Goal: Information Seeking & Learning: Learn about a topic

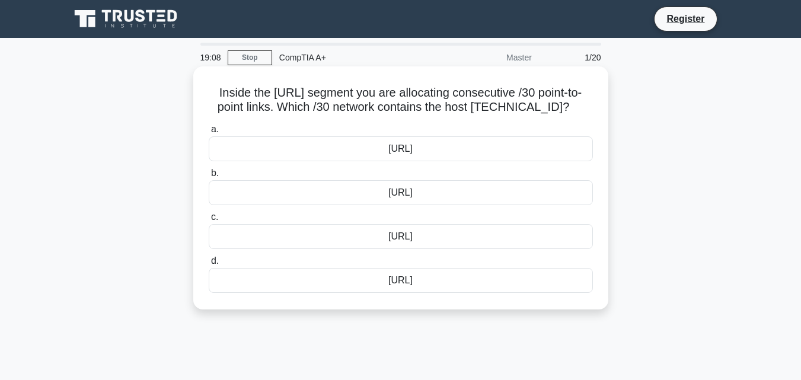
click at [407, 161] on div "198.51.100.80/30" at bounding box center [401, 148] width 384 height 25
click at [209, 133] on input "a. 198.51.100.80/30" at bounding box center [209, 130] width 0 height 8
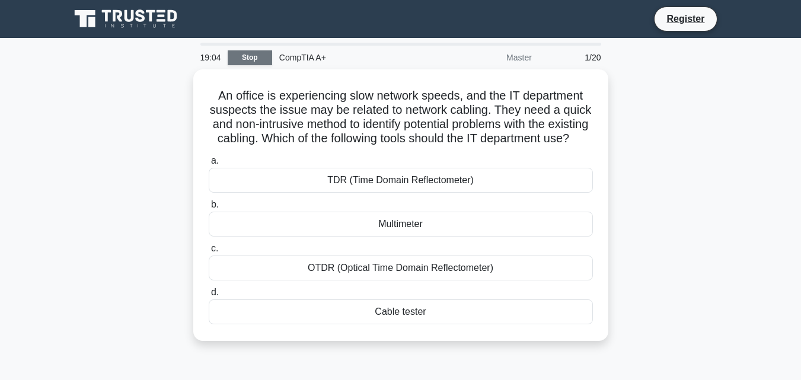
click at [254, 59] on link "Stop" at bounding box center [250, 57] width 44 height 15
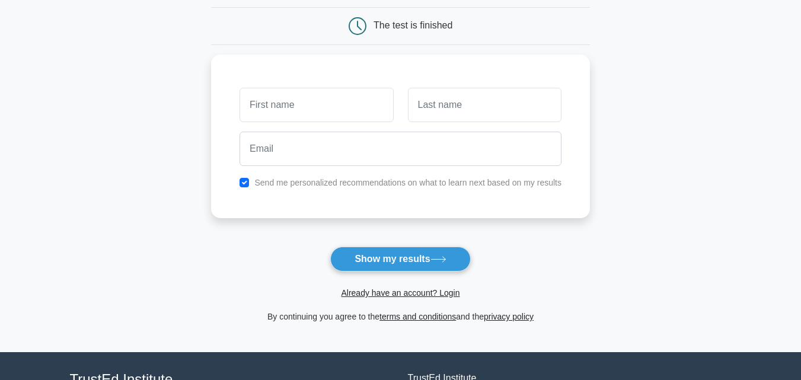
scroll to position [98, 0]
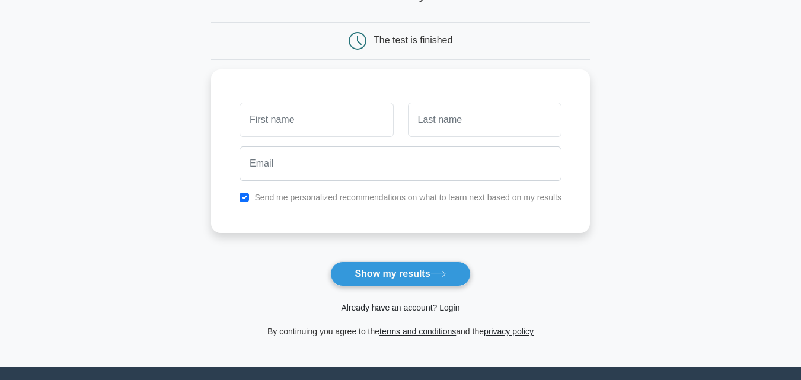
click at [361, 313] on link "Already have an account? Login" at bounding box center [400, 307] width 119 height 9
click at [371, 308] on link "Already have an account? Login" at bounding box center [400, 307] width 119 height 9
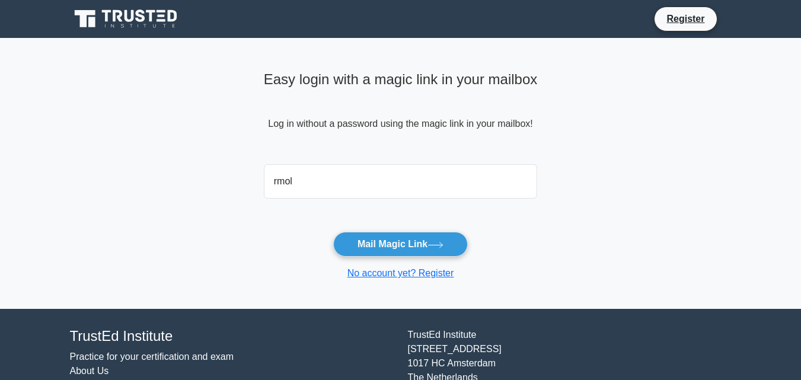
type input "rmolefe77@gmail.com"
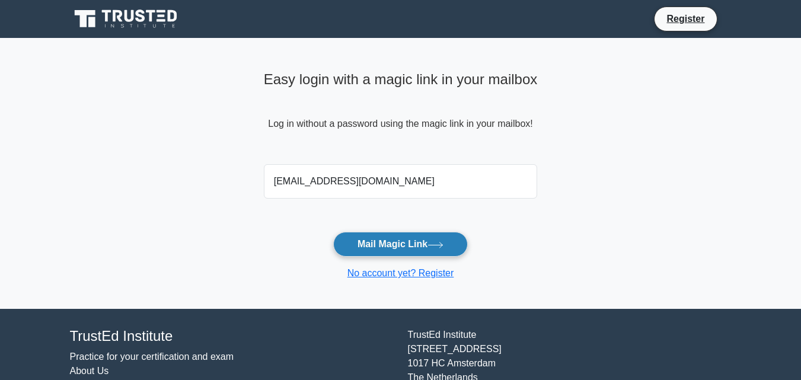
click at [377, 241] on button "Mail Magic Link" at bounding box center [400, 244] width 135 height 25
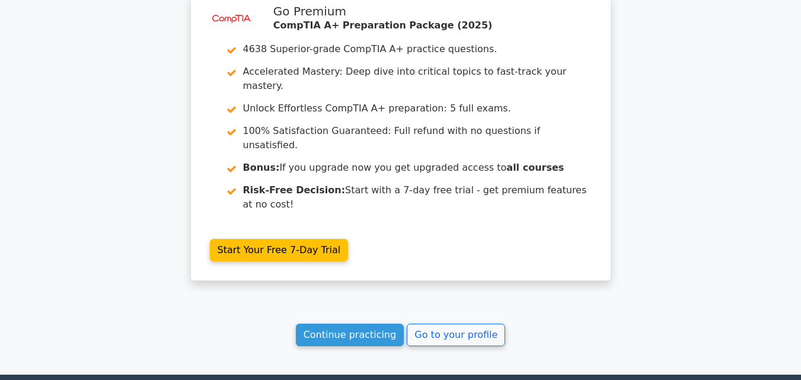
scroll to position [1546, 0]
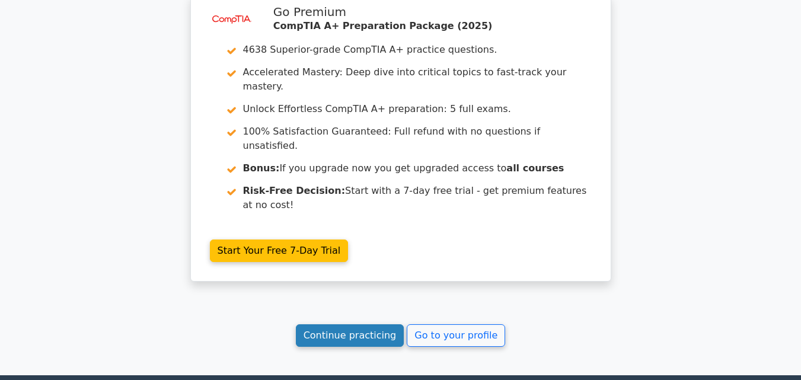
click at [332, 324] on link "Continue practicing" at bounding box center [350, 335] width 109 height 23
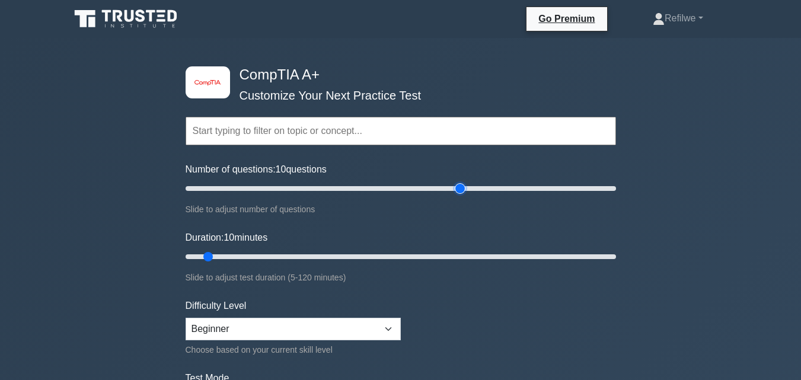
type input "130"
click at [461, 185] on input "Number of questions: 10 questions" at bounding box center [401, 188] width 431 height 14
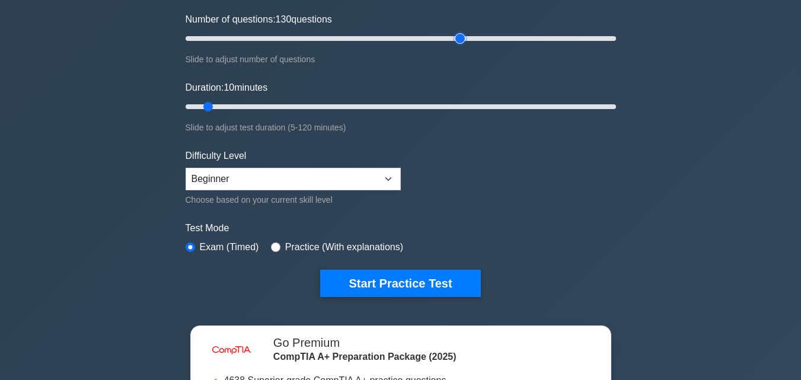
scroll to position [178, 0]
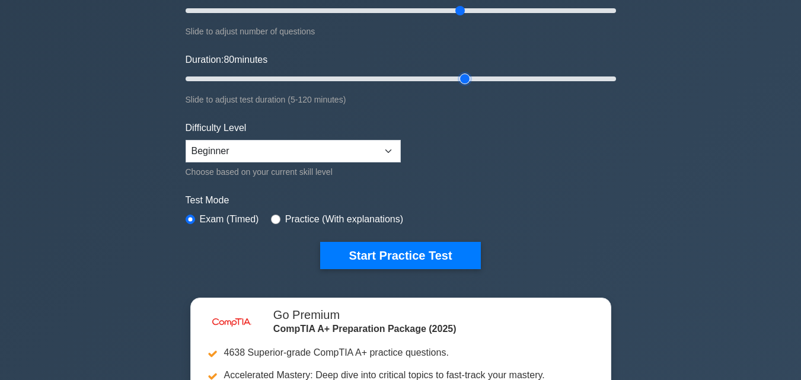
click at [467, 79] on input "Duration: 80 minutes" at bounding box center [401, 79] width 431 height 14
click at [485, 79] on input "Duration: 80 minutes" at bounding box center [401, 79] width 431 height 14
type input "90"
click at [494, 79] on input "Duration: 90 minutes" at bounding box center [401, 79] width 431 height 14
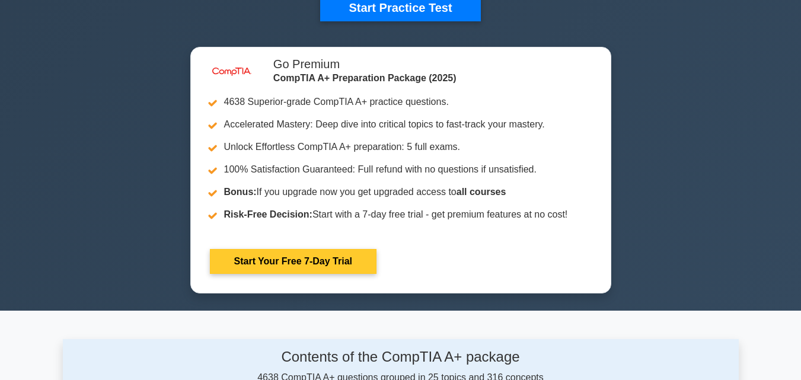
scroll to position [356, 0]
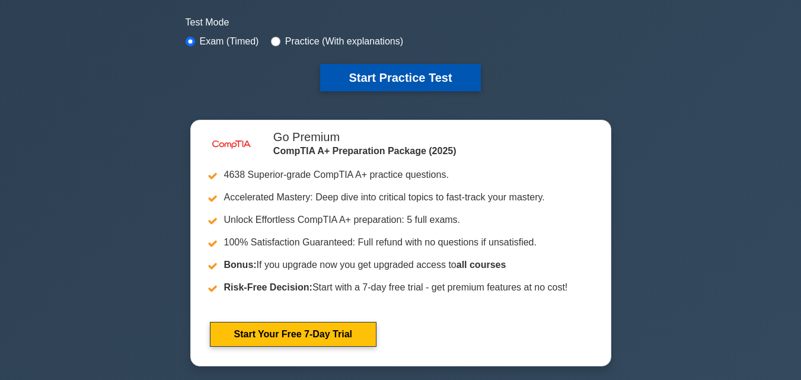
click at [370, 66] on button "Start Practice Test" at bounding box center [400, 77] width 160 height 27
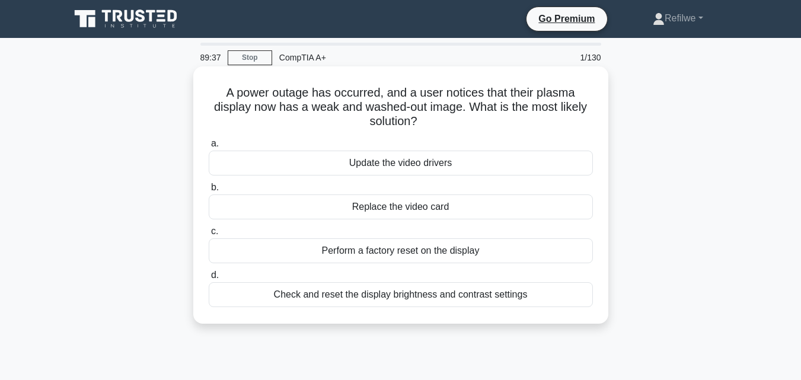
click at [429, 296] on div "Check and reset the display brightness and contrast settings" at bounding box center [401, 294] width 384 height 25
click at [209, 279] on input "d. Check and reset the display brightness and contrast settings" at bounding box center [209, 276] width 0 height 8
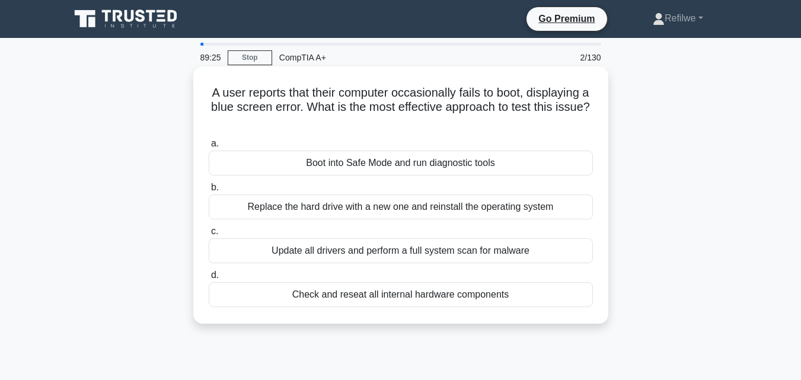
click at [394, 164] on div "Boot into Safe Mode and run diagnostic tools" at bounding box center [401, 163] width 384 height 25
click at [209, 148] on input "a. Boot into Safe Mode and run diagnostic tools" at bounding box center [209, 144] width 0 height 8
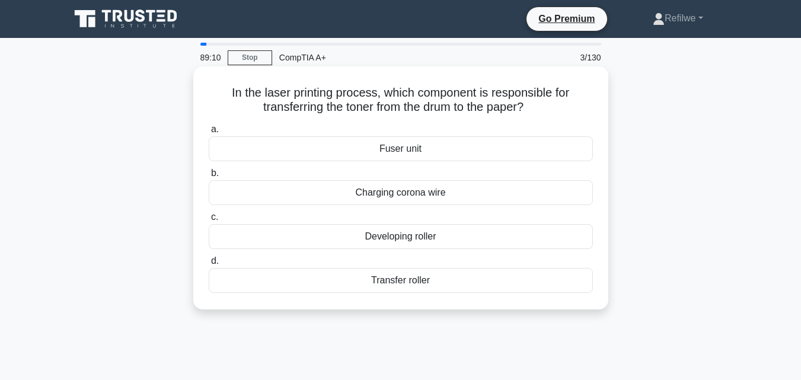
click at [411, 278] on div "Transfer roller" at bounding box center [401, 280] width 384 height 25
click at [209, 265] on input "d. Transfer roller" at bounding box center [209, 261] width 0 height 8
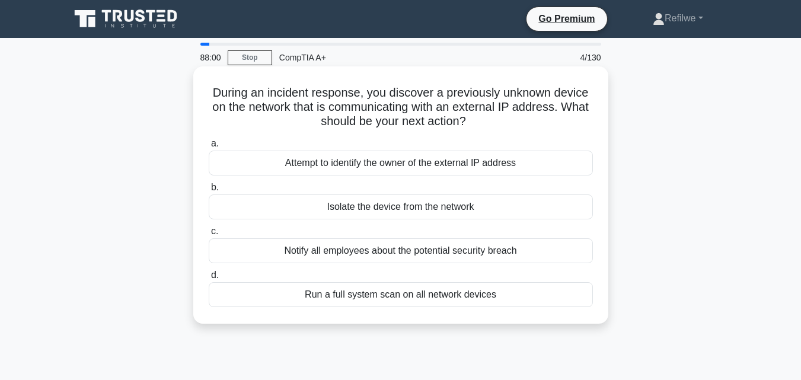
click at [396, 297] on div "Run a full system scan on all network devices" at bounding box center [401, 294] width 384 height 25
click at [209, 279] on input "d. Run a full system scan on all network devices" at bounding box center [209, 276] width 0 height 8
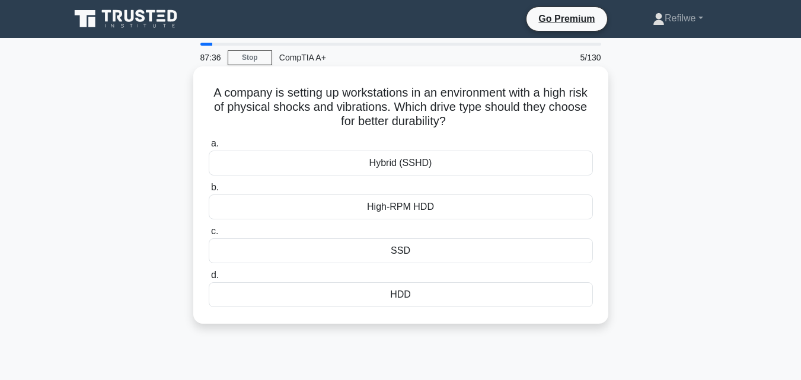
click at [390, 164] on div "Hybrid (SSHD)" at bounding box center [401, 163] width 384 height 25
click at [209, 148] on input "a. Hybrid (SSHD)" at bounding box center [209, 144] width 0 height 8
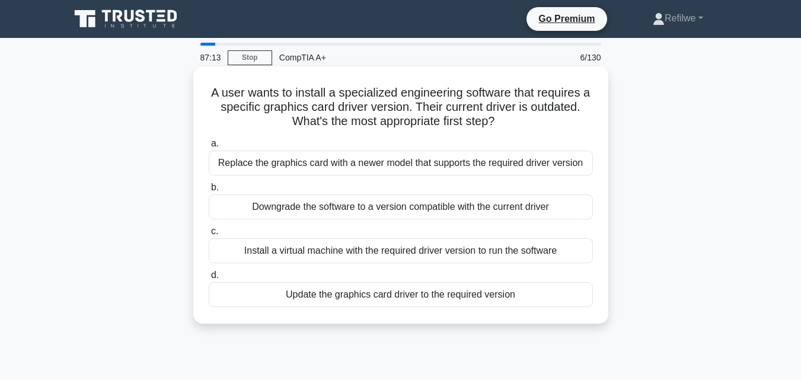
click at [360, 304] on div "Update the graphics card driver to the required version" at bounding box center [401, 294] width 384 height 25
click at [209, 279] on input "d. Update the graphics card driver to the required version" at bounding box center [209, 276] width 0 height 8
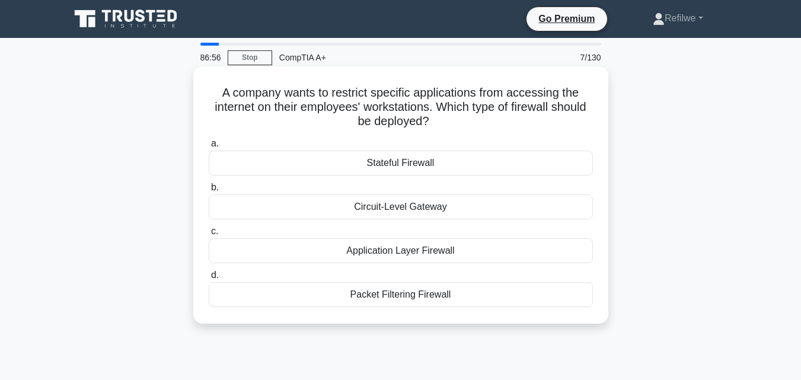
click at [403, 260] on div "Application Layer Firewall" at bounding box center [401, 250] width 384 height 25
click at [209, 235] on input "c. Application Layer Firewall" at bounding box center [209, 232] width 0 height 8
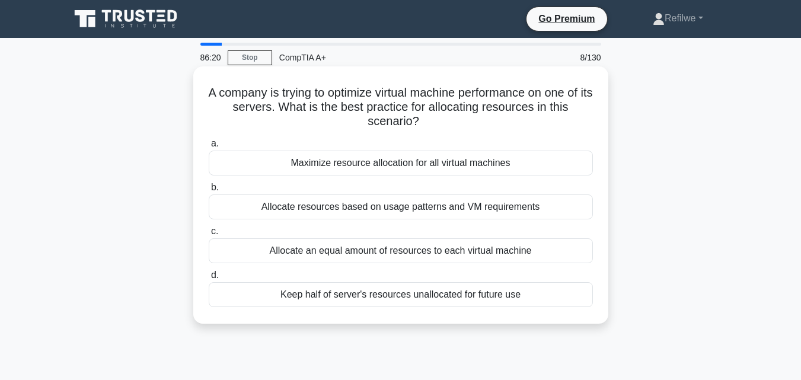
click at [374, 209] on div "Allocate resources based on usage patterns and VM requirements" at bounding box center [401, 207] width 384 height 25
click at [209, 192] on input "b. Allocate resources based on usage patterns and VM requirements" at bounding box center [209, 188] width 0 height 8
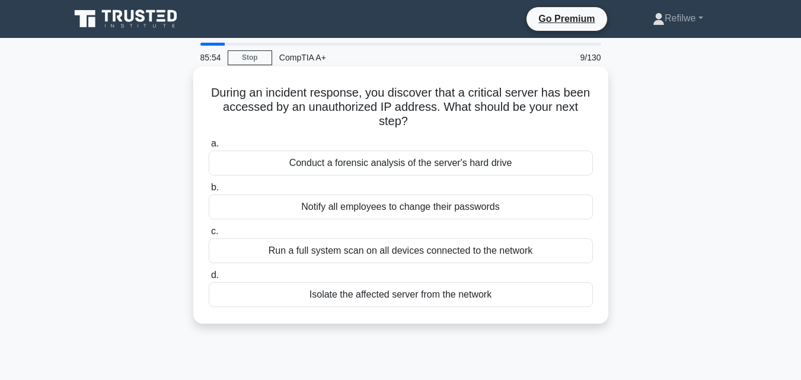
click at [382, 294] on div "Isolate the affected server from the network" at bounding box center [401, 294] width 384 height 25
click at [209, 279] on input "d. Isolate the affected server from the network" at bounding box center [209, 276] width 0 height 8
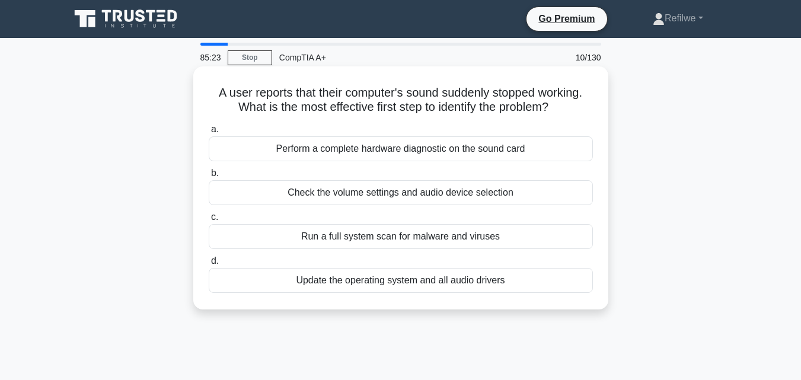
click at [448, 196] on div "Check the volume settings and audio device selection" at bounding box center [401, 192] width 384 height 25
click at [209, 177] on input "b. Check the volume settings and audio device selection" at bounding box center [209, 174] width 0 height 8
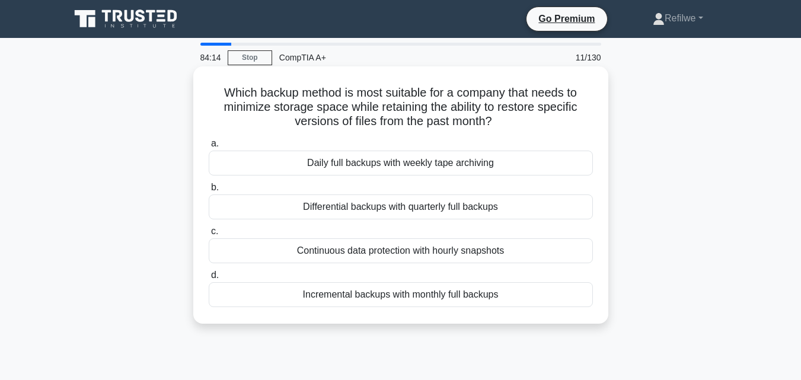
click at [361, 297] on div "Incremental backups with monthly full backups" at bounding box center [401, 294] width 384 height 25
click at [209, 279] on input "d. Incremental backups with monthly full backups" at bounding box center [209, 276] width 0 height 8
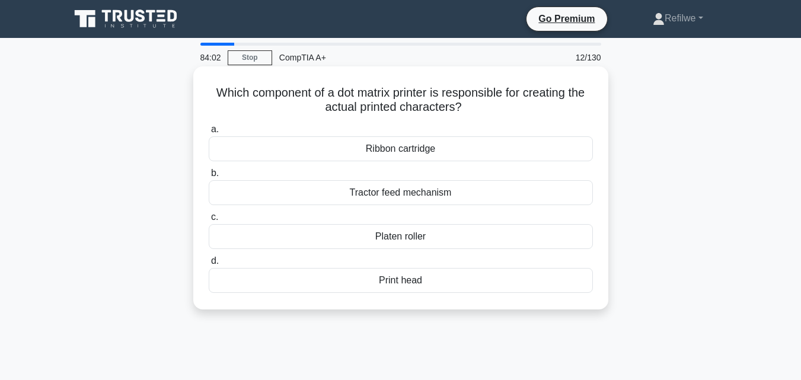
click at [399, 283] on div "Print head" at bounding box center [401, 280] width 384 height 25
click at [209, 265] on input "d. Print head" at bounding box center [209, 261] width 0 height 8
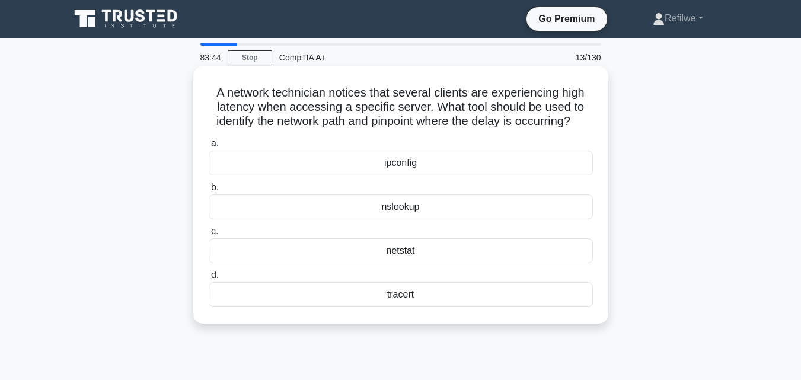
click at [396, 307] on div "tracert" at bounding box center [401, 294] width 384 height 25
click at [209, 279] on input "d. tracert" at bounding box center [209, 276] width 0 height 8
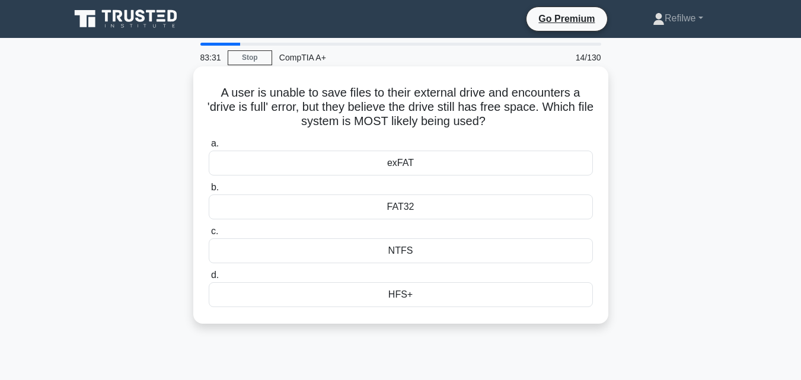
click at [409, 165] on div "exFAT" at bounding box center [401, 163] width 384 height 25
click at [209, 148] on input "a. exFAT" at bounding box center [209, 144] width 0 height 8
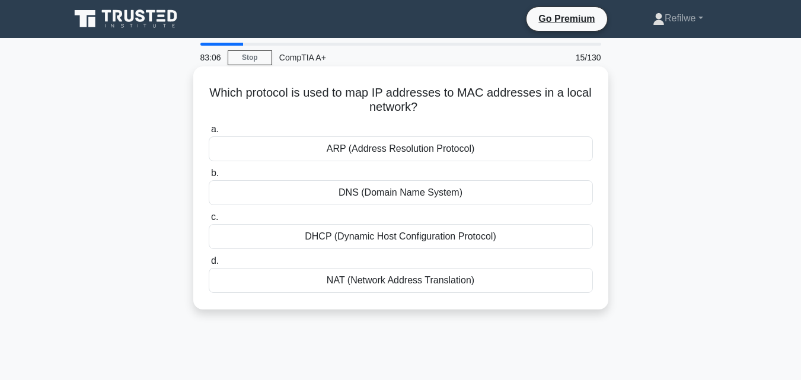
click at [352, 239] on div "DHCP (Dynamic Host Configuration Protocol)" at bounding box center [401, 236] width 384 height 25
click at [209, 221] on input "c. DHCP (Dynamic Host Configuration Protocol)" at bounding box center [209, 218] width 0 height 8
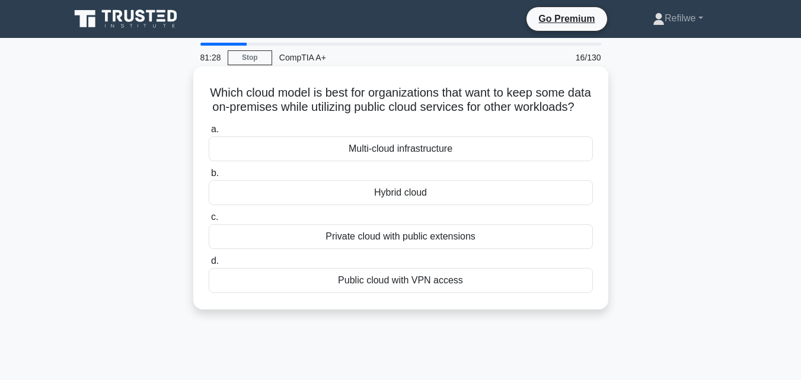
click at [402, 205] on div "Hybrid cloud" at bounding box center [401, 192] width 384 height 25
click at [209, 177] on input "b. Hybrid cloud" at bounding box center [209, 174] width 0 height 8
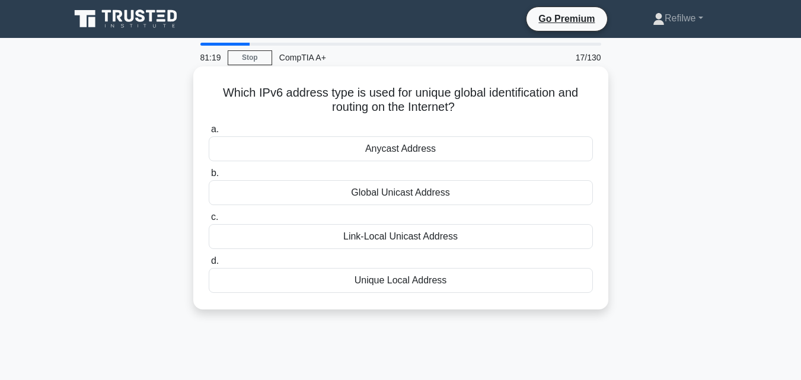
click at [398, 197] on div "Global Unicast Address" at bounding box center [401, 192] width 384 height 25
click at [209, 177] on input "b. Global Unicast Address" at bounding box center [209, 174] width 0 height 8
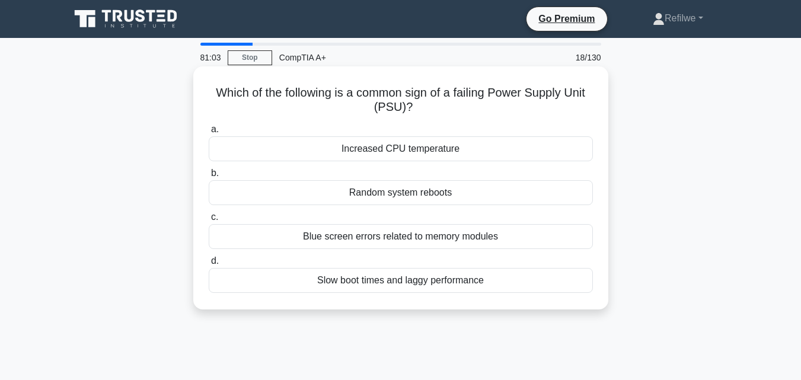
click at [392, 195] on div "Random system reboots" at bounding box center [401, 192] width 384 height 25
click at [209, 177] on input "b. Random system reboots" at bounding box center [209, 174] width 0 height 8
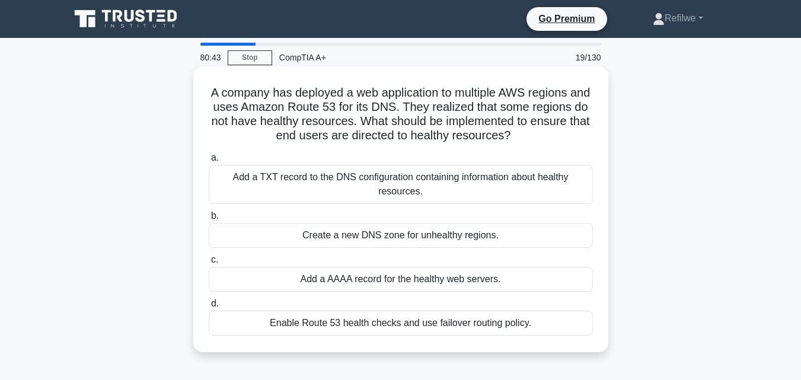
click at [342, 278] on div "Add a AAAA record for the healthy web servers." at bounding box center [401, 279] width 384 height 25
click at [209, 264] on input "c. Add a AAAA record for the healthy web servers." at bounding box center [209, 260] width 0 height 8
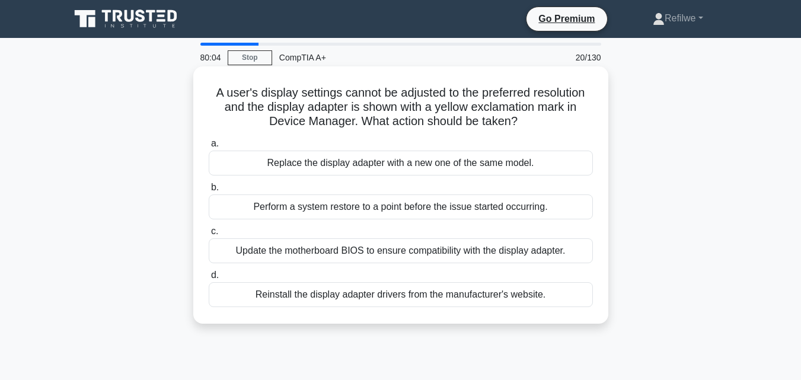
click at [374, 209] on div "Perform a system restore to a point before the issue started occurring." at bounding box center [401, 207] width 384 height 25
click at [209, 192] on input "b. Perform a system restore to a point before the issue started occurring." at bounding box center [209, 188] width 0 height 8
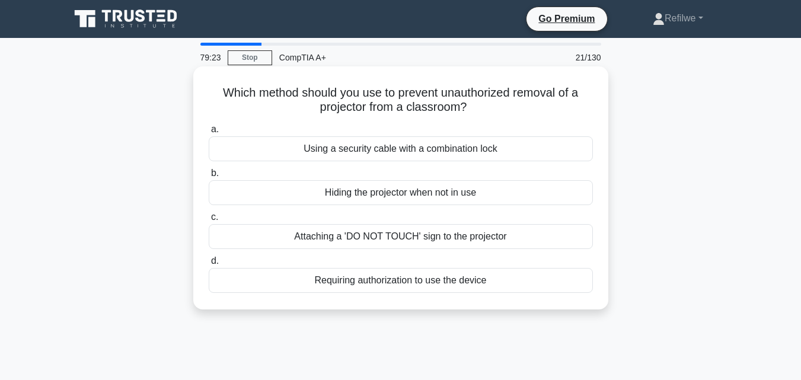
click at [356, 279] on div "Requiring authorization to use the device" at bounding box center [401, 280] width 384 height 25
click at [209, 265] on input "d. Requiring authorization to use the device" at bounding box center [209, 261] width 0 height 8
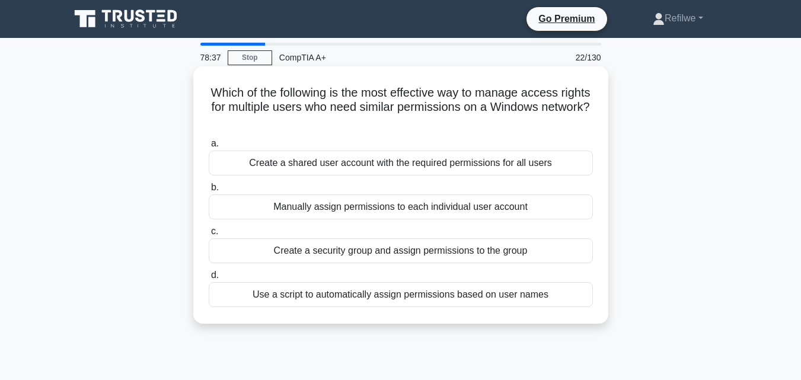
click at [350, 167] on div "Create a shared user account with the required permissions for all users" at bounding box center [401, 163] width 384 height 25
click at [209, 148] on input "a. Create a shared user account with the required permissions for all users" at bounding box center [209, 144] width 0 height 8
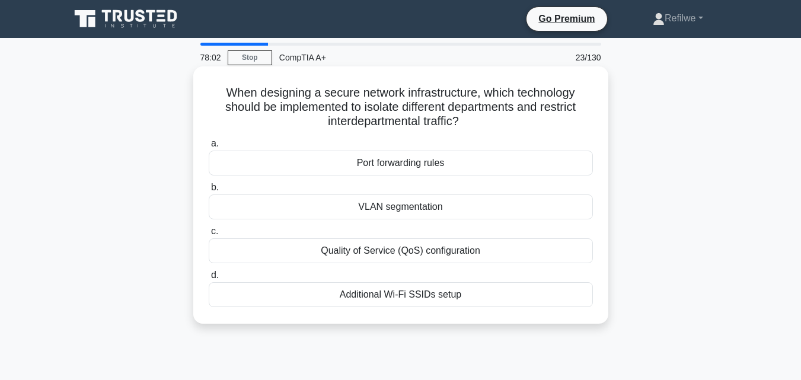
click at [379, 260] on div "Quality of Service (QoS) configuration" at bounding box center [401, 250] width 384 height 25
click at [209, 235] on input "c. Quality of Service (QoS) configuration" at bounding box center [209, 232] width 0 height 8
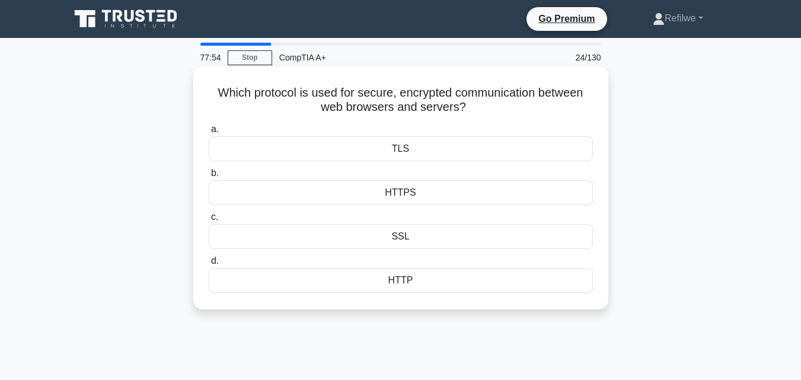
click at [408, 190] on div "HTTPS" at bounding box center [401, 192] width 384 height 25
click at [209, 177] on input "b. HTTPS" at bounding box center [209, 174] width 0 height 8
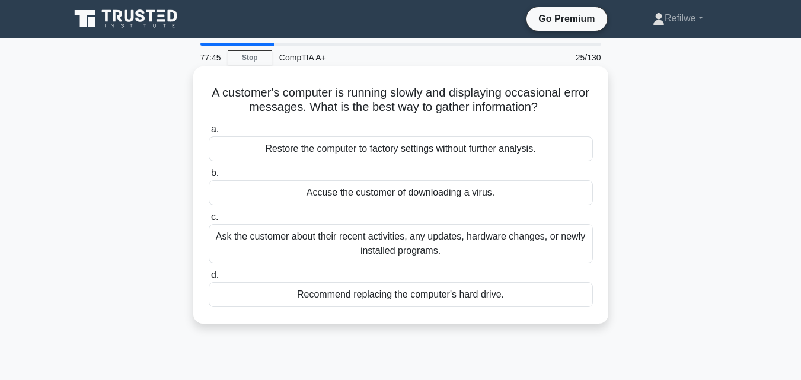
click at [389, 224] on label "c. Ask the customer about their recent activities, any updates, hardware change…" at bounding box center [401, 236] width 384 height 53
click at [209, 221] on input "c. Ask the customer about their recent activities, any updates, hardware change…" at bounding box center [209, 218] width 0 height 8
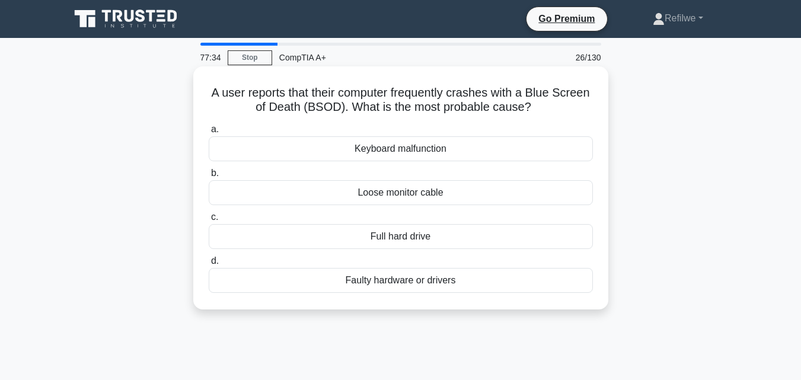
click at [387, 283] on div "Faulty hardware or drivers" at bounding box center [401, 280] width 384 height 25
click at [209, 265] on input "d. Faulty hardware or drivers" at bounding box center [209, 261] width 0 height 8
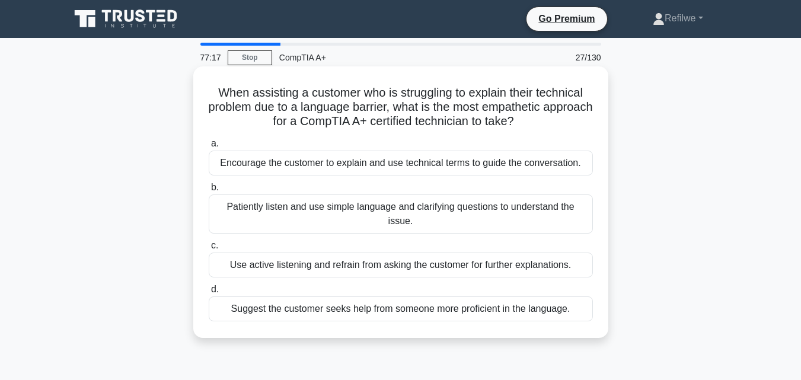
click at [337, 212] on div "Patiently listen and use simple language and clarifying questions to understand…" at bounding box center [401, 214] width 384 height 39
click at [209, 192] on input "b. Patiently listen and use simple language and clarifying questions to underst…" at bounding box center [209, 188] width 0 height 8
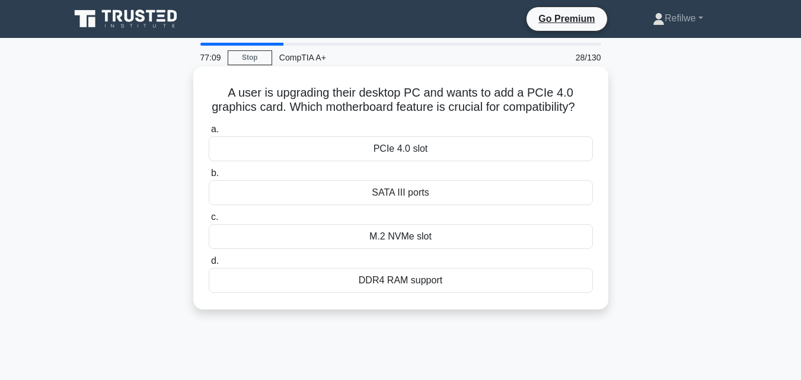
click at [418, 161] on div "PCIe 4.0 slot" at bounding box center [401, 148] width 384 height 25
click at [209, 133] on input "a. PCIe 4.0 slot" at bounding box center [209, 130] width 0 height 8
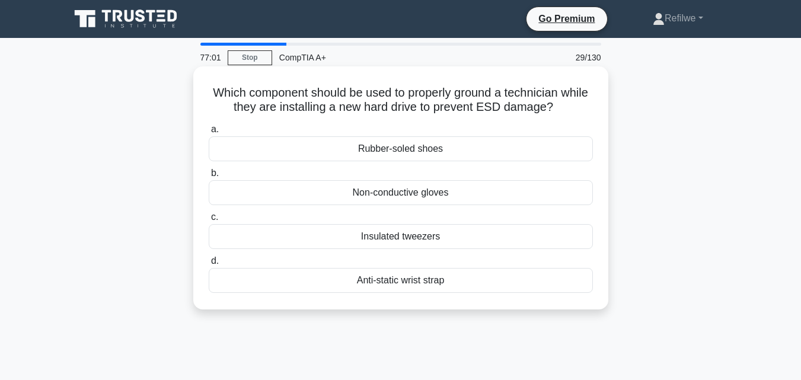
click at [392, 284] on div "Anti-static wrist strap" at bounding box center [401, 280] width 384 height 25
click at [209, 265] on input "d. Anti-static wrist strap" at bounding box center [209, 261] width 0 height 8
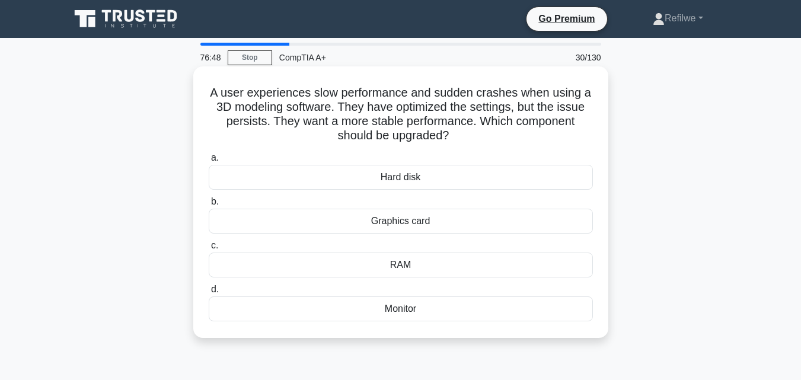
click at [410, 227] on div "Graphics card" at bounding box center [401, 221] width 384 height 25
click at [209, 206] on input "b. Graphics card" at bounding box center [209, 202] width 0 height 8
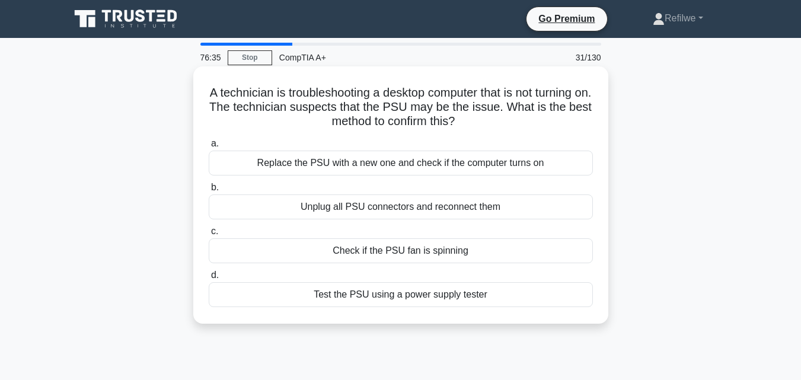
click at [383, 298] on div "Test the PSU using a power supply tester" at bounding box center [401, 294] width 384 height 25
click at [209, 279] on input "d. Test the PSU using a power supply tester" at bounding box center [209, 276] width 0 height 8
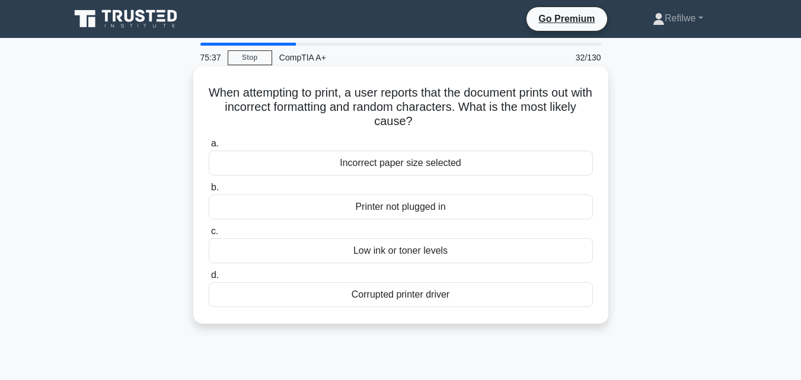
click at [416, 293] on div "Corrupted printer driver" at bounding box center [401, 294] width 384 height 25
click at [209, 279] on input "d. Corrupted printer driver" at bounding box center [209, 276] width 0 height 8
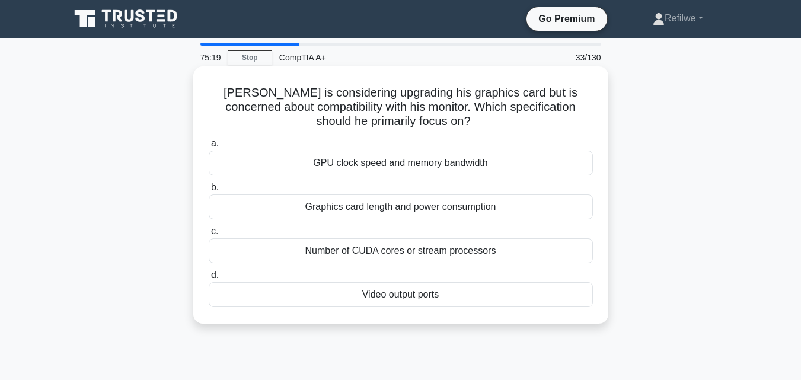
click at [367, 161] on div "GPU clock speed and memory bandwidth" at bounding box center [401, 163] width 384 height 25
click at [209, 148] on input "a. GPU clock speed and memory bandwidth" at bounding box center [209, 144] width 0 height 8
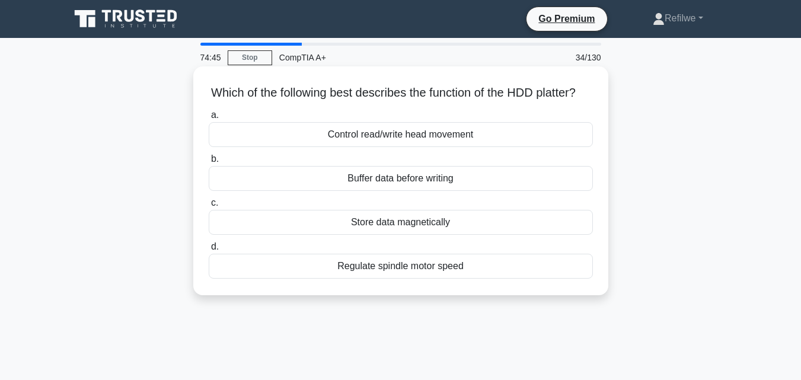
click at [375, 235] on div "Store data magnetically" at bounding box center [401, 222] width 384 height 25
click at [209, 207] on input "c. Store data magnetically" at bounding box center [209, 203] width 0 height 8
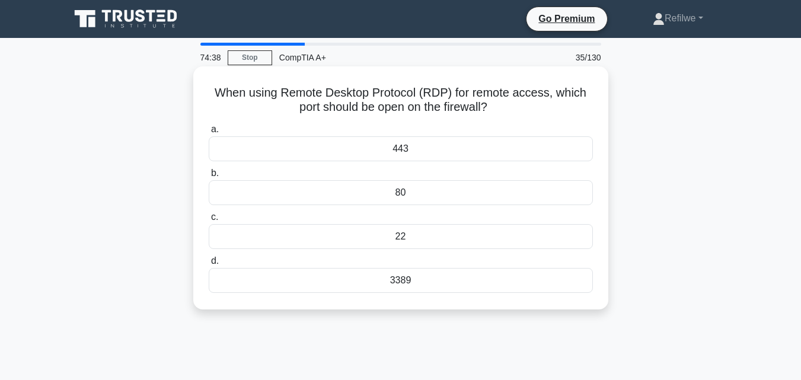
click at [404, 279] on div "3389" at bounding box center [401, 280] width 384 height 25
click at [209, 265] on input "d. 3389" at bounding box center [209, 261] width 0 height 8
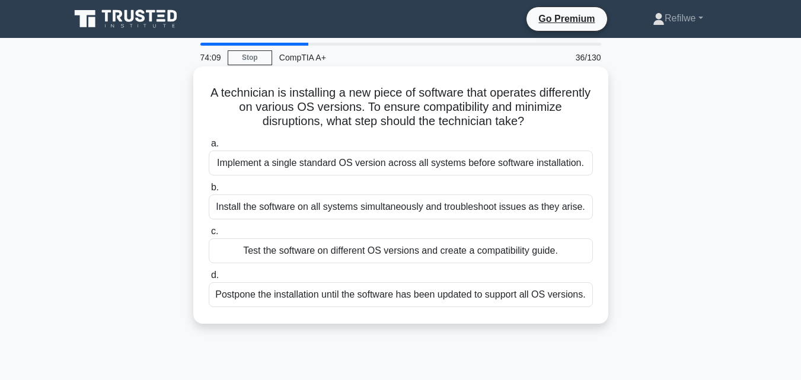
click at [385, 160] on div "Implement a single standard OS version across all systems before software insta…" at bounding box center [401, 163] width 384 height 25
click at [209, 148] on input "a. Implement a single standard OS version across all systems before software in…" at bounding box center [209, 144] width 0 height 8
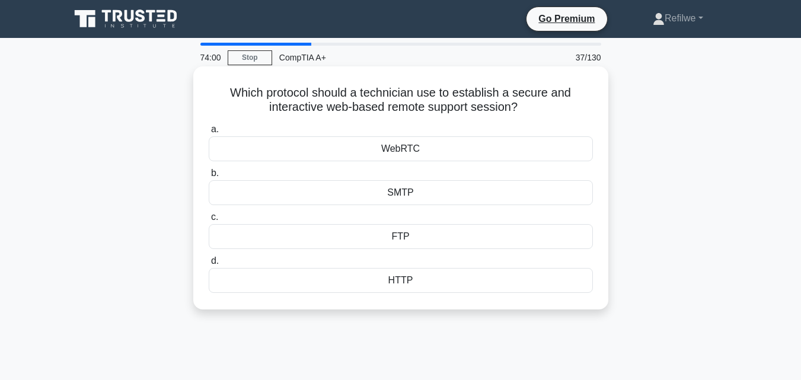
click at [389, 148] on div "WebRTC" at bounding box center [401, 148] width 384 height 25
click at [209, 133] on input "a. WebRTC" at bounding box center [209, 130] width 0 height 8
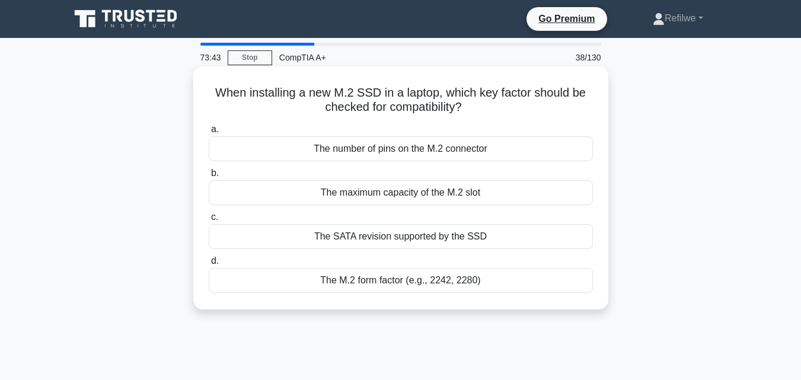
click at [400, 283] on div "The M.2 form factor (e.g., 2242, 2280)" at bounding box center [401, 280] width 384 height 25
click at [209, 265] on input "d. The M.2 form factor (e.g., 2242, 2280)" at bounding box center [209, 261] width 0 height 8
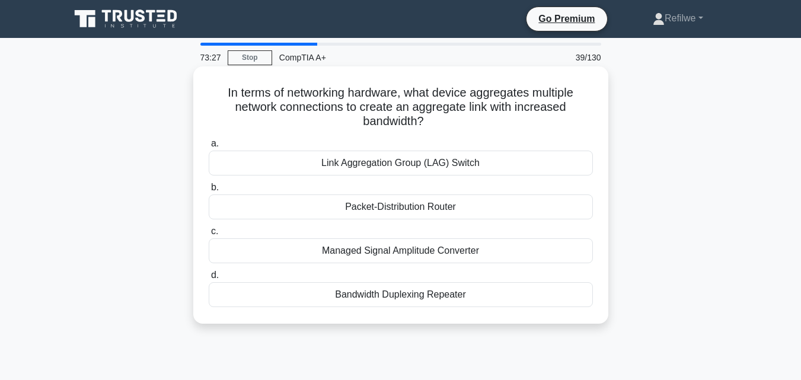
click at [399, 167] on div "Link Aggregation Group (LAG) Switch" at bounding box center [401, 163] width 384 height 25
click at [209, 148] on input "a. Link Aggregation Group (LAG) Switch" at bounding box center [209, 144] width 0 height 8
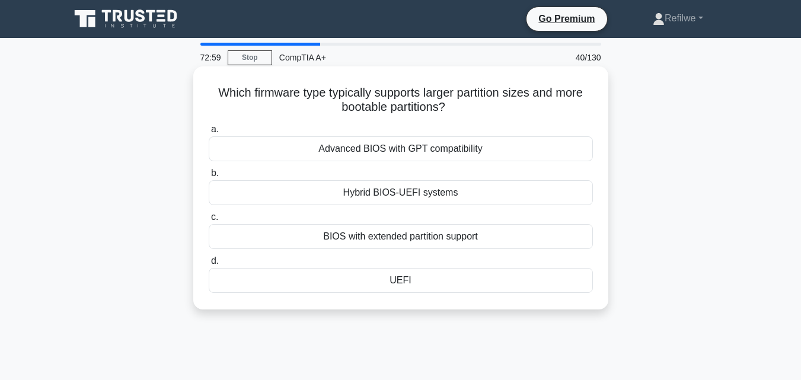
click at [385, 147] on div "Advanced BIOS with GPT compatibility" at bounding box center [401, 148] width 384 height 25
click at [209, 133] on input "a. Advanced BIOS with GPT compatibility" at bounding box center [209, 130] width 0 height 8
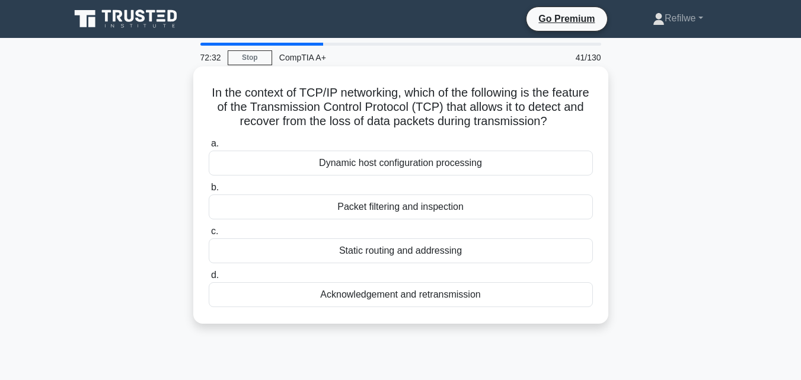
click at [391, 307] on div "Acknowledgement and retransmission" at bounding box center [401, 294] width 384 height 25
click at [209, 279] on input "d. Acknowledgement and retransmission" at bounding box center [209, 276] width 0 height 8
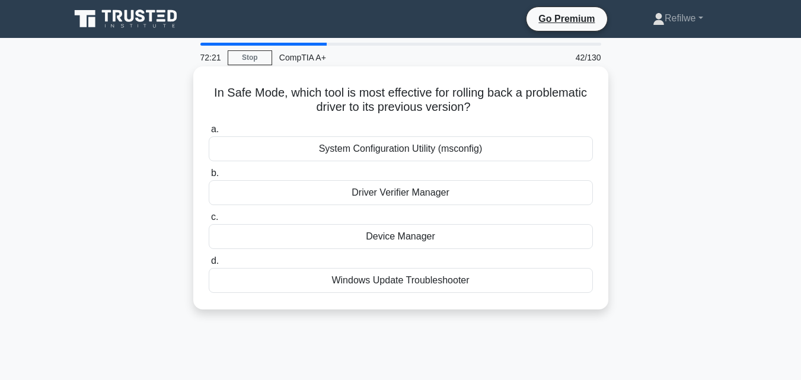
click at [410, 148] on div "System Configuration Utility (msconfig)" at bounding box center [401, 148] width 384 height 25
click at [209, 133] on input "a. System Configuration Utility (msconfig)" at bounding box center [209, 130] width 0 height 8
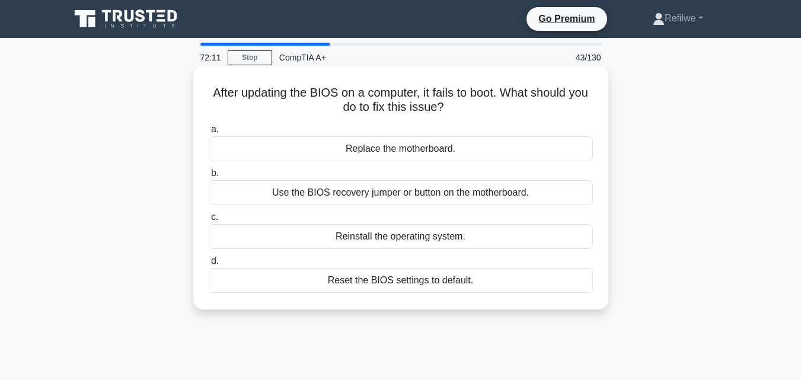
click at [413, 192] on div "Use the BIOS recovery jumper or button on the motherboard." at bounding box center [401, 192] width 384 height 25
click at [209, 177] on input "b. Use the BIOS recovery jumper or button on the motherboard." at bounding box center [209, 174] width 0 height 8
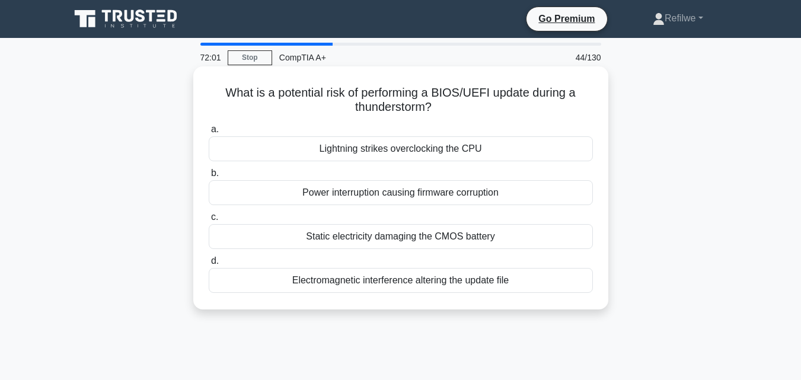
click at [417, 235] on div "Static electricity damaging the CMOS battery" at bounding box center [401, 236] width 384 height 25
click at [209, 221] on input "c. Static electricity damaging the CMOS battery" at bounding box center [209, 218] width 0 height 8
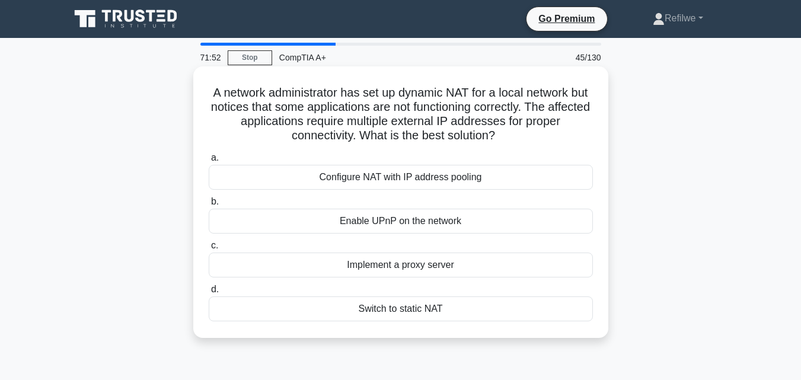
click at [371, 178] on div "Configure NAT with IP address pooling" at bounding box center [401, 177] width 384 height 25
click at [209, 162] on input "a. Configure NAT with IP address pooling" at bounding box center [209, 158] width 0 height 8
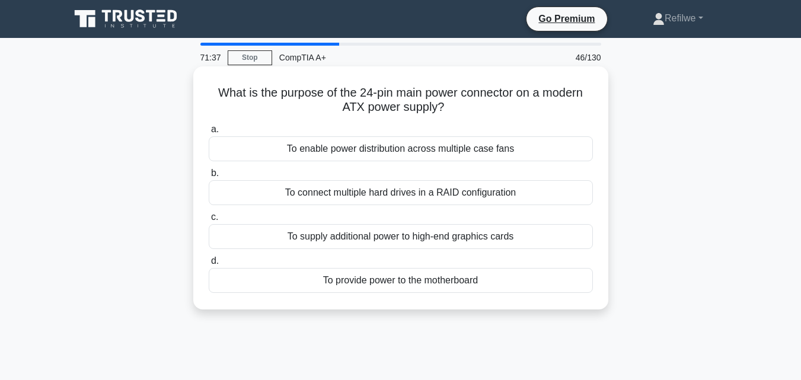
click at [384, 276] on div "To provide power to the motherboard" at bounding box center [401, 280] width 384 height 25
click at [209, 265] on input "d. To provide power to the motherboard" at bounding box center [209, 261] width 0 height 8
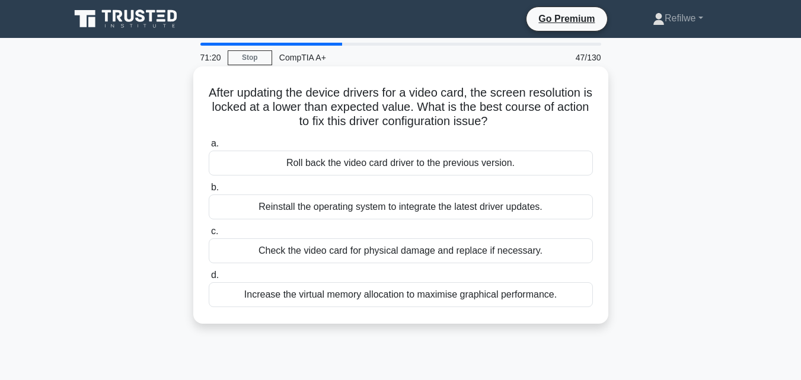
click at [373, 206] on div "Reinstall the operating system to integrate the latest driver updates." at bounding box center [401, 207] width 384 height 25
click at [209, 192] on input "b. Reinstall the operating system to integrate the latest driver updates." at bounding box center [209, 188] width 0 height 8
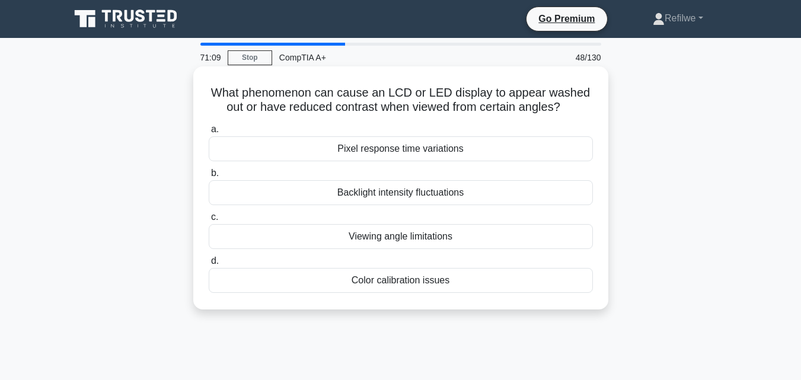
click at [375, 193] on div "Backlight intensity fluctuations" at bounding box center [401, 192] width 384 height 25
click at [209, 177] on input "b. Backlight intensity fluctuations" at bounding box center [209, 174] width 0 height 8
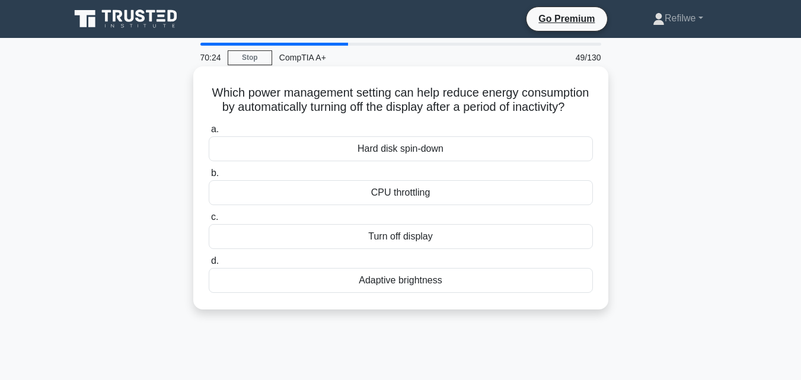
click at [394, 293] on div "Adaptive brightness" at bounding box center [401, 280] width 384 height 25
click at [209, 265] on input "d. Adaptive brightness" at bounding box center [209, 261] width 0 height 8
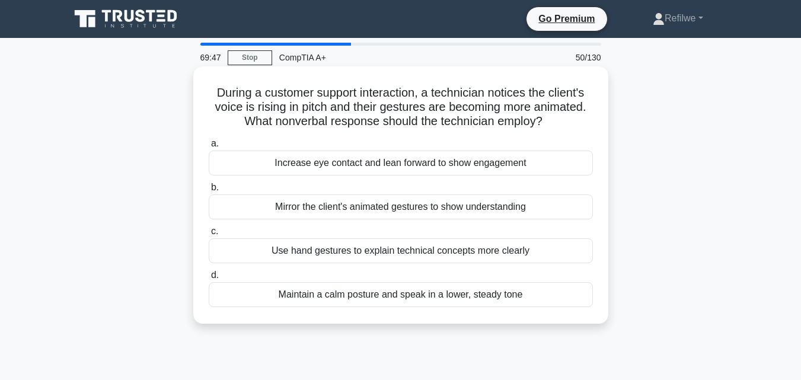
click at [452, 299] on div "Maintain a calm posture and speak in a lower, steady tone" at bounding box center [401, 294] width 384 height 25
click at [209, 279] on input "d. Maintain a calm posture and speak in a lower, steady tone" at bounding box center [209, 276] width 0 height 8
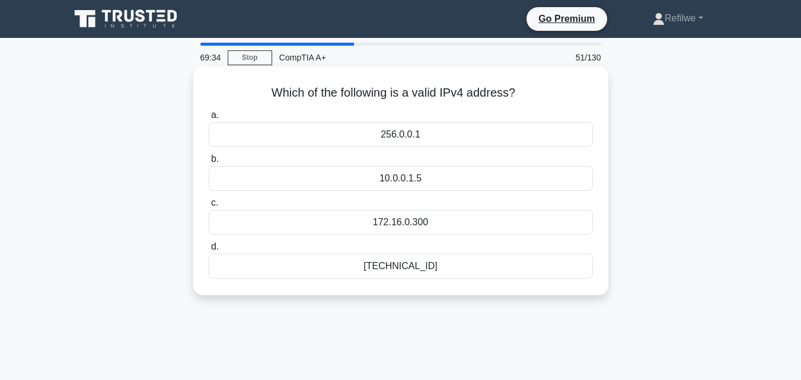
click at [391, 266] on div "192.168.0.1" at bounding box center [401, 266] width 384 height 25
click at [209, 251] on input "d. 192.168.0.1" at bounding box center [209, 247] width 0 height 8
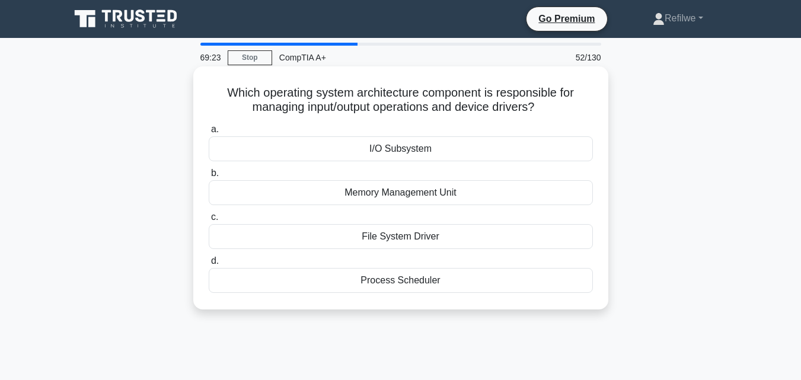
click at [456, 147] on div "I/O Subsystem" at bounding box center [401, 148] width 384 height 25
click at [209, 133] on input "a. I/O Subsystem" at bounding box center [209, 130] width 0 height 8
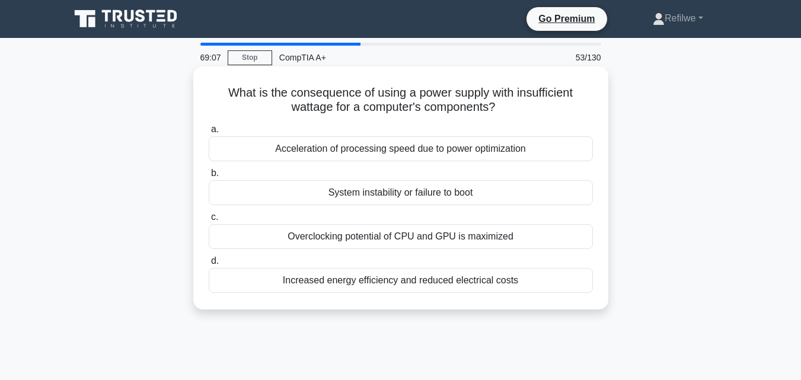
click at [423, 197] on div "System instability or failure to boot" at bounding box center [401, 192] width 384 height 25
click at [209, 177] on input "b. System instability or failure to boot" at bounding box center [209, 174] width 0 height 8
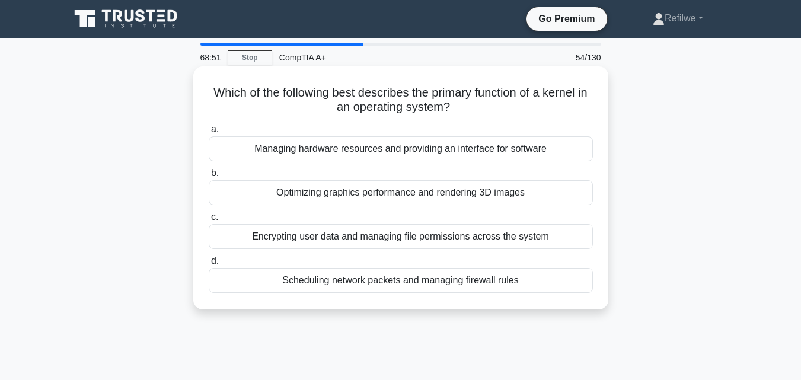
click at [424, 145] on div "Managing hardware resources and providing an interface for software" at bounding box center [401, 148] width 384 height 25
click at [209, 133] on input "a. Managing hardware resources and providing an interface for software" at bounding box center [209, 130] width 0 height 8
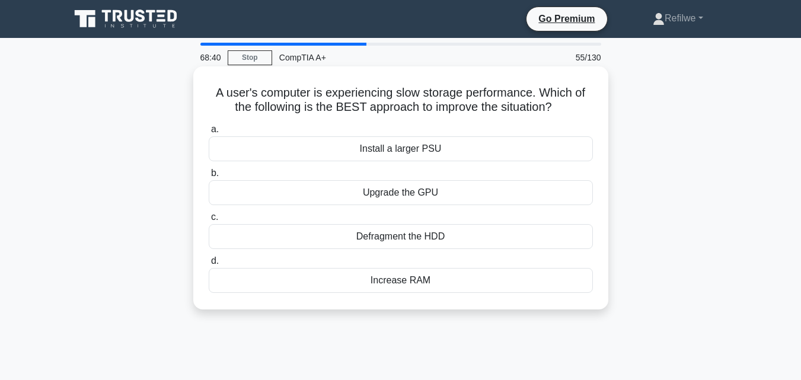
click at [385, 279] on div "Increase RAM" at bounding box center [401, 280] width 384 height 25
click at [209, 265] on input "d. Increase RAM" at bounding box center [209, 261] width 0 height 8
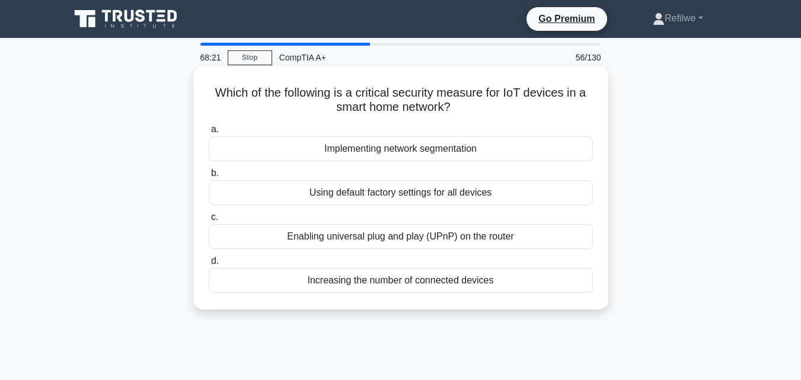
click at [391, 146] on div "Implementing network segmentation" at bounding box center [401, 148] width 384 height 25
click at [209, 133] on input "a. Implementing network segmentation" at bounding box center [209, 130] width 0 height 8
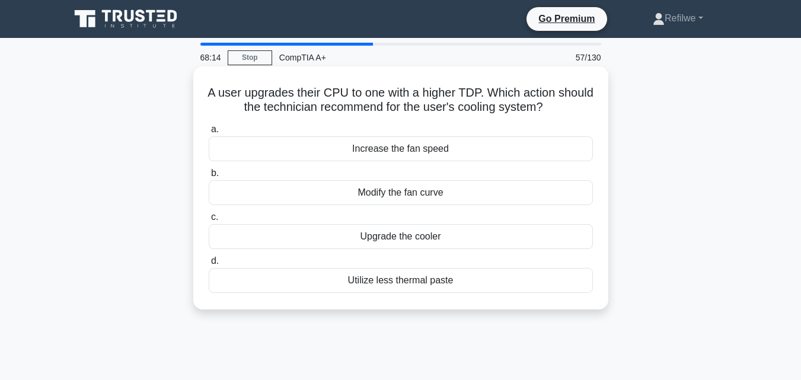
click at [446, 153] on div "Increase the fan speed" at bounding box center [401, 148] width 384 height 25
click at [209, 133] on input "a. Increase the fan speed" at bounding box center [209, 130] width 0 height 8
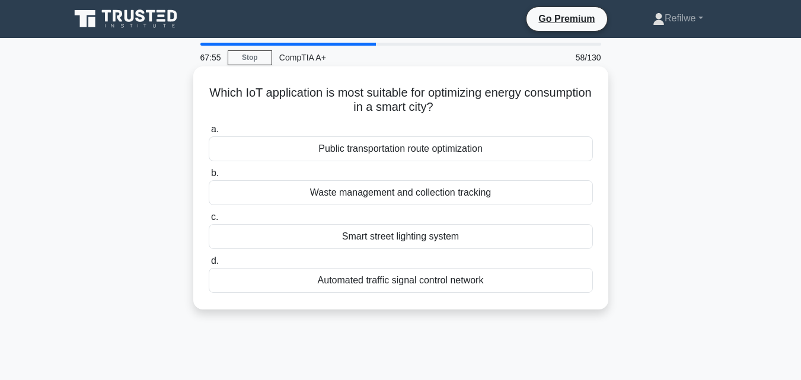
click at [438, 241] on div "Smart street lighting system" at bounding box center [401, 236] width 384 height 25
click at [209, 221] on input "c. Smart street lighting system" at bounding box center [209, 218] width 0 height 8
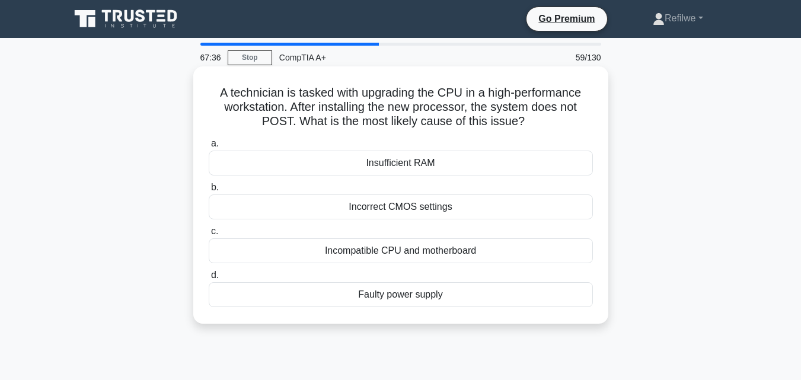
click at [415, 250] on div "Incompatible CPU and motherboard" at bounding box center [401, 250] width 384 height 25
click at [209, 235] on input "c. Incompatible CPU and motherboard" at bounding box center [209, 232] width 0 height 8
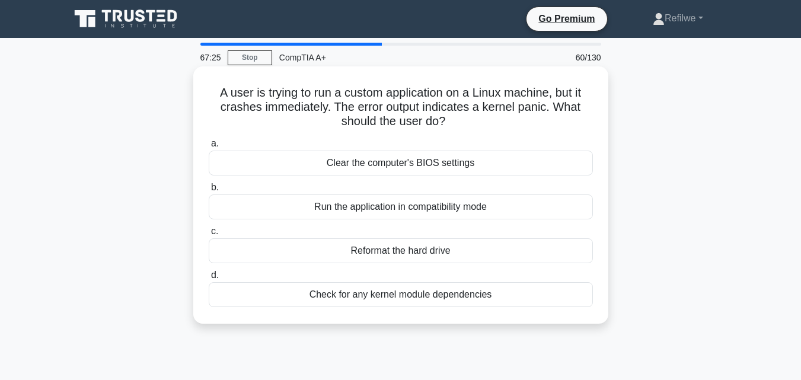
click at [442, 295] on div "Check for any kernel module dependencies" at bounding box center [401, 294] width 384 height 25
click at [209, 279] on input "d. Check for any kernel module dependencies" at bounding box center [209, 276] width 0 height 8
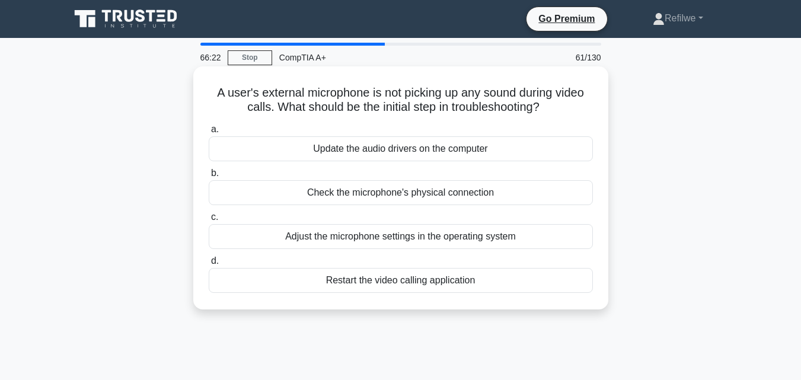
click at [378, 193] on div "Check the microphone's physical connection" at bounding box center [401, 192] width 384 height 25
click at [209, 177] on input "b. Check the microphone's physical connection" at bounding box center [209, 174] width 0 height 8
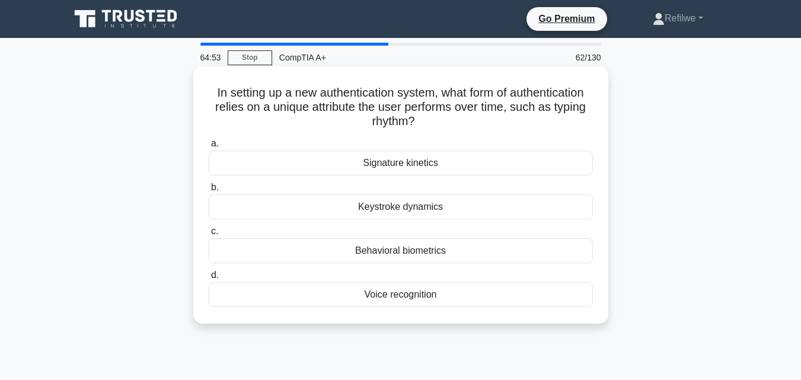
click at [393, 254] on div "Behavioral biometrics" at bounding box center [401, 250] width 384 height 25
click at [209, 235] on input "c. Behavioral biometrics" at bounding box center [209, 232] width 0 height 8
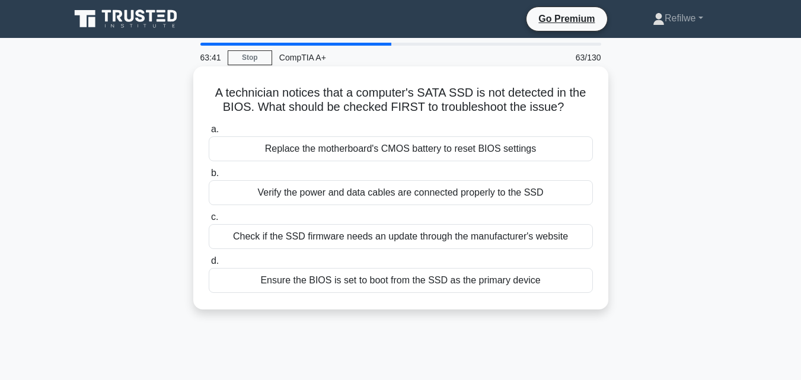
click at [391, 193] on div "Verify the power and data cables are connected properly to the SSD" at bounding box center [401, 192] width 384 height 25
click at [209, 177] on input "b. Verify the power and data cables are connected properly to the SSD" at bounding box center [209, 174] width 0 height 8
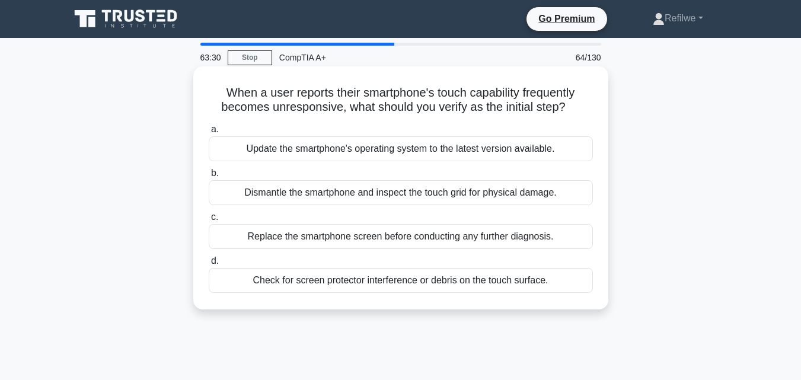
click at [407, 283] on div "Check for screen protector interference or debris on the touch surface." at bounding box center [401, 280] width 384 height 25
click at [209, 265] on input "d. Check for screen protector interference or debris on the touch surface." at bounding box center [209, 261] width 0 height 8
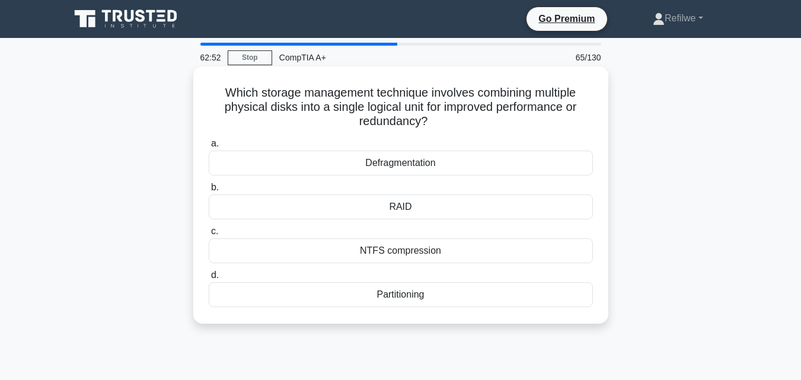
click at [407, 208] on div "RAID" at bounding box center [401, 207] width 384 height 25
click at [209, 192] on input "b. RAID" at bounding box center [209, 188] width 0 height 8
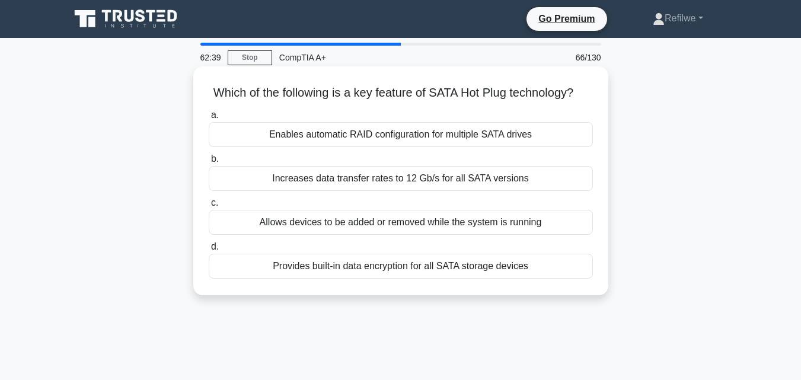
click at [404, 235] on div "Allows devices to be added or removed while the system is running" at bounding box center [401, 222] width 384 height 25
click at [209, 207] on input "c. Allows devices to be added or removed while the system is running" at bounding box center [209, 203] width 0 height 8
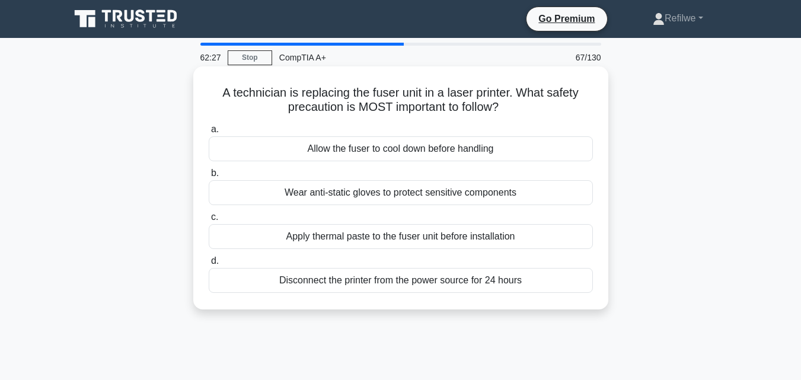
click at [402, 152] on div "Allow the fuser to cool down before handling" at bounding box center [401, 148] width 384 height 25
click at [209, 133] on input "a. Allow the fuser to cool down before handling" at bounding box center [209, 130] width 0 height 8
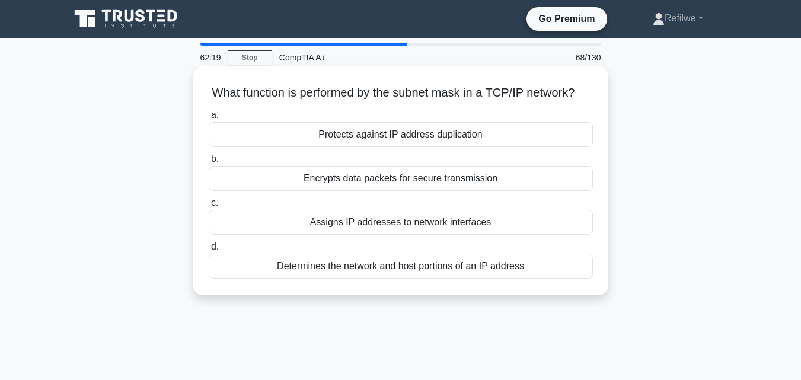
click at [409, 235] on div "Assigns IP addresses to network interfaces" at bounding box center [401, 222] width 384 height 25
click at [209, 207] on input "c. Assigns IP addresses to network interfaces" at bounding box center [209, 203] width 0 height 8
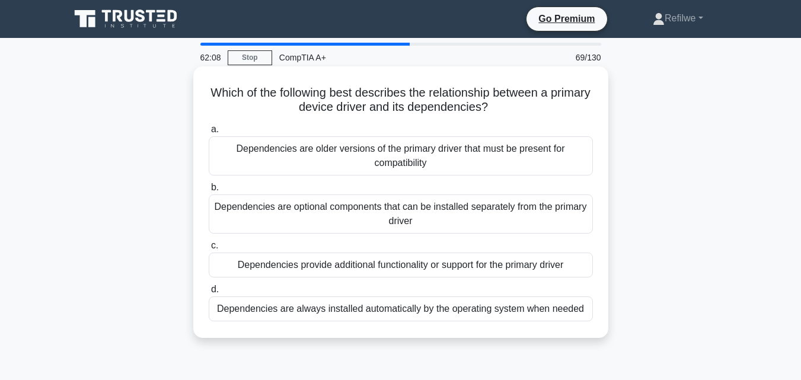
click at [442, 162] on div "Dependencies are older versions of the primary driver that must be present for …" at bounding box center [401, 155] width 384 height 39
click at [209, 133] on input "a. Dependencies are older versions of the primary driver that must be present f…" at bounding box center [209, 130] width 0 height 8
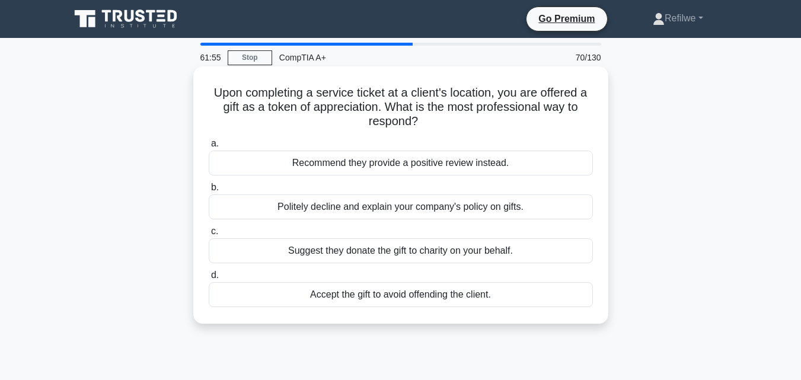
click at [410, 206] on div "Politely decline and explain your company's policy on gifts." at bounding box center [401, 207] width 384 height 25
click at [209, 192] on input "b. Politely decline and explain your company's policy on gifts." at bounding box center [209, 188] width 0 height 8
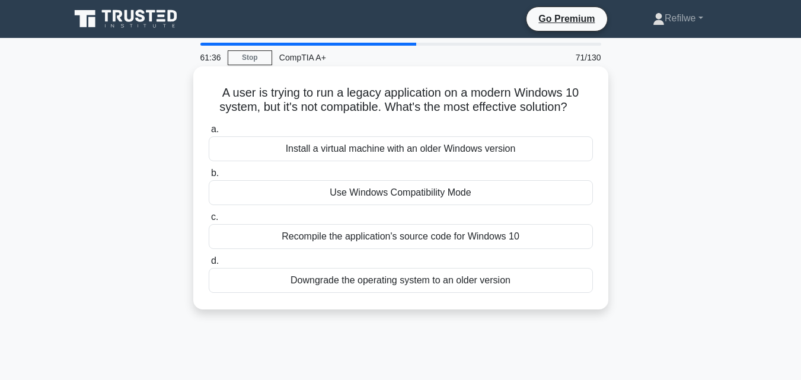
click at [429, 187] on div "Use Windows Compatibility Mode" at bounding box center [401, 192] width 384 height 25
click at [209, 177] on input "b. Use Windows Compatibility Mode" at bounding box center [209, 174] width 0 height 8
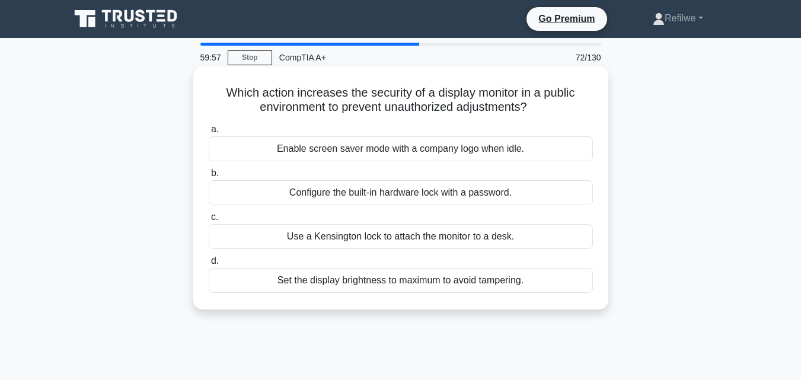
click at [399, 187] on div "Configure the built-in hardware lock with a password." at bounding box center [401, 192] width 384 height 25
click at [209, 177] on input "b. Configure the built-in hardware lock with a password." at bounding box center [209, 174] width 0 height 8
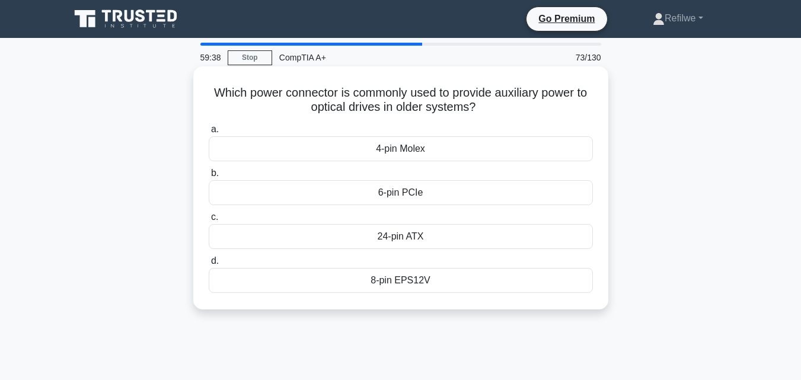
click at [391, 148] on div "4-pin Molex" at bounding box center [401, 148] width 384 height 25
click at [209, 133] on input "a. 4-pin Molex" at bounding box center [209, 130] width 0 height 8
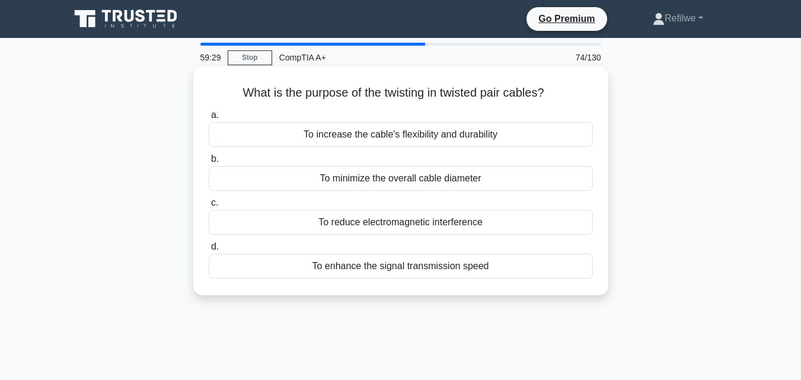
click at [387, 218] on div "To reduce electromagnetic interference" at bounding box center [401, 222] width 384 height 25
click at [209, 207] on input "c. To reduce electromagnetic interference" at bounding box center [209, 203] width 0 height 8
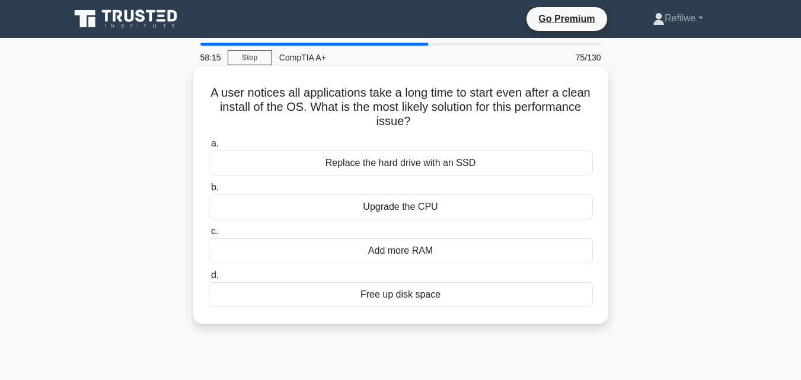
click at [402, 253] on div "Add more RAM" at bounding box center [401, 250] width 384 height 25
click at [209, 235] on input "c. Add more RAM" at bounding box center [209, 232] width 0 height 8
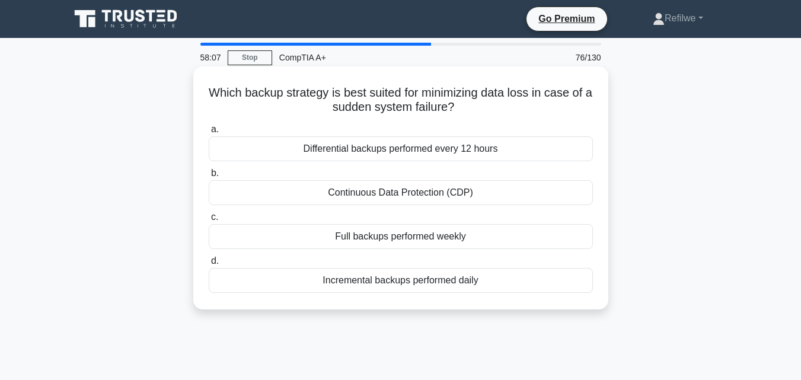
click at [404, 281] on div "Incremental backups performed daily" at bounding box center [401, 280] width 384 height 25
click at [209, 265] on input "d. Incremental backups performed daily" at bounding box center [209, 261] width 0 height 8
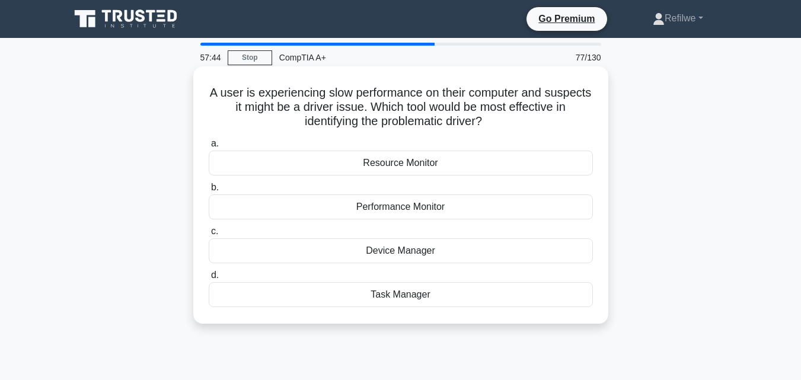
click at [390, 258] on div "Device Manager" at bounding box center [401, 250] width 384 height 25
click at [209, 235] on input "c. Device Manager" at bounding box center [209, 232] width 0 height 8
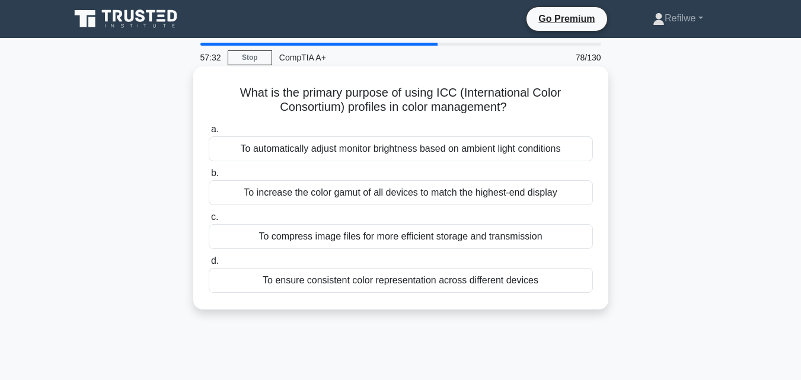
click at [369, 146] on div "To automatically adjust monitor brightness based on ambient light conditions" at bounding box center [401, 148] width 384 height 25
click at [209, 133] on input "a. To automatically adjust monitor brightness based on ambient light conditions" at bounding box center [209, 130] width 0 height 8
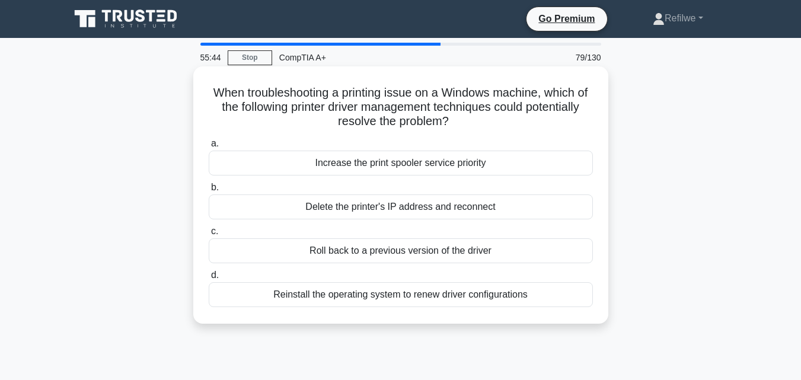
click at [408, 170] on div "Increase the print spooler service priority" at bounding box center [401, 163] width 384 height 25
click at [209, 148] on input "a. Increase the print spooler service priority" at bounding box center [209, 144] width 0 height 8
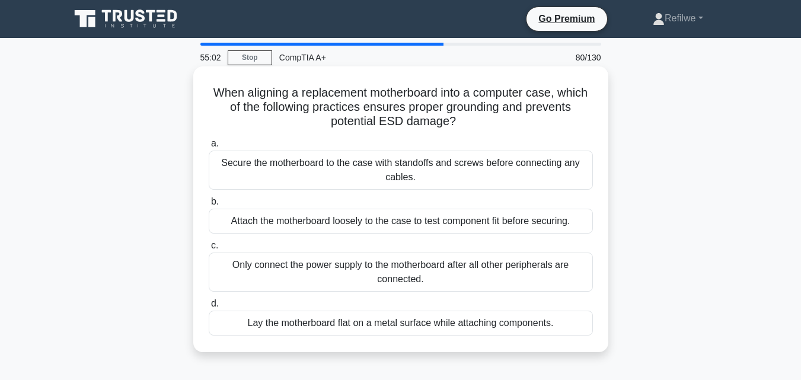
click at [402, 270] on div "Only connect the power supply to the motherboard after all other peripherals ar…" at bounding box center [401, 272] width 384 height 39
click at [209, 250] on input "c. Only connect the power supply to the motherboard after all other peripherals…" at bounding box center [209, 246] width 0 height 8
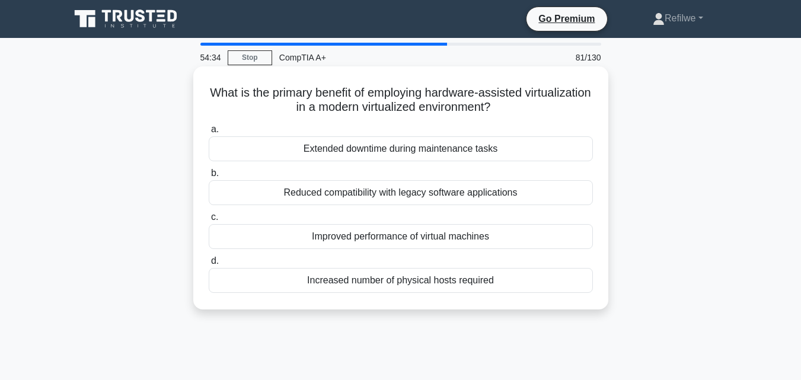
click at [420, 235] on div "Improved performance of virtual machines" at bounding box center [401, 236] width 384 height 25
click at [209, 221] on input "c. Improved performance of virtual machines" at bounding box center [209, 218] width 0 height 8
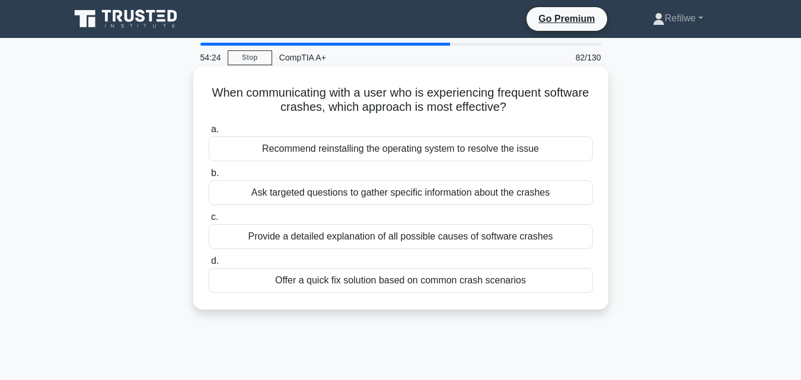
click at [394, 190] on div "Ask targeted questions to gather specific information about the crashes" at bounding box center [401, 192] width 384 height 25
click at [209, 177] on input "b. Ask targeted questions to gather specific information about the crashes" at bounding box center [209, 174] width 0 height 8
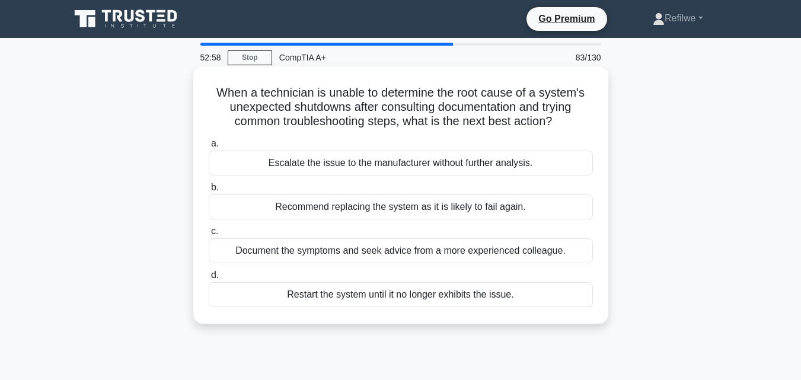
click at [458, 257] on div "Document the symptoms and seek advice from a more experienced colleague." at bounding box center [401, 250] width 384 height 25
click at [209, 235] on input "c. Document the symptoms and seek advice from a more experienced colleague." at bounding box center [209, 232] width 0 height 8
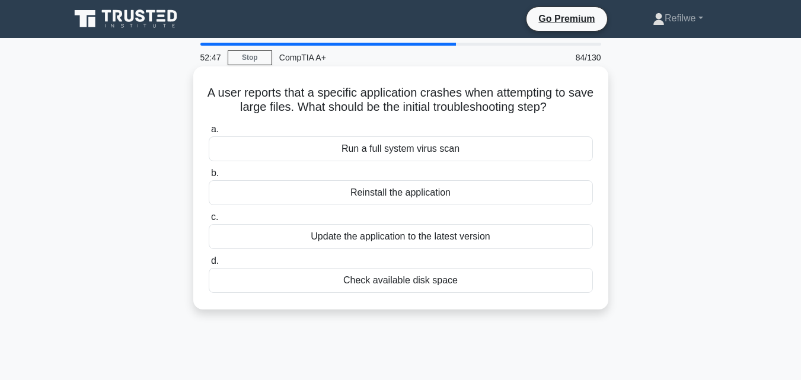
click at [391, 282] on div "Check available disk space" at bounding box center [401, 280] width 384 height 25
click at [209, 265] on input "d. Check available disk space" at bounding box center [209, 261] width 0 height 8
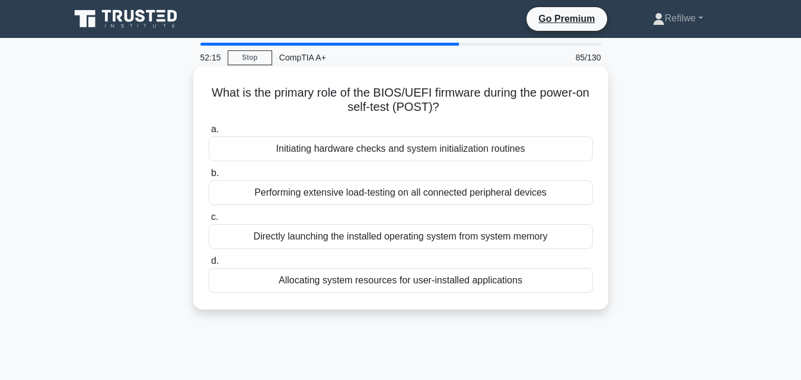
click at [327, 149] on div "Initiating hardware checks and system initialization routines" at bounding box center [401, 148] width 384 height 25
click at [209, 133] on input "a. Initiating hardware checks and system initialization routines" at bounding box center [209, 130] width 0 height 8
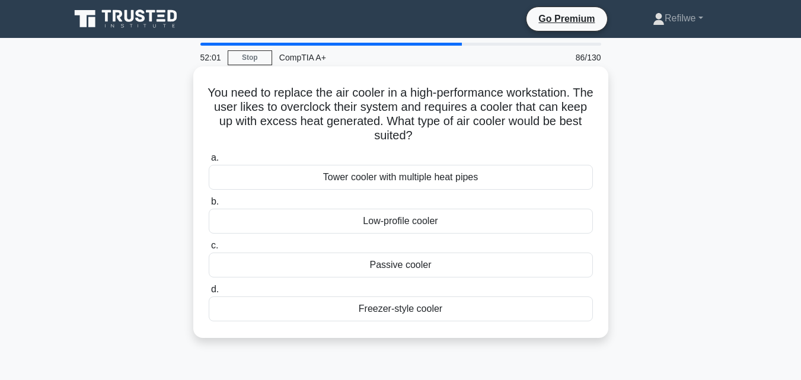
click at [357, 174] on div "Tower cooler with multiple heat pipes" at bounding box center [401, 177] width 384 height 25
click at [209, 162] on input "a. Tower cooler with multiple heat pipes" at bounding box center [209, 158] width 0 height 8
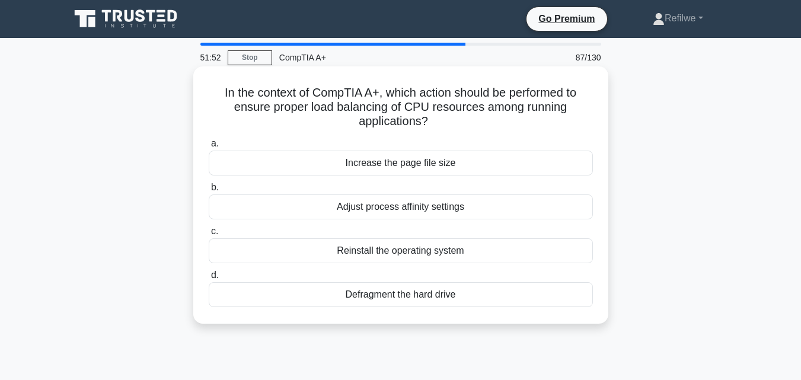
click at [383, 203] on div "Adjust process affinity settings" at bounding box center [401, 207] width 384 height 25
click at [209, 192] on input "b. Adjust process affinity settings" at bounding box center [209, 188] width 0 height 8
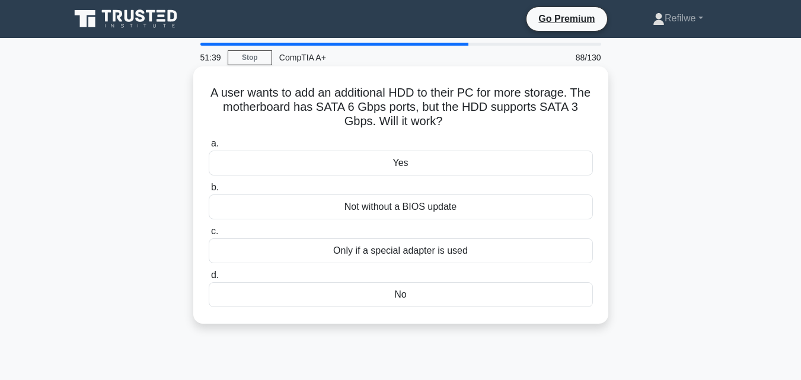
click at [398, 161] on div "Yes" at bounding box center [401, 163] width 384 height 25
click at [209, 148] on input "a. Yes" at bounding box center [209, 144] width 0 height 8
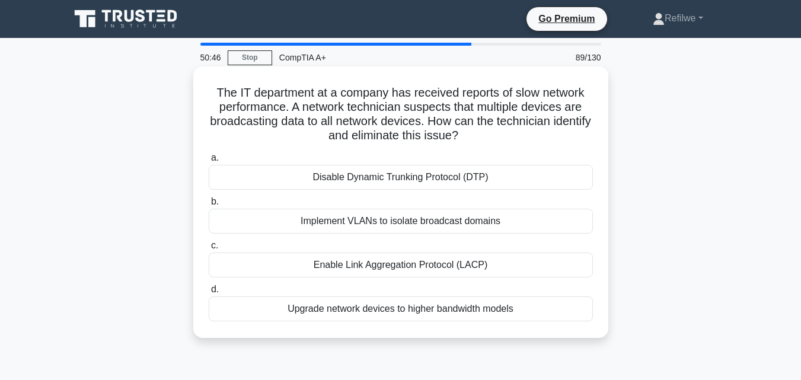
click at [398, 179] on div "Disable Dynamic Trunking Protocol (DTP)" at bounding box center [401, 177] width 384 height 25
click at [209, 162] on input "a. Disable Dynamic Trunking Protocol (DTP)" at bounding box center [209, 158] width 0 height 8
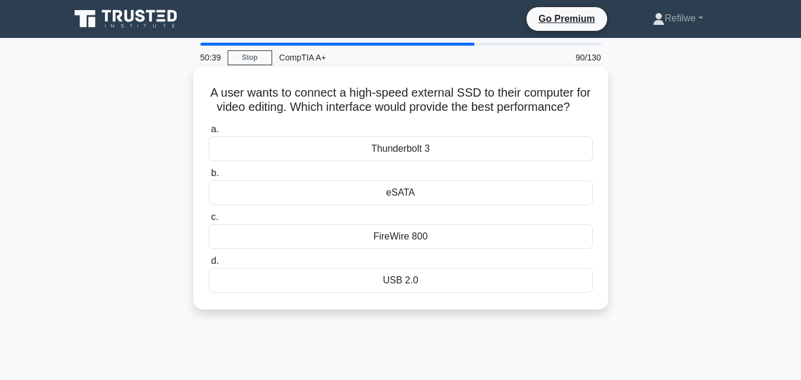
click at [397, 161] on div "Thunderbolt 3" at bounding box center [401, 148] width 384 height 25
click at [209, 133] on input "a. Thunderbolt 3" at bounding box center [209, 130] width 0 height 8
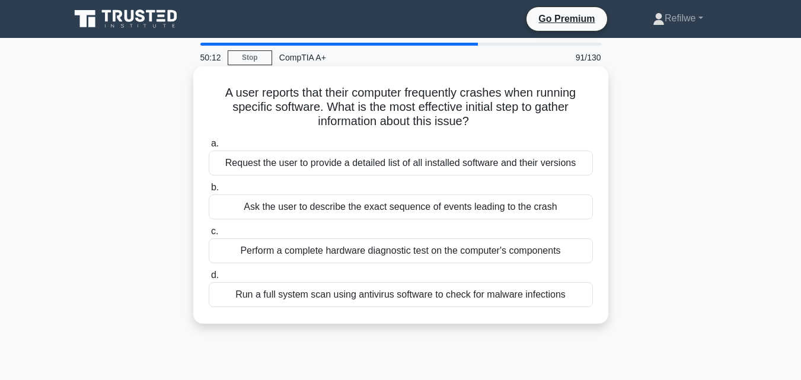
click at [387, 210] on div "Ask the user to describe the exact sequence of events leading to the crash" at bounding box center [401, 207] width 384 height 25
click at [209, 192] on input "b. Ask the user to describe the exact sequence of events leading to the crash" at bounding box center [209, 188] width 0 height 8
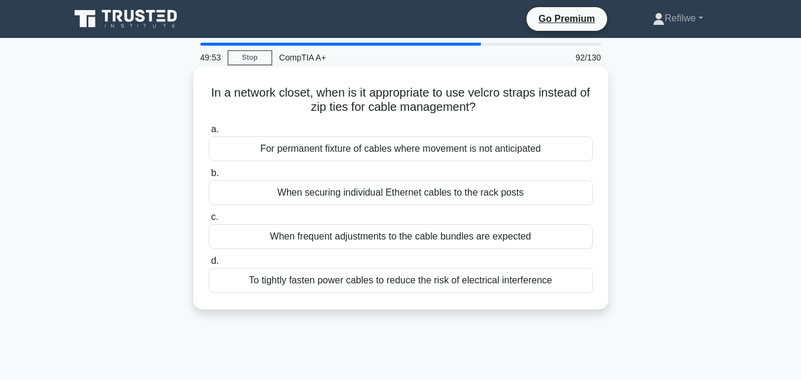
click at [387, 242] on div "When frequent adjustments to the cable bundles are expected" at bounding box center [401, 236] width 384 height 25
click at [209, 221] on input "c. When frequent adjustments to the cable bundles are expected" at bounding box center [209, 218] width 0 height 8
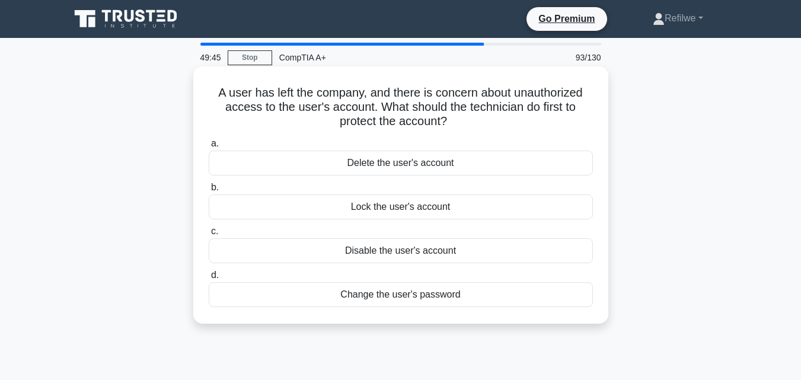
click at [387, 255] on div "Disable the user's account" at bounding box center [401, 250] width 384 height 25
click at [209, 235] on input "c. Disable the user's account" at bounding box center [209, 232] width 0 height 8
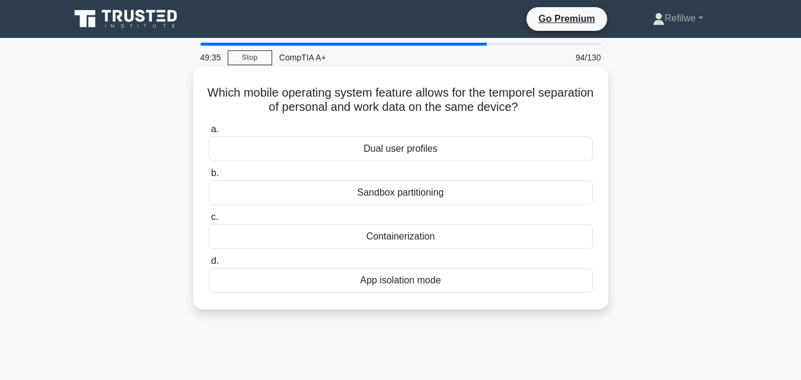
click at [390, 199] on div "Sandbox partitioning" at bounding box center [401, 192] width 384 height 25
click at [209, 177] on input "b. Sandbox partitioning" at bounding box center [209, 174] width 0 height 8
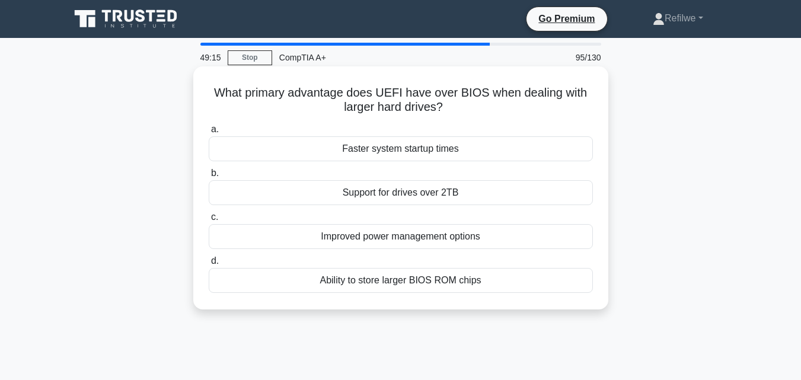
click at [397, 150] on div "Faster system startup times" at bounding box center [401, 148] width 384 height 25
click at [209, 133] on input "a. Faster system startup times" at bounding box center [209, 130] width 0 height 8
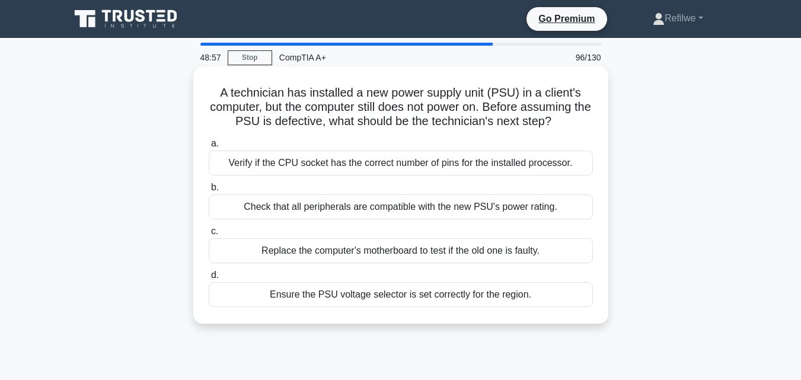
click at [410, 296] on div "Ensure the PSU voltage selector is set correctly for the region." at bounding box center [401, 294] width 384 height 25
click at [209, 279] on input "d. Ensure the PSU voltage selector is set correctly for the region." at bounding box center [209, 276] width 0 height 8
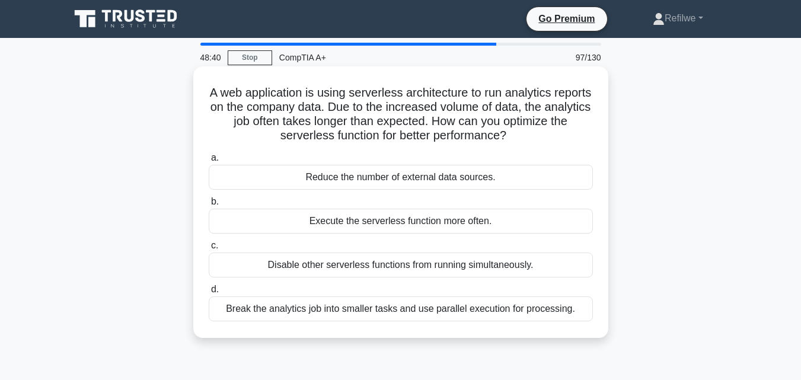
click at [418, 308] on div "Break the analytics job into smaller tasks and use parallel execution for proce…" at bounding box center [401, 309] width 384 height 25
click at [209, 294] on input "d. Break the analytics job into smaller tasks and use parallel execution for pr…" at bounding box center [209, 290] width 0 height 8
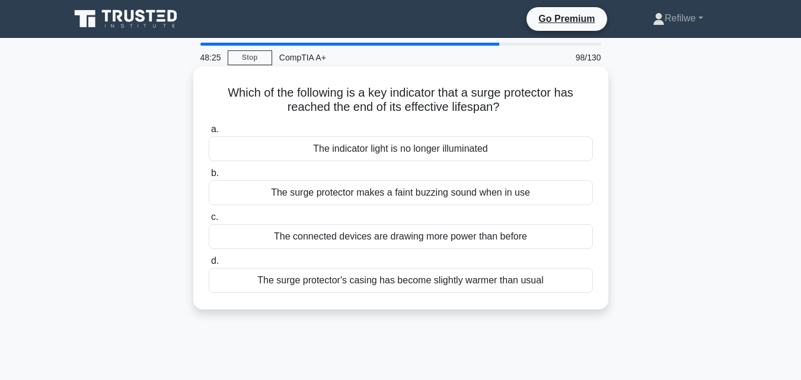
click at [421, 152] on div "The indicator light is no longer illuminated" at bounding box center [401, 148] width 384 height 25
click at [209, 133] on input "a. The indicator light is no longer illuminated" at bounding box center [209, 130] width 0 height 8
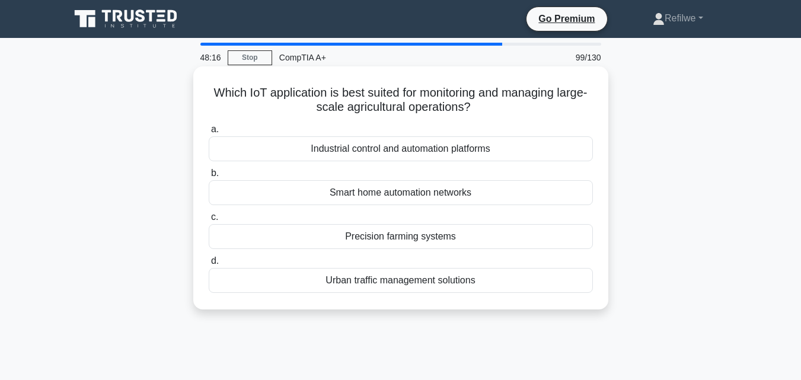
click at [389, 230] on div "Precision farming systems" at bounding box center [401, 236] width 384 height 25
click at [209, 221] on input "c. Precision farming systems" at bounding box center [209, 218] width 0 height 8
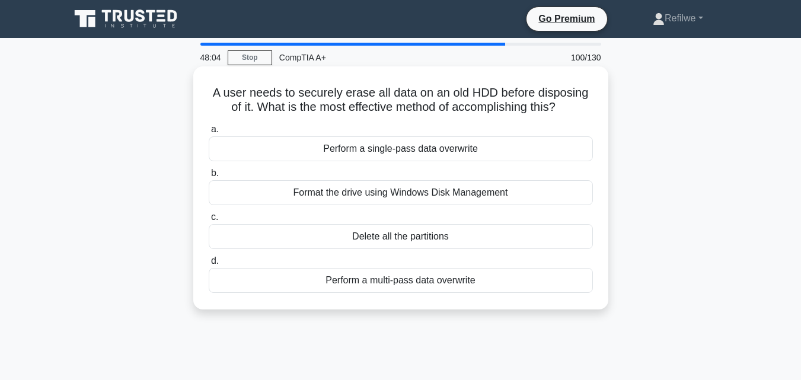
click at [393, 195] on div "Format the drive using Windows Disk Management" at bounding box center [401, 192] width 384 height 25
click at [209, 177] on input "b. Format the drive using Windows Disk Management" at bounding box center [209, 174] width 0 height 8
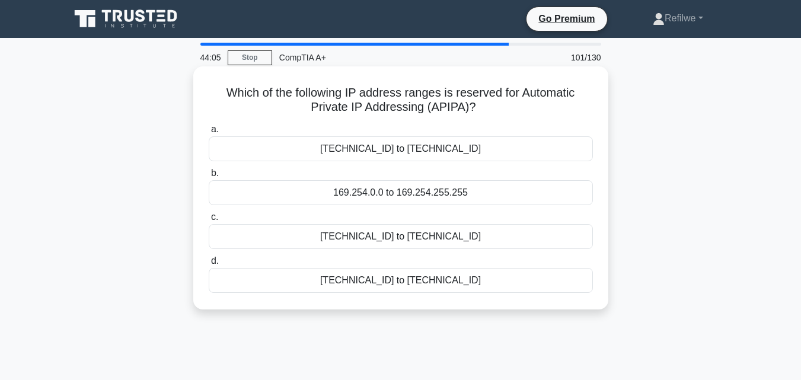
click at [400, 199] on div "169.254.0.0 to 169.254.255.255" at bounding box center [401, 192] width 384 height 25
click at [209, 177] on input "b. 169.254.0.0 to 169.254.255.255" at bounding box center [209, 174] width 0 height 8
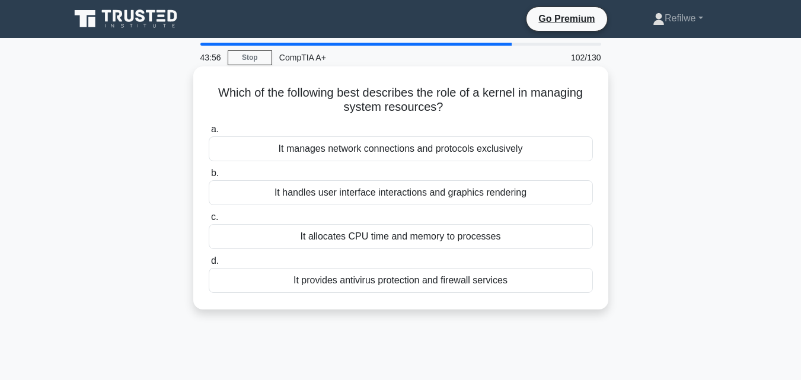
click at [400, 144] on div "It manages network connections and protocols exclusively" at bounding box center [401, 148] width 384 height 25
click at [209, 133] on input "a. It manages network connections and protocols exclusively" at bounding box center [209, 130] width 0 height 8
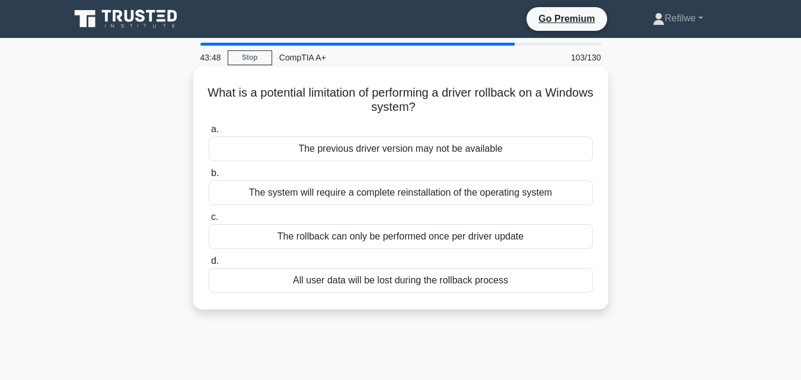
click at [439, 290] on div "All user data will be lost during the rollback process" at bounding box center [401, 280] width 384 height 25
click at [209, 265] on input "d. All user data will be lost during the rollback process" at bounding box center [209, 261] width 0 height 8
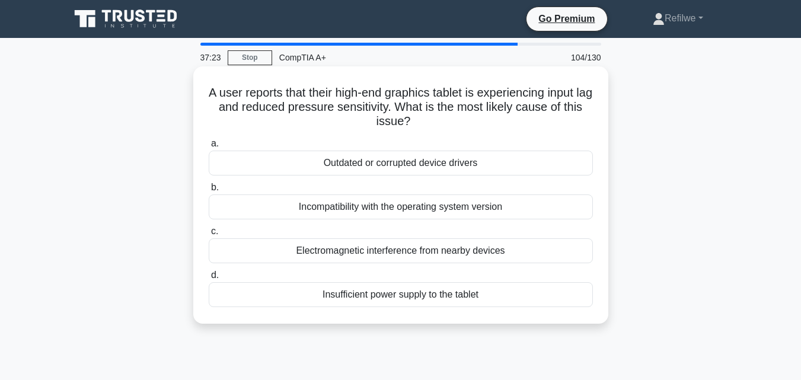
click at [413, 204] on div "Incompatibility with the operating system version" at bounding box center [401, 207] width 384 height 25
click at [209, 192] on input "b. Incompatibility with the operating system version" at bounding box center [209, 188] width 0 height 8
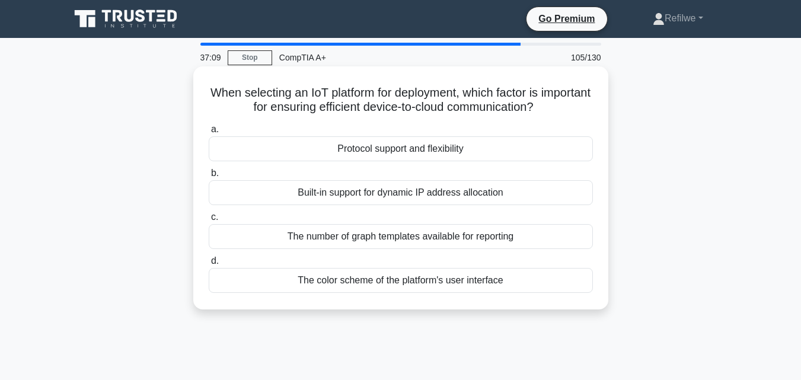
click at [479, 182] on div "Built-in support for dynamic IP address allocation" at bounding box center [401, 192] width 384 height 25
click at [209, 177] on input "b. Built-in support for dynamic IP address allocation" at bounding box center [209, 174] width 0 height 8
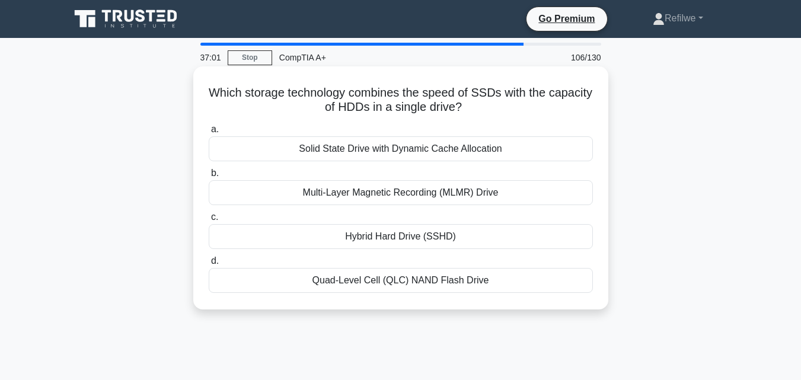
click at [410, 235] on div "Hybrid Hard Drive (SSHD)" at bounding box center [401, 236] width 384 height 25
click at [209, 221] on input "c. Hybrid Hard Drive (SSHD)" at bounding box center [209, 218] width 0 height 8
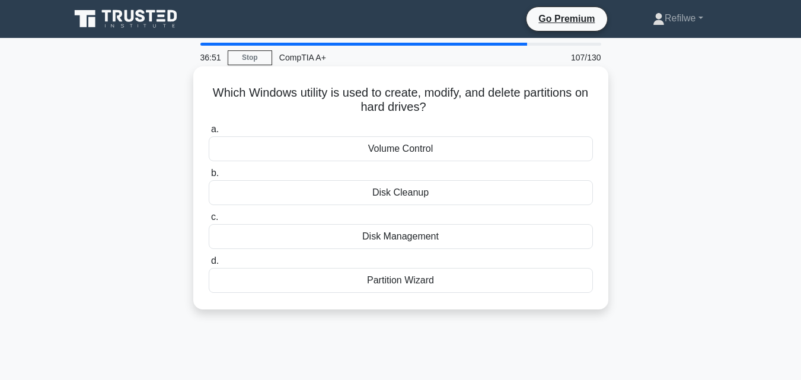
click at [408, 282] on div "Partition Wizard" at bounding box center [401, 280] width 384 height 25
click at [209, 265] on input "d. Partition Wizard" at bounding box center [209, 261] width 0 height 8
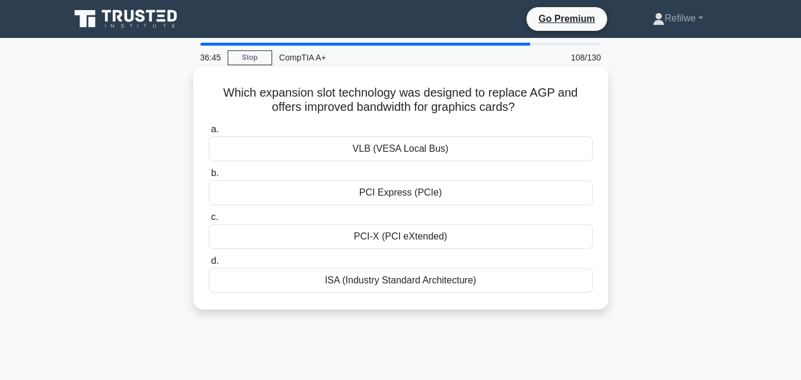
click at [379, 185] on div "PCI Express (PCIe)" at bounding box center [401, 192] width 384 height 25
click at [209, 177] on input "b. PCI Express (PCIe)" at bounding box center [209, 174] width 0 height 8
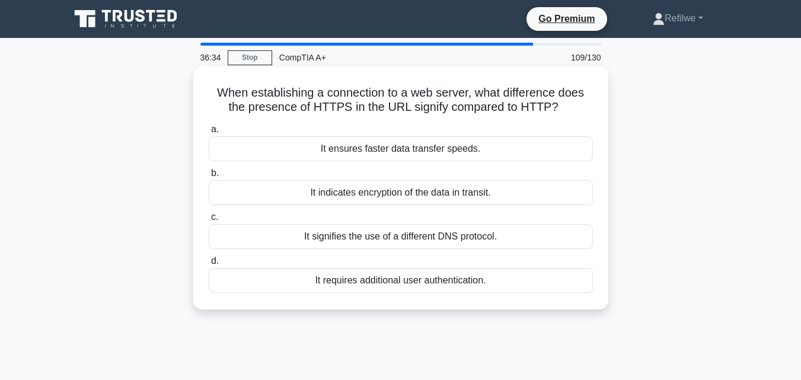
click at [413, 284] on div "It requires additional user authentication." at bounding box center [401, 280] width 384 height 25
click at [209, 265] on input "d. It requires additional user authentication." at bounding box center [209, 261] width 0 height 8
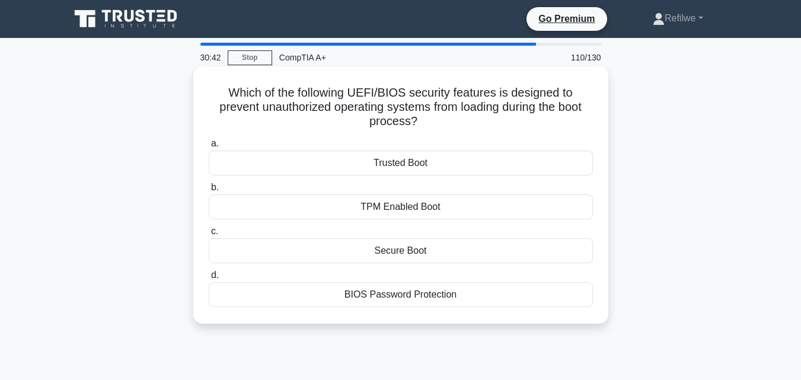
click at [418, 295] on div "BIOS Password Protection" at bounding box center [401, 294] width 384 height 25
click at [209, 279] on input "d. BIOS Password Protection" at bounding box center [209, 276] width 0 height 8
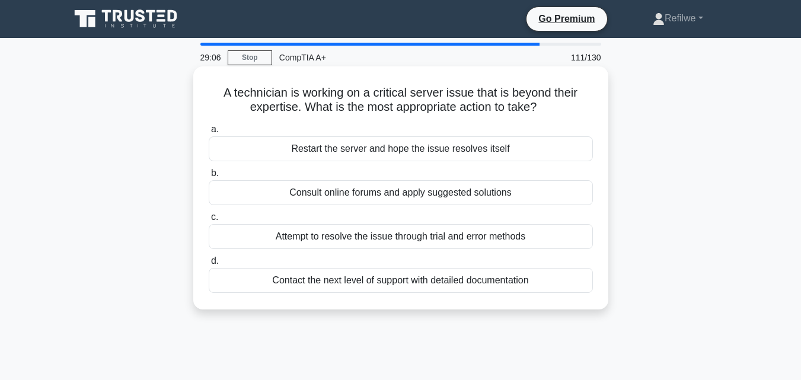
click at [428, 280] on div "Contact the next level of support with detailed documentation" at bounding box center [401, 280] width 384 height 25
click at [209, 265] on input "d. Contact the next level of support with detailed documentation" at bounding box center [209, 261] width 0 height 8
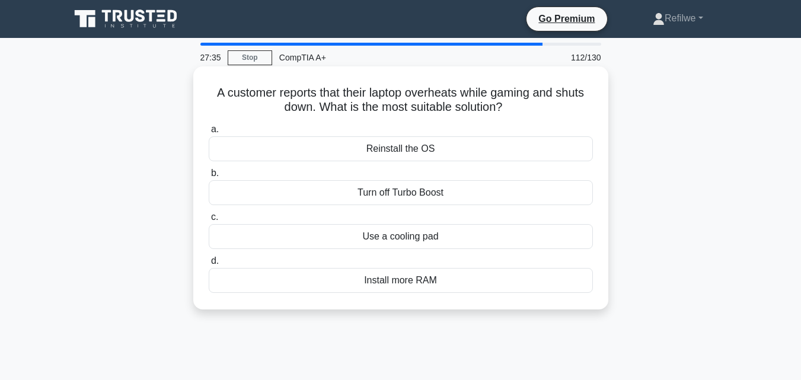
click at [382, 191] on div "Turn off Turbo Boost" at bounding box center [401, 192] width 384 height 25
click at [209, 177] on input "b. Turn off Turbo Boost" at bounding box center [209, 174] width 0 height 8
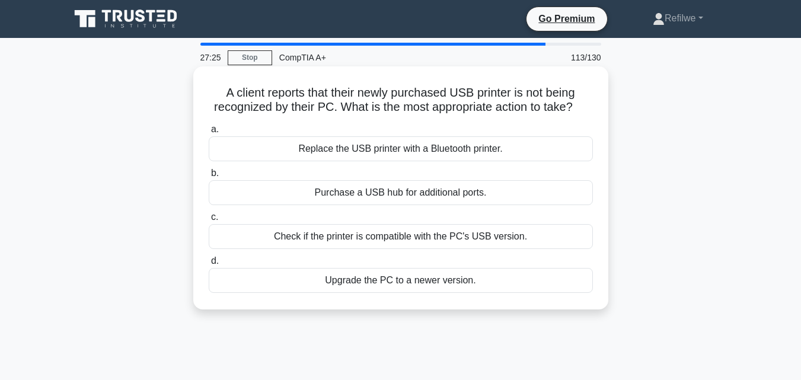
click at [423, 238] on div "Check if the printer is compatible with the PC's USB version." at bounding box center [401, 236] width 384 height 25
click at [209, 221] on input "c. Check if the printer is compatible with the PC's USB version." at bounding box center [209, 218] width 0 height 8
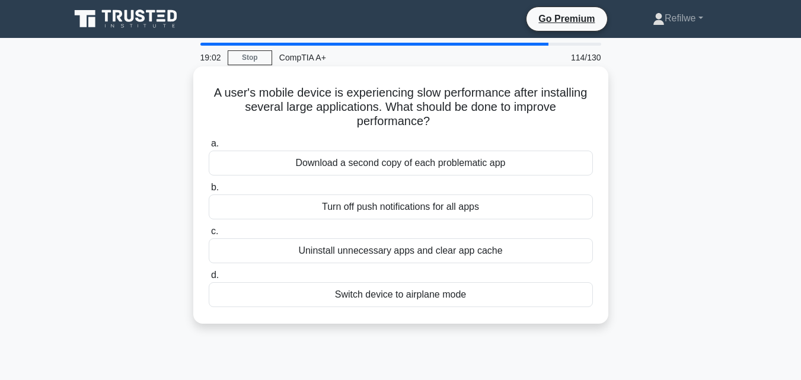
click at [418, 259] on div "Uninstall unnecessary apps and clear app cache" at bounding box center [401, 250] width 384 height 25
click at [209, 235] on input "c. Uninstall unnecessary apps and clear app cache" at bounding box center [209, 232] width 0 height 8
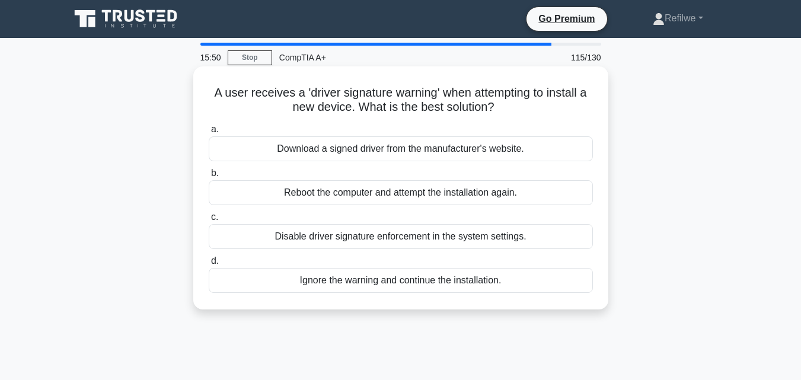
click at [384, 242] on div "Disable driver signature enforcement in the system settings." at bounding box center [401, 236] width 384 height 25
click at [209, 221] on input "c. Disable driver signature enforcement in the system settings." at bounding box center [209, 218] width 0 height 8
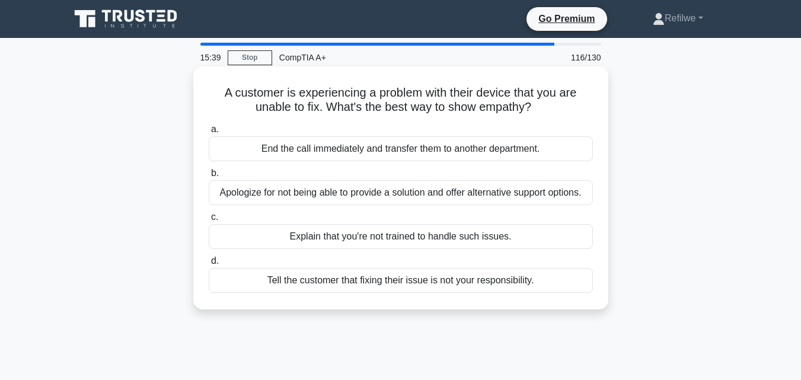
click at [387, 193] on div "Apologize for not being able to provide a solution and offer alternative suppor…" at bounding box center [401, 192] width 384 height 25
click at [209, 177] on input "b. Apologize for not being able to provide a solution and offer alternative sup…" at bounding box center [209, 174] width 0 height 8
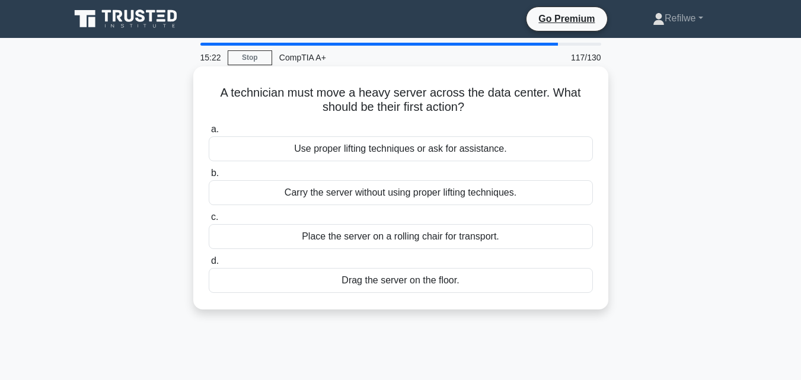
click at [395, 141] on div "Use proper lifting techniques or ask for assistance." at bounding box center [401, 148] width 384 height 25
click at [209, 133] on input "a. Use proper lifting techniques or ask for assistance." at bounding box center [209, 130] width 0 height 8
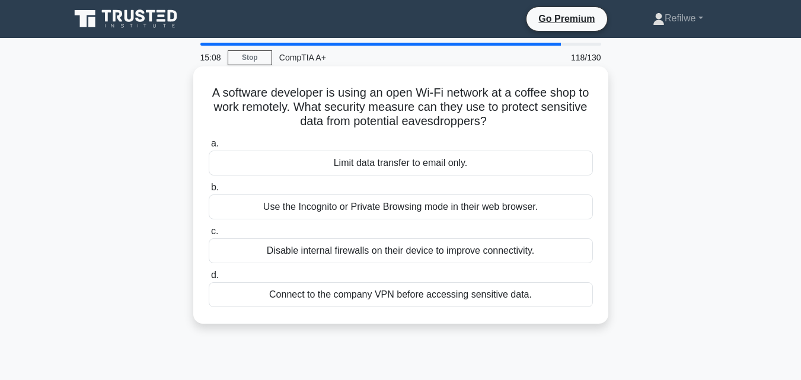
click at [428, 209] on div "Use the Incognito or Private Browsing mode in their web browser." at bounding box center [401, 207] width 384 height 25
click at [209, 192] on input "b. Use the Incognito or Private Browsing mode in their web browser." at bounding box center [209, 188] width 0 height 8
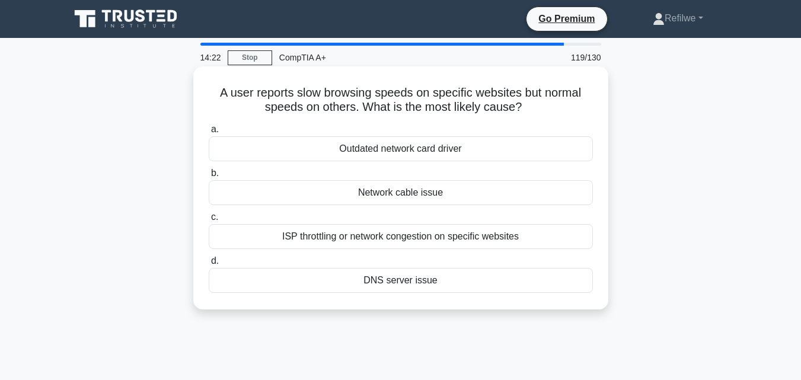
click at [424, 241] on div "ISP throttling or network congestion on specific websites" at bounding box center [401, 236] width 384 height 25
click at [209, 221] on input "c. ISP throttling or network congestion on specific websites" at bounding box center [209, 218] width 0 height 8
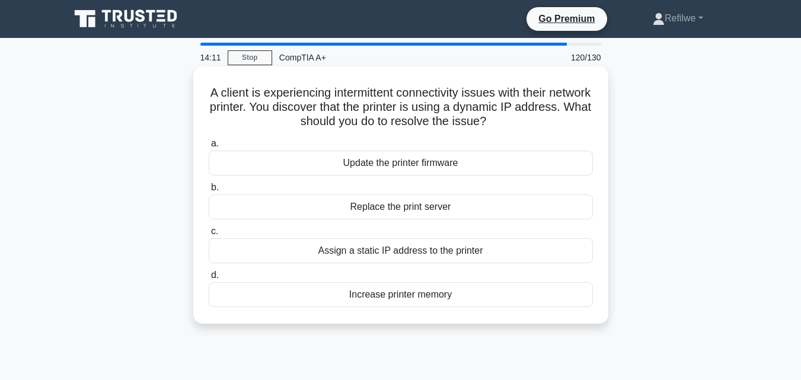
click at [425, 246] on div "Assign a static IP address to the printer" at bounding box center [401, 250] width 384 height 25
click at [209, 235] on input "c. Assign a static IP address to the printer" at bounding box center [209, 232] width 0 height 8
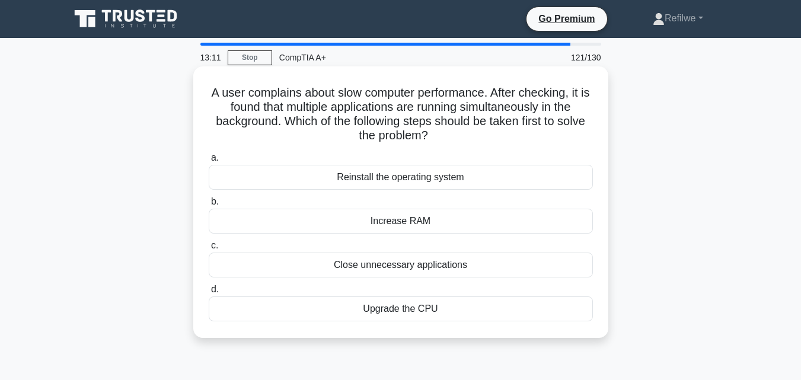
click at [381, 263] on div "Close unnecessary applications" at bounding box center [401, 265] width 384 height 25
click at [209, 250] on input "c. Close unnecessary applications" at bounding box center [209, 246] width 0 height 8
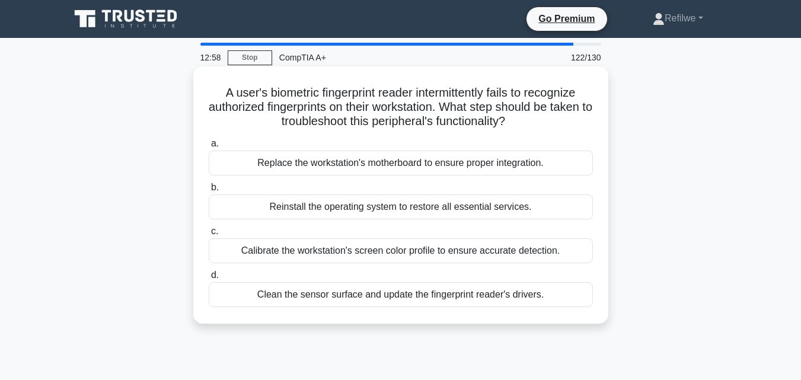
click at [392, 295] on div "Clean the sensor surface and update the fingerprint reader's drivers." at bounding box center [401, 294] width 384 height 25
click at [209, 279] on input "d. Clean the sensor surface and update the fingerprint reader's drivers." at bounding box center [209, 276] width 0 height 8
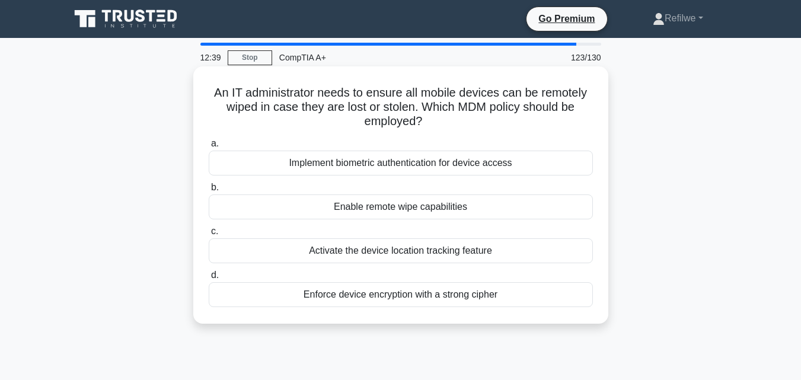
click at [377, 203] on div "Enable remote wipe capabilities" at bounding box center [401, 207] width 384 height 25
click at [209, 192] on input "b. Enable remote wipe capabilities" at bounding box center [209, 188] width 0 height 8
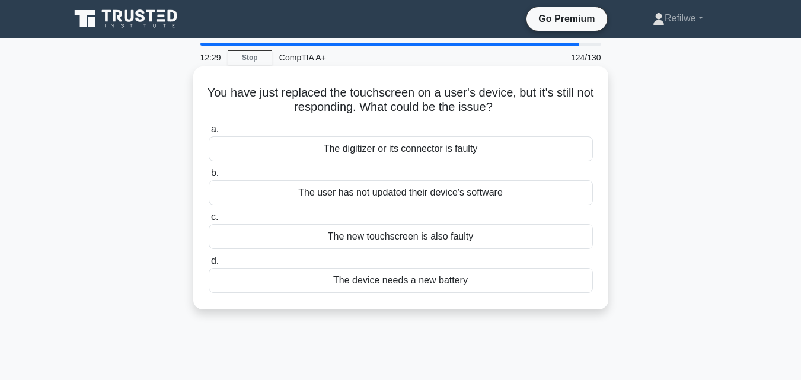
click at [372, 143] on div "The digitizer or its connector is faulty" at bounding box center [401, 148] width 384 height 25
click at [209, 133] on input "a. The digitizer or its connector is faulty" at bounding box center [209, 130] width 0 height 8
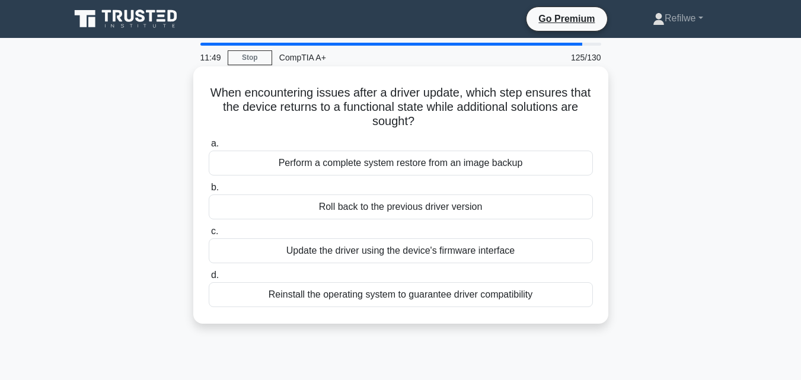
click at [364, 164] on div "Perform a complete system restore from an image backup" at bounding box center [401, 163] width 384 height 25
click at [209, 148] on input "a. Perform a complete system restore from an image backup" at bounding box center [209, 144] width 0 height 8
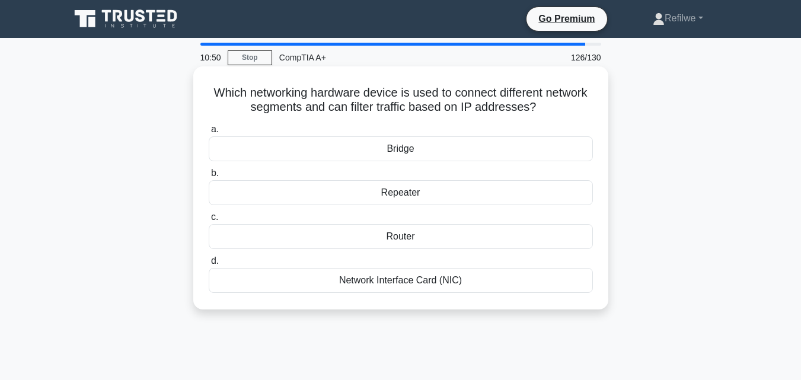
click at [393, 238] on div "Router" at bounding box center [401, 236] width 384 height 25
click at [209, 221] on input "c. Router" at bounding box center [209, 218] width 0 height 8
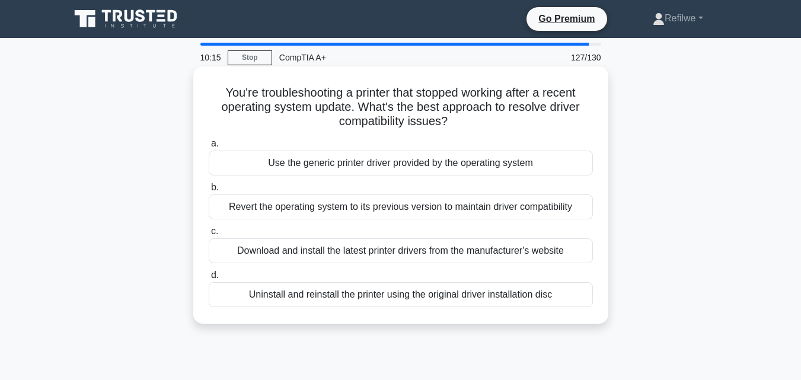
click at [356, 161] on div "Use the generic printer driver provided by the operating system" at bounding box center [401, 163] width 384 height 25
click at [209, 148] on input "a. Use the generic printer driver provided by the operating system" at bounding box center [209, 144] width 0 height 8
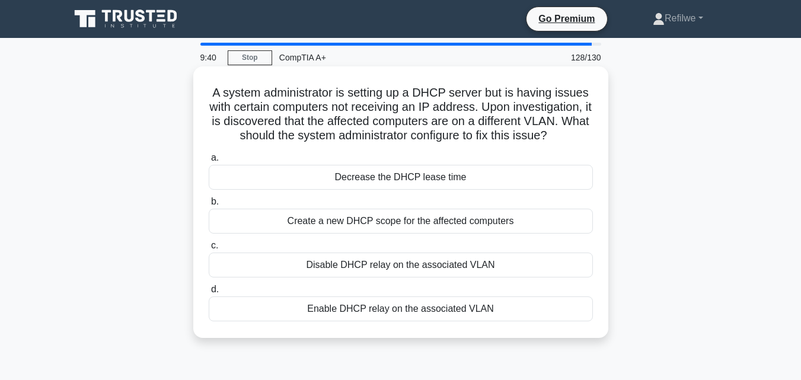
click at [349, 222] on div "Create a new DHCP scope for the affected computers" at bounding box center [401, 221] width 384 height 25
click at [209, 206] on input "b. Create a new DHCP scope for the affected computers" at bounding box center [209, 202] width 0 height 8
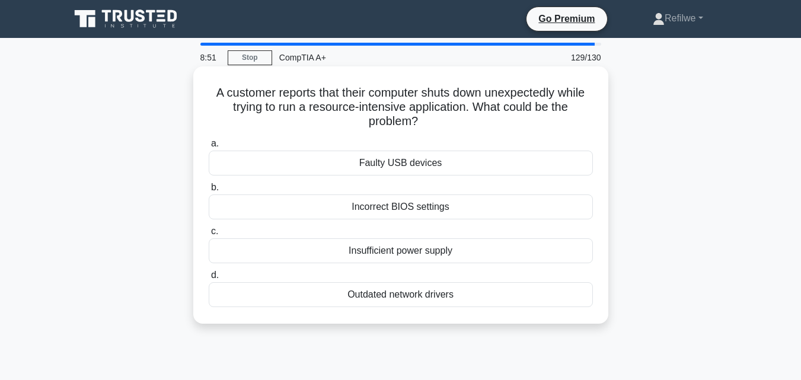
click at [363, 209] on div "Incorrect BIOS settings" at bounding box center [401, 207] width 384 height 25
click at [209, 192] on input "b. Incorrect BIOS settings" at bounding box center [209, 188] width 0 height 8
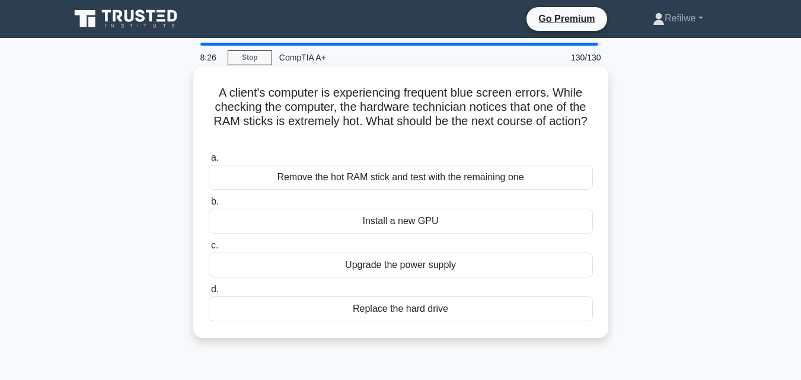
click at [387, 174] on div "Remove the hot RAM stick and test with the remaining one" at bounding box center [401, 177] width 384 height 25
click at [209, 162] on input "a. Remove the hot RAM stick and test with the remaining one" at bounding box center [209, 158] width 0 height 8
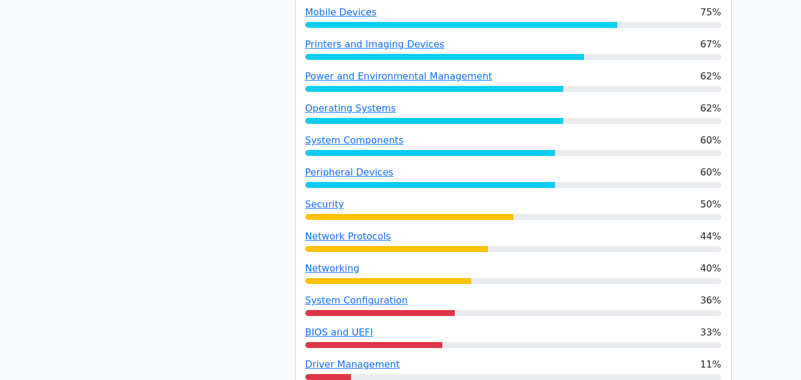
scroll to position [949, 0]
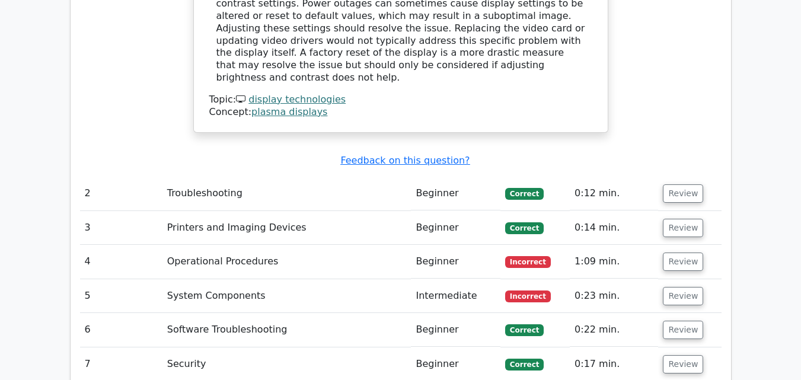
scroll to position [1957, 0]
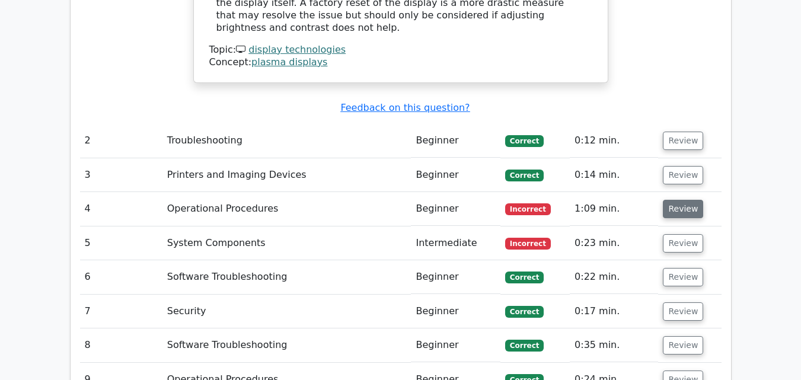
click at [676, 200] on button "Review" at bounding box center [683, 209] width 40 height 18
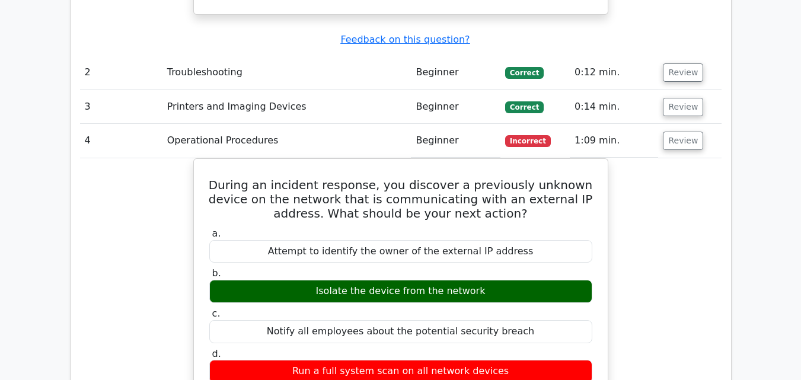
scroll to position [2016, 0]
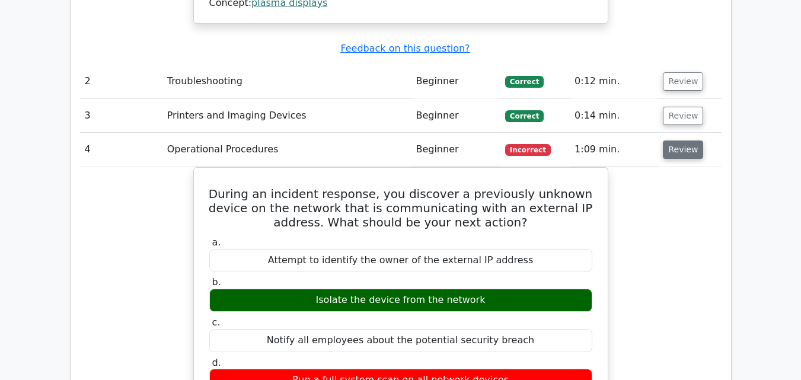
click at [675, 141] on button "Review" at bounding box center [683, 150] width 40 height 18
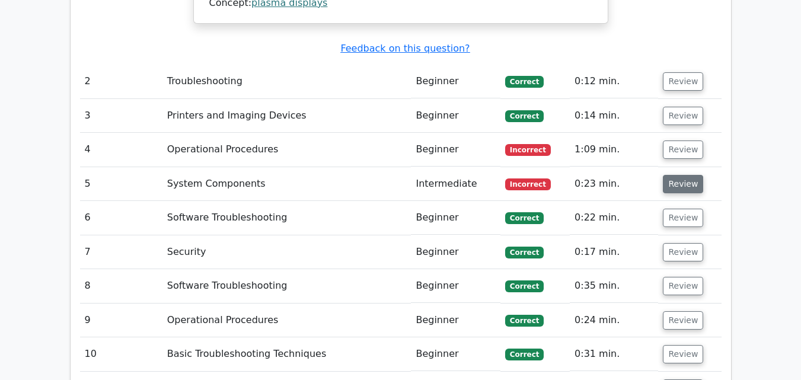
click at [675, 175] on button "Review" at bounding box center [683, 184] width 40 height 18
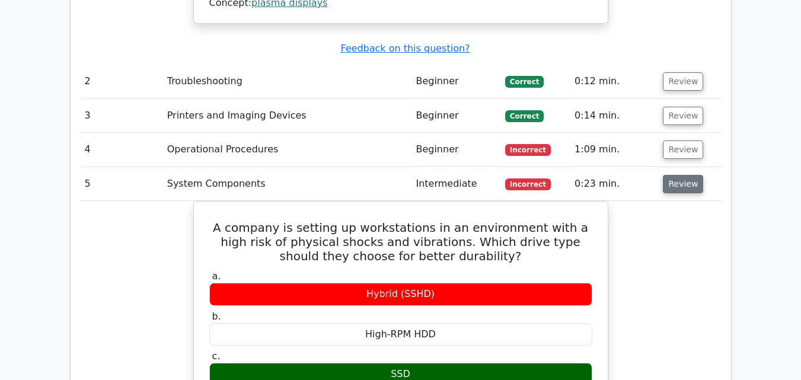
click at [679, 175] on button "Review" at bounding box center [683, 184] width 40 height 18
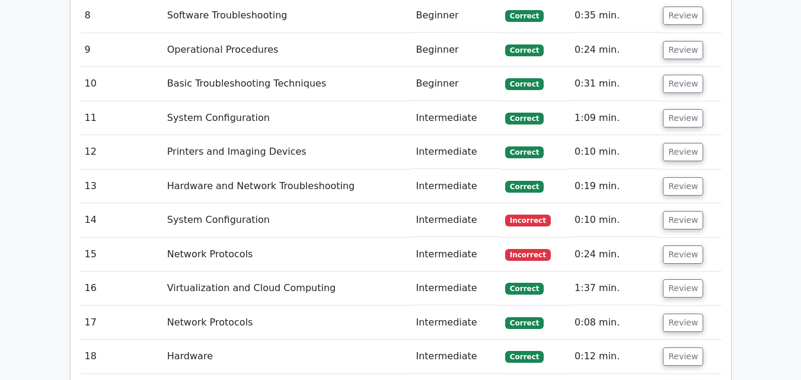
scroll to position [2313, 0]
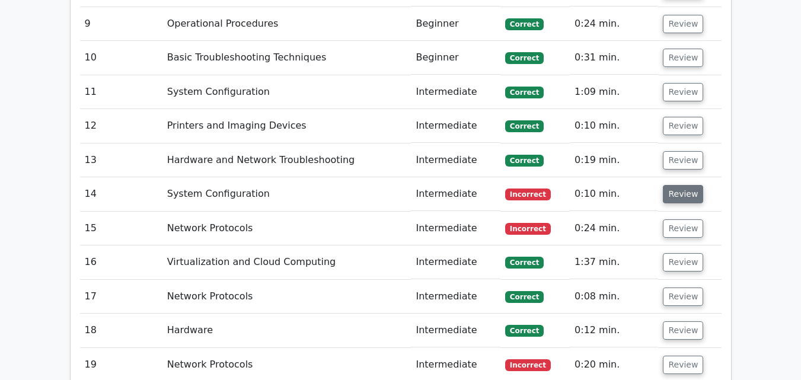
click at [684, 185] on button "Review" at bounding box center [683, 194] width 40 height 18
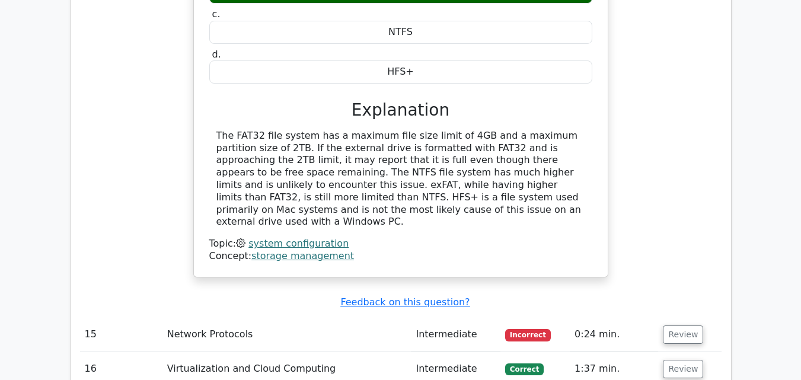
scroll to position [2728, 0]
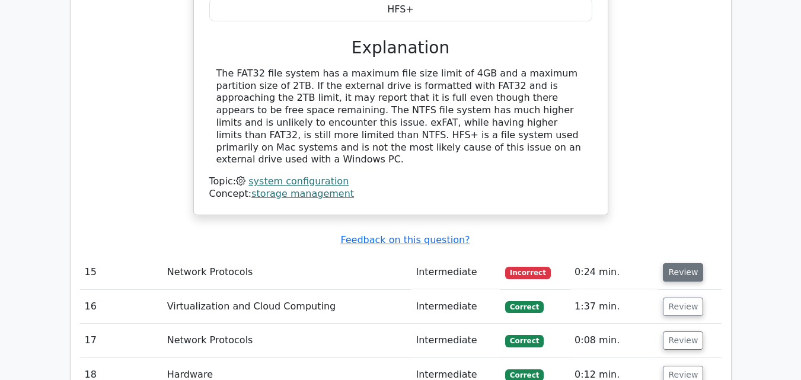
click at [692, 263] on button "Review" at bounding box center [683, 272] width 40 height 18
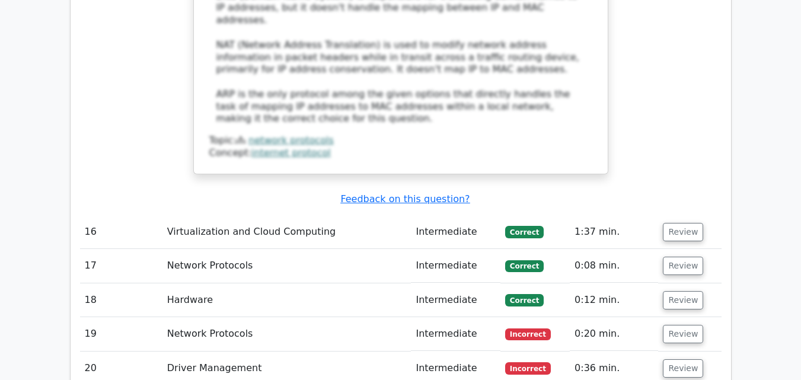
scroll to position [3440, 0]
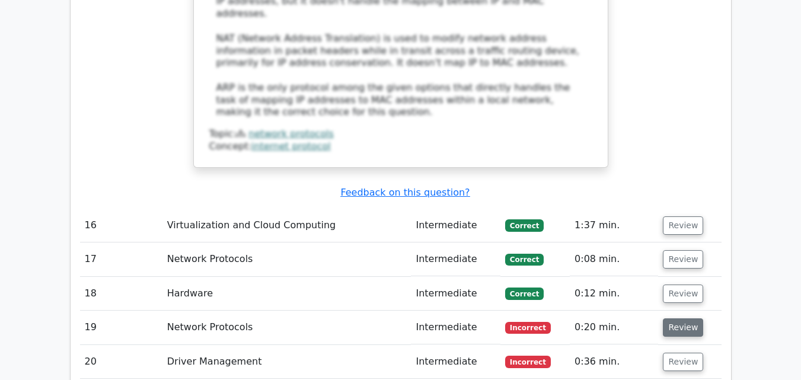
click at [684, 318] on button "Review" at bounding box center [683, 327] width 40 height 18
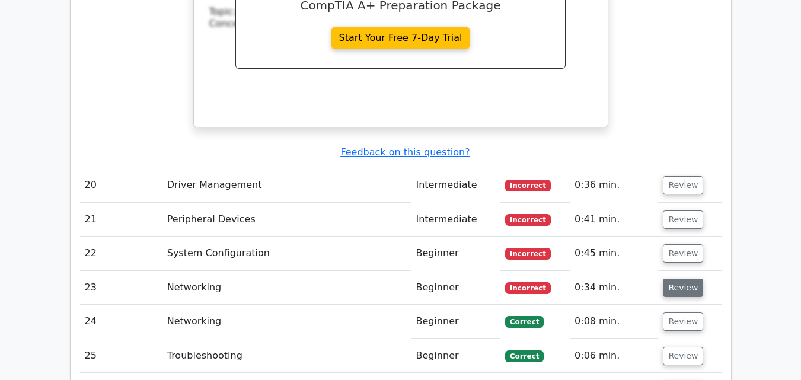
scroll to position [4151, 0]
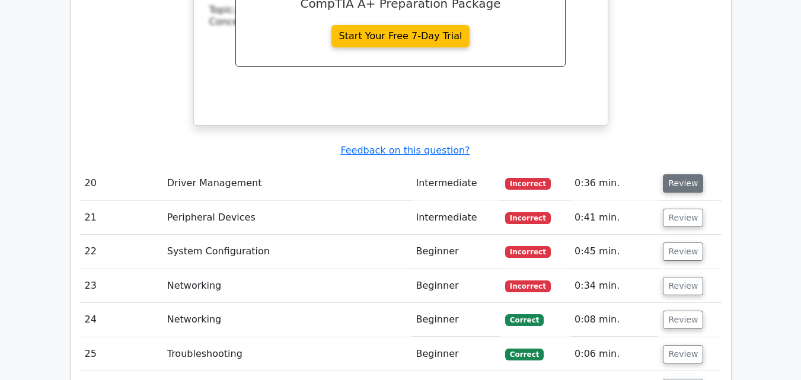
click at [685, 174] on button "Review" at bounding box center [683, 183] width 40 height 18
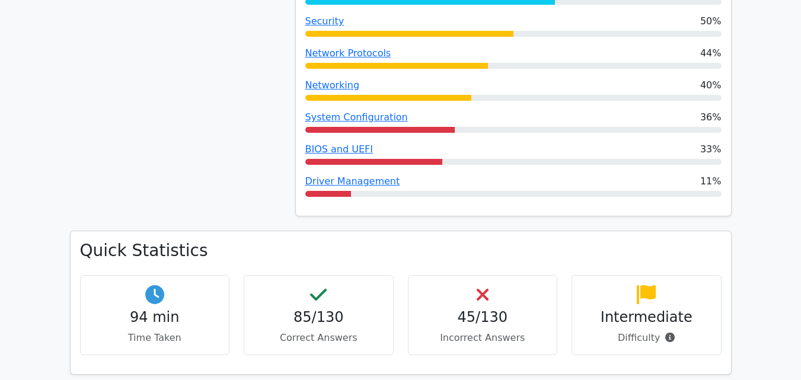
scroll to position [0, 0]
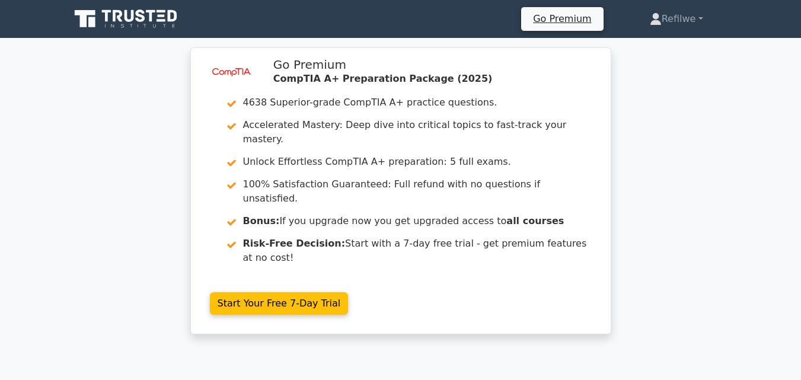
click at [102, 16] on icon at bounding box center [127, 19] width 114 height 23
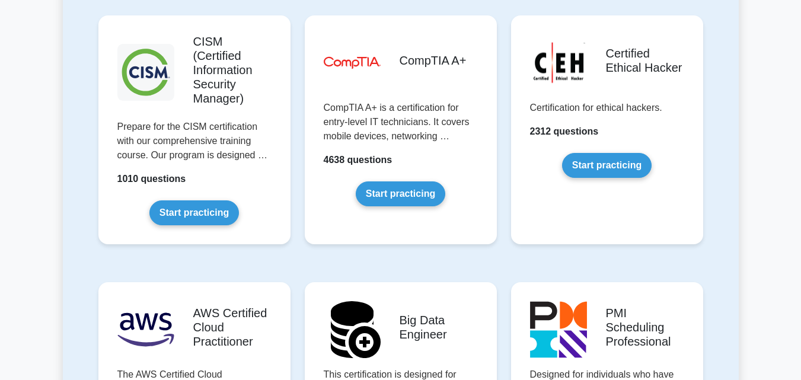
scroll to position [1838, 0]
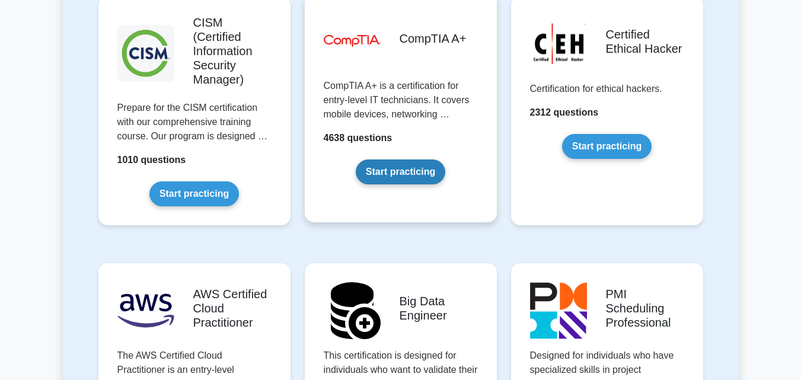
click at [388, 160] on link "Start practicing" at bounding box center [401, 172] width 90 height 25
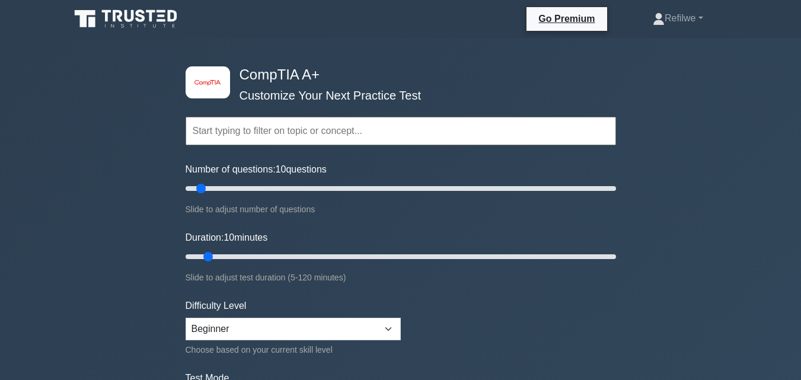
click at [83, 107] on div "image/svg+xml CompTIA A+ Customize Your Next Practice Test Topics Hardware Oper…" at bounding box center [400, 387] width 801 height 699
click at [127, 103] on div "image/svg+xml CompTIA A+ Customize Your Next Practice Test Topics Hardware Oper…" at bounding box center [400, 387] width 801 height 699
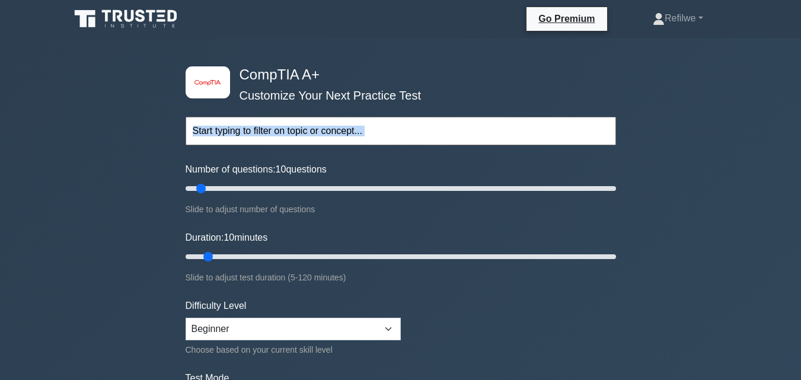
click at [121, 144] on div "image/svg+xml CompTIA A+ Customize Your Next Practice Test Topics Hardware Oper…" at bounding box center [400, 387] width 801 height 699
click at [231, 190] on input "Number of questions: 10 questions" at bounding box center [401, 188] width 431 height 14
type input "20"
click at [223, 190] on input "Number of questions: 20 questions" at bounding box center [401, 188] width 431 height 14
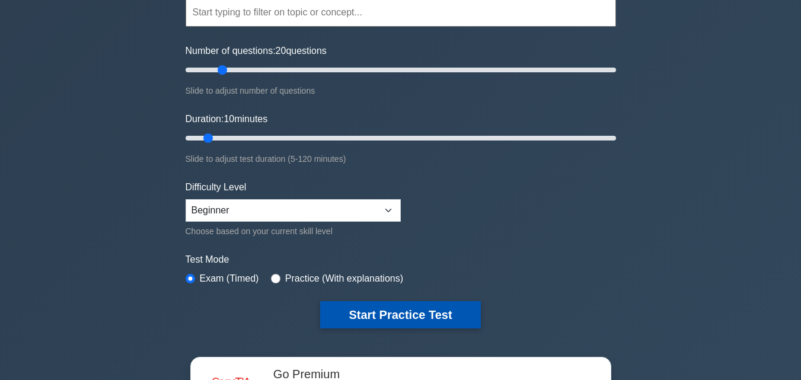
click at [387, 309] on button "Start Practice Test" at bounding box center [400, 314] width 160 height 27
click at [378, 312] on button "Start Practice Test" at bounding box center [400, 314] width 160 height 27
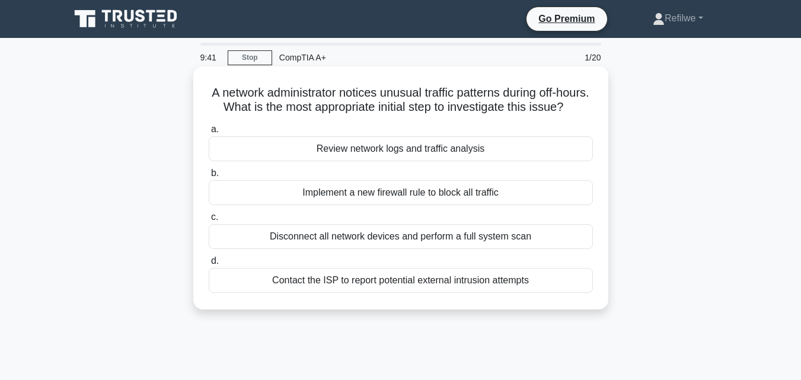
click at [400, 161] on div "Review network logs and traffic analysis" at bounding box center [401, 148] width 384 height 25
click at [209, 133] on input "a. Review network logs and traffic analysis" at bounding box center [209, 130] width 0 height 8
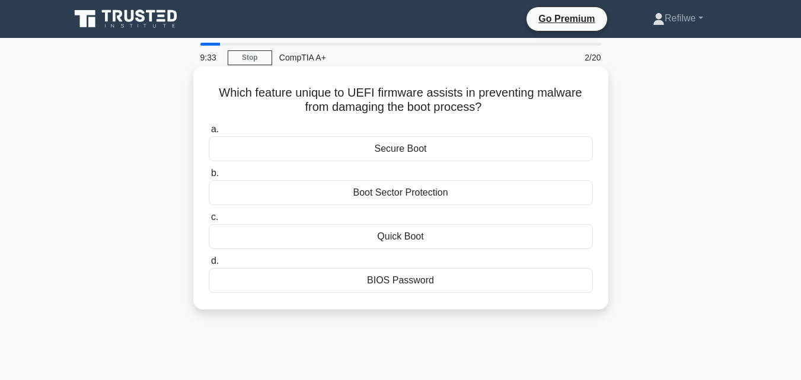
click at [403, 149] on div "Secure Boot" at bounding box center [401, 148] width 384 height 25
click at [209, 133] on input "a. Secure Boot" at bounding box center [209, 130] width 0 height 8
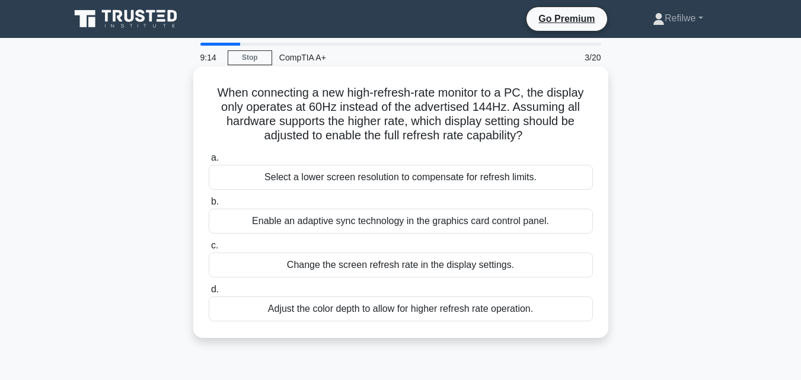
click at [408, 307] on div "Adjust the color depth to allow for higher refresh rate operation." at bounding box center [401, 309] width 384 height 25
click at [209, 294] on input "d. Adjust the color depth to allow for higher refresh rate operation." at bounding box center [209, 290] width 0 height 8
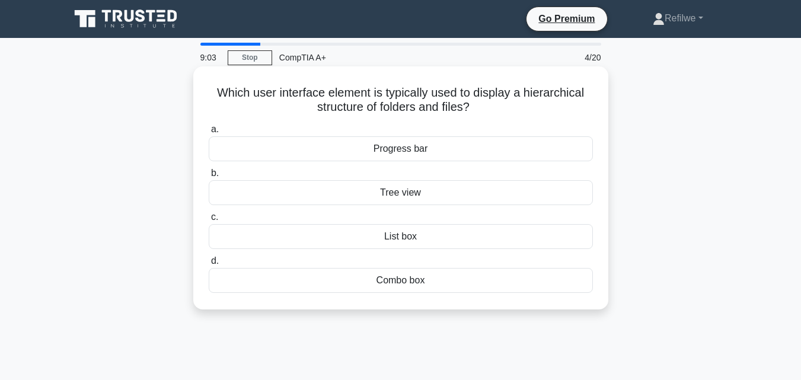
click at [432, 144] on div "Progress bar" at bounding box center [401, 148] width 384 height 25
click at [209, 133] on input "a. Progress bar" at bounding box center [209, 130] width 0 height 8
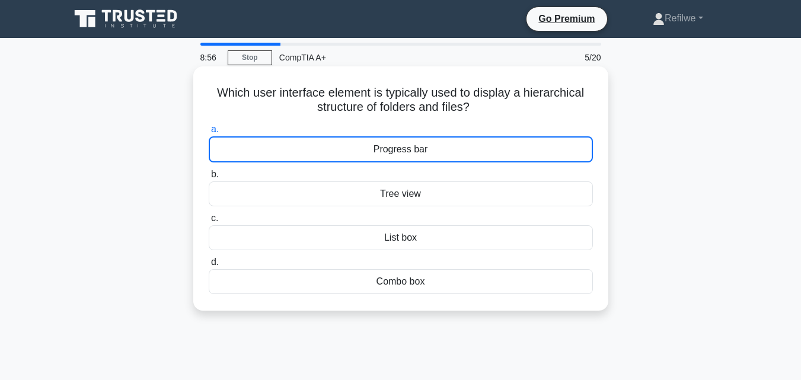
click at [445, 149] on div "Progress bar" at bounding box center [401, 149] width 384 height 26
click at [209, 133] on input "a. Progress bar" at bounding box center [209, 130] width 0 height 8
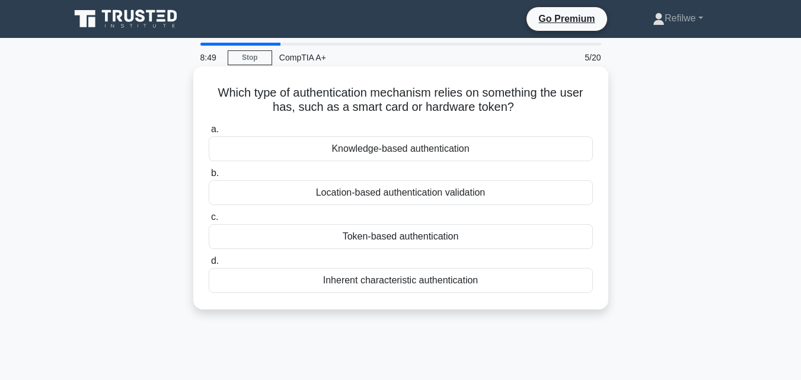
click at [365, 254] on label "d. Inherent characteristic authentication" at bounding box center [401, 273] width 384 height 39
click at [209, 257] on input "d. Inherent characteristic authentication" at bounding box center [209, 261] width 0 height 8
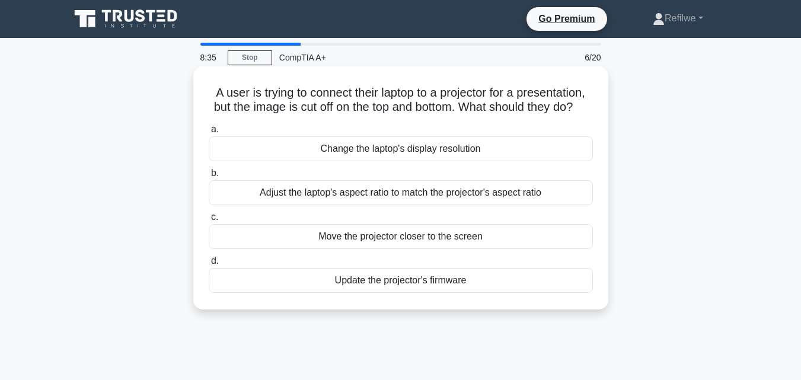
click at [392, 199] on div "Adjust the laptop's aspect ratio to match the projector's aspect ratio" at bounding box center [401, 192] width 384 height 25
click at [209, 177] on input "b. Adjust the laptop's aspect ratio to match the projector's aspect ratio" at bounding box center [209, 174] width 0 height 8
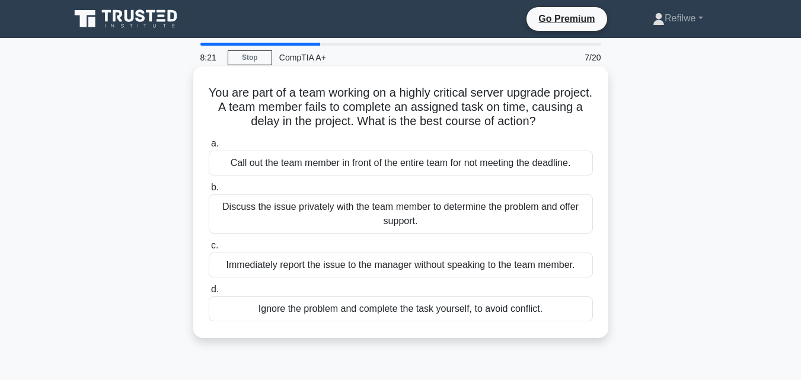
click at [383, 207] on div "Discuss the issue privately with the team member to determine the problem and o…" at bounding box center [401, 214] width 384 height 39
click at [209, 192] on input "b. Discuss the issue privately with the team member to determine the problem an…" at bounding box center [209, 188] width 0 height 8
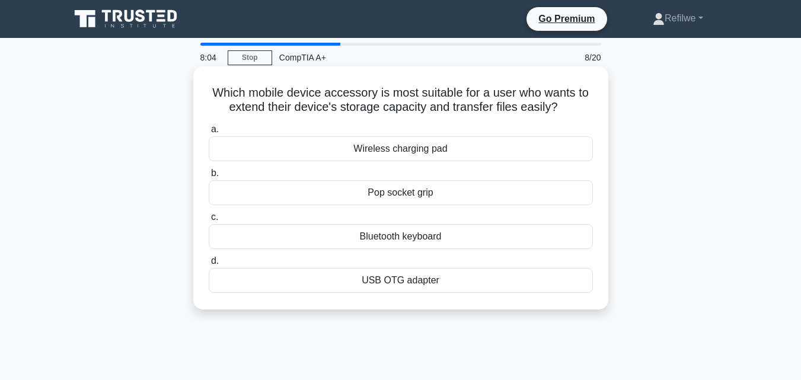
click at [375, 190] on div "Pop socket grip" at bounding box center [401, 192] width 384 height 25
click at [209, 177] on input "b. Pop socket grip" at bounding box center [209, 174] width 0 height 8
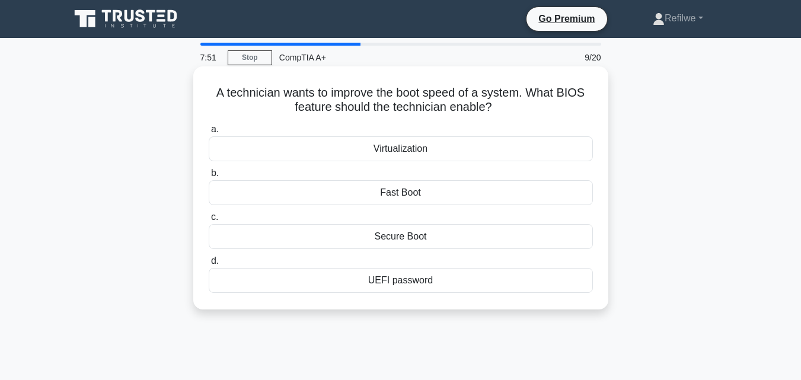
click at [438, 184] on div "Fast Boot" at bounding box center [401, 192] width 384 height 25
click at [209, 177] on input "b. Fast Boot" at bounding box center [209, 174] width 0 height 8
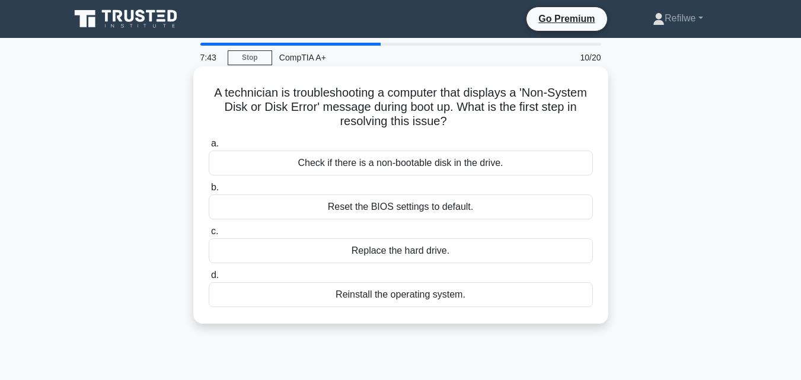
click at [388, 155] on div "Check if there is a non-bootable disk in the drive." at bounding box center [401, 163] width 384 height 25
click at [209, 148] on input "a. Check if there is a non-bootable disk in the drive." at bounding box center [209, 144] width 0 height 8
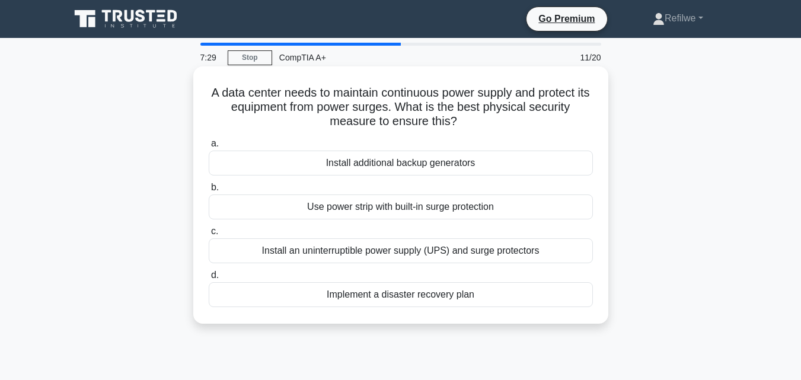
click at [447, 248] on div "Install an uninterruptible power supply (UPS) and surge protectors" at bounding box center [401, 250] width 384 height 25
click at [209, 235] on input "c. Install an uninterruptible power supply (UPS) and surge protectors" at bounding box center [209, 232] width 0 height 8
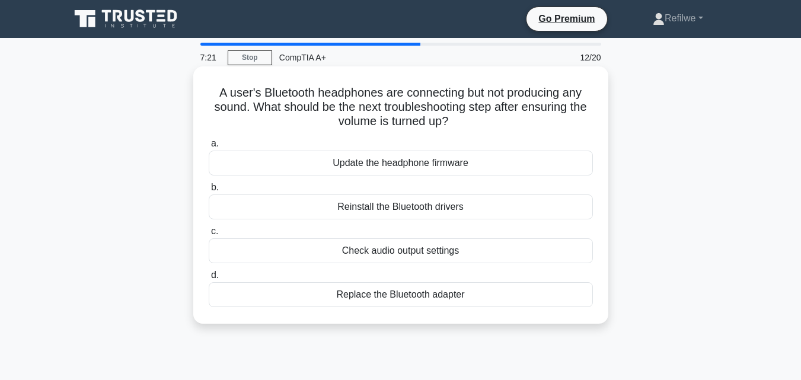
click at [420, 259] on div "Check audio output settings" at bounding box center [401, 250] width 384 height 25
click at [209, 235] on input "c. Check audio output settings" at bounding box center [209, 232] width 0 height 8
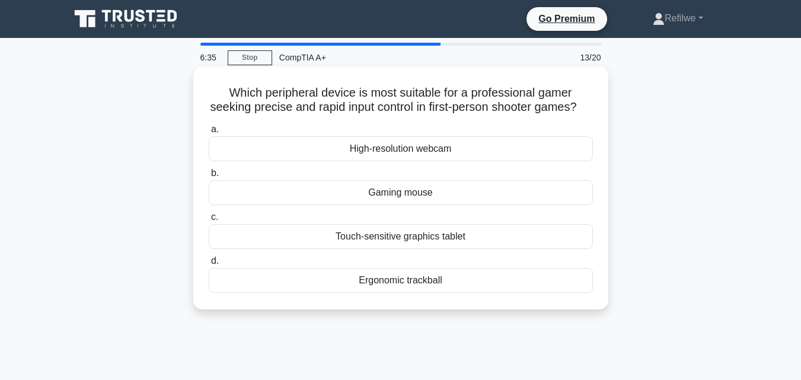
click at [383, 205] on div "Gaming mouse" at bounding box center [401, 192] width 384 height 25
click at [209, 177] on input "b. Gaming mouse" at bounding box center [209, 174] width 0 height 8
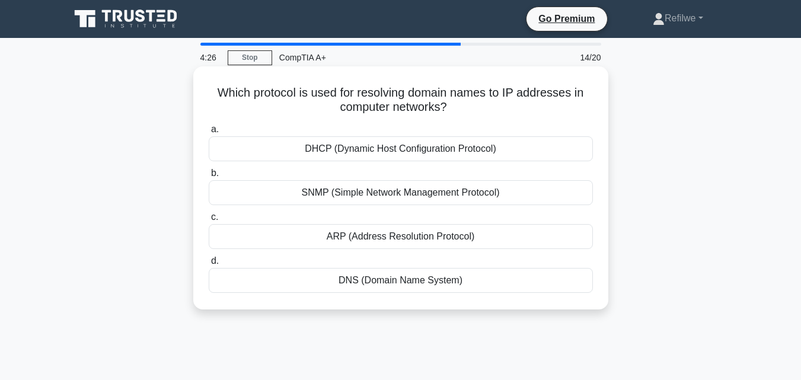
click at [386, 286] on div "DNS (Domain Name System)" at bounding box center [401, 280] width 384 height 25
click at [209, 265] on input "d. DNS (Domain Name System)" at bounding box center [209, 261] width 0 height 8
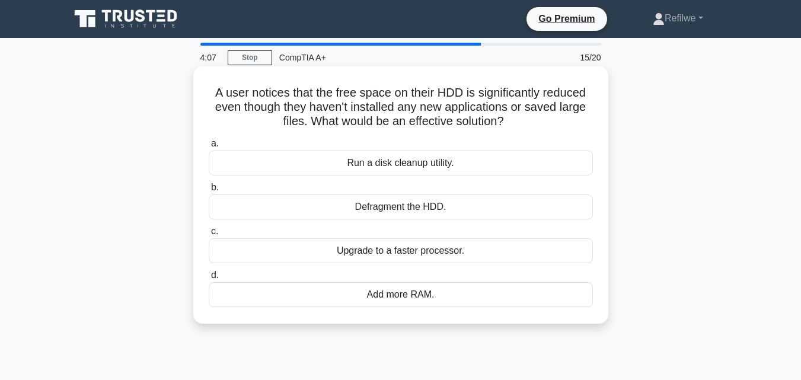
click at [364, 168] on div "Run a disk cleanup utility." at bounding box center [401, 163] width 384 height 25
click at [209, 148] on input "a. Run a disk cleanup utility." at bounding box center [209, 144] width 0 height 8
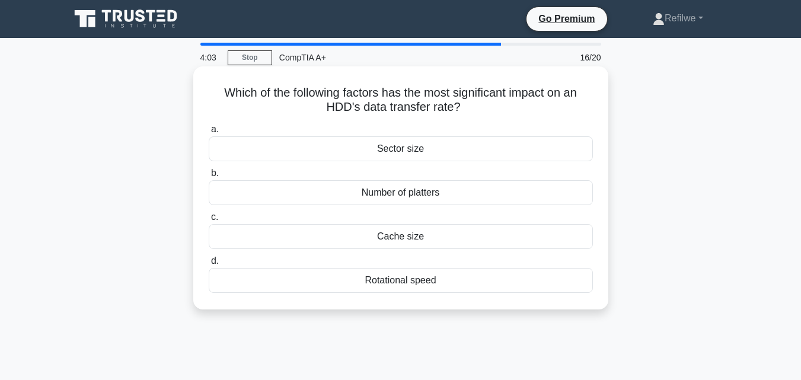
click at [395, 187] on div "Number of platters" at bounding box center [401, 192] width 384 height 25
click at [209, 177] on input "b. Number of platters" at bounding box center [209, 174] width 0 height 8
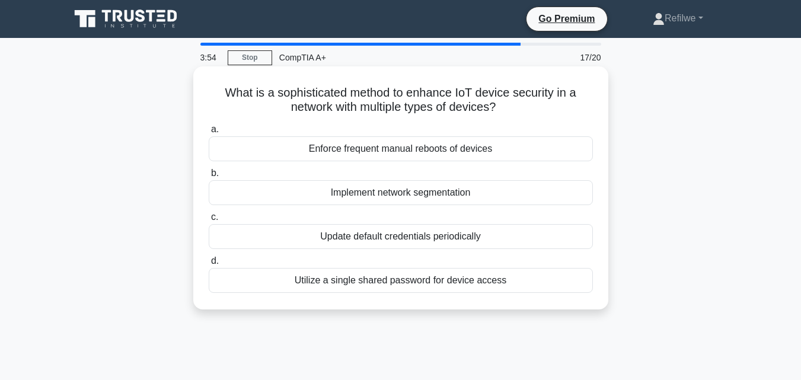
click at [401, 234] on div "Update default credentials periodically" at bounding box center [401, 236] width 384 height 25
click at [209, 221] on input "c. Update default credentials periodically" at bounding box center [209, 218] width 0 height 8
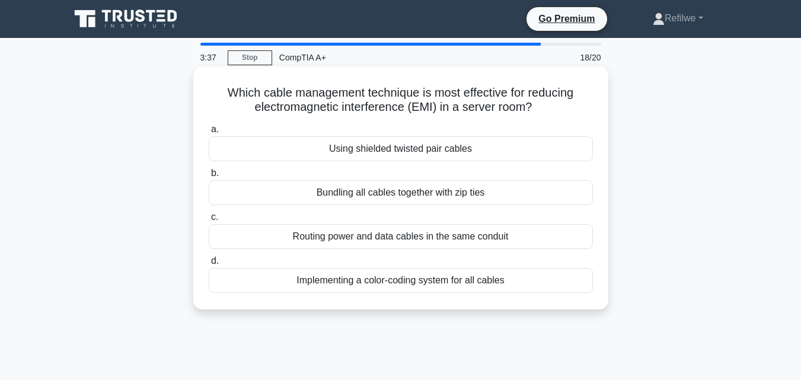
click at [380, 155] on div "Using shielded twisted pair cables" at bounding box center [401, 148] width 384 height 25
click at [209, 133] on input "a. Using shielded twisted pair cables" at bounding box center [209, 130] width 0 height 8
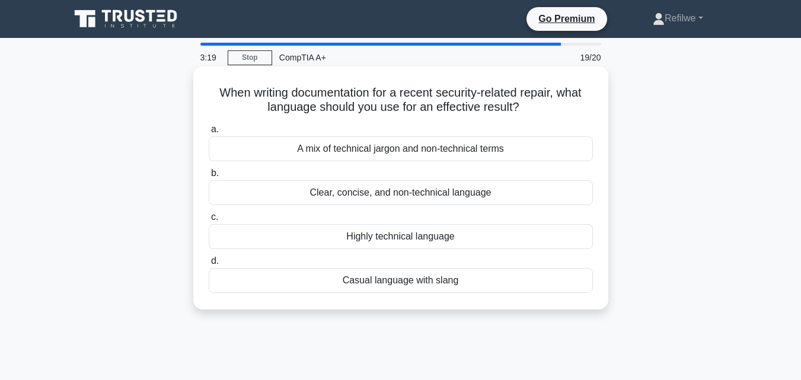
click at [367, 153] on div "A mix of technical jargon and non-technical terms" at bounding box center [401, 148] width 384 height 25
click at [209, 133] on input "a. A mix of technical jargon and non-technical terms" at bounding box center [209, 130] width 0 height 8
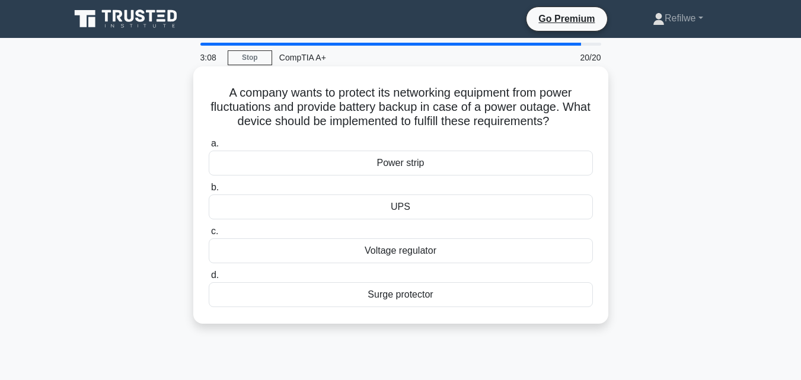
click at [402, 208] on div "UPS" at bounding box center [401, 207] width 384 height 25
click at [209, 192] on input "b. UPS" at bounding box center [209, 188] width 0 height 8
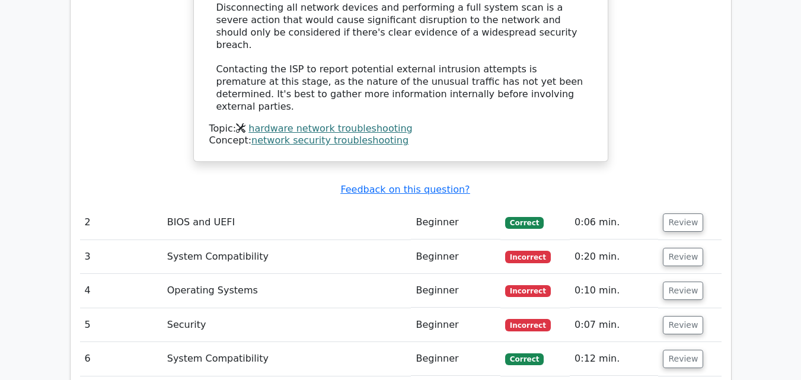
scroll to position [1720, 0]
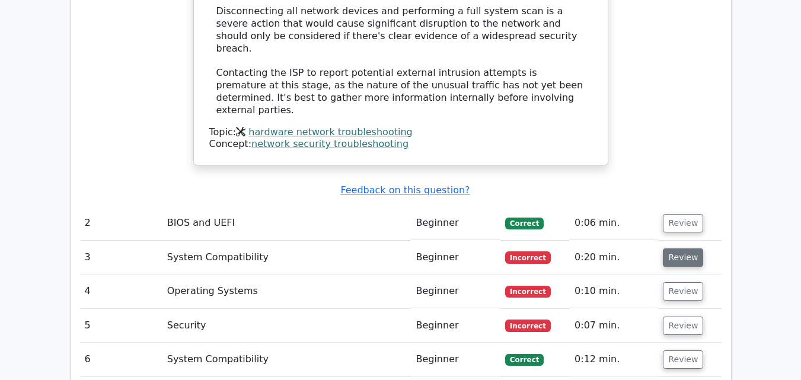
click at [680, 248] on button "Review" at bounding box center [683, 257] width 40 height 18
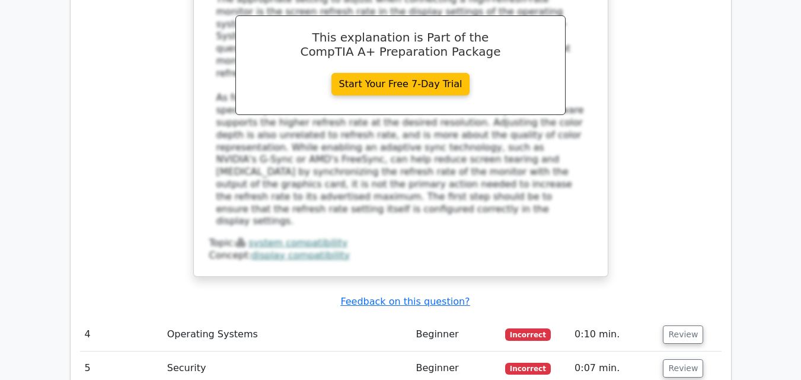
scroll to position [2372, 0]
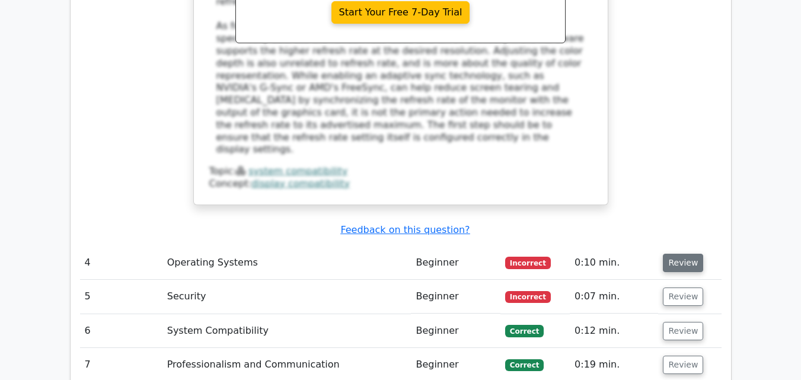
click at [675, 254] on button "Review" at bounding box center [683, 263] width 40 height 18
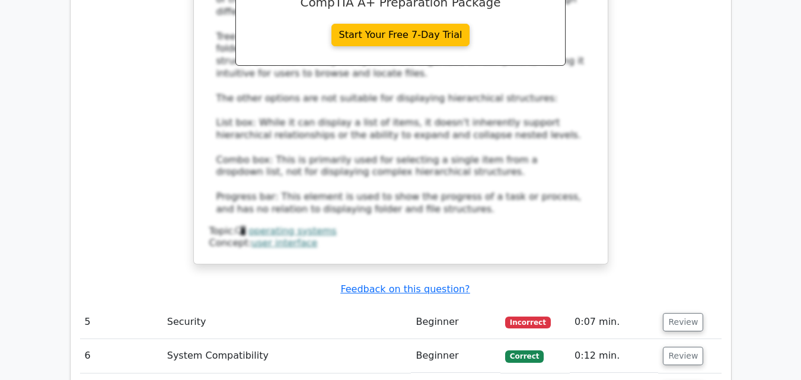
scroll to position [2965, 0]
click at [686, 313] on button "Review" at bounding box center [683, 322] width 40 height 18
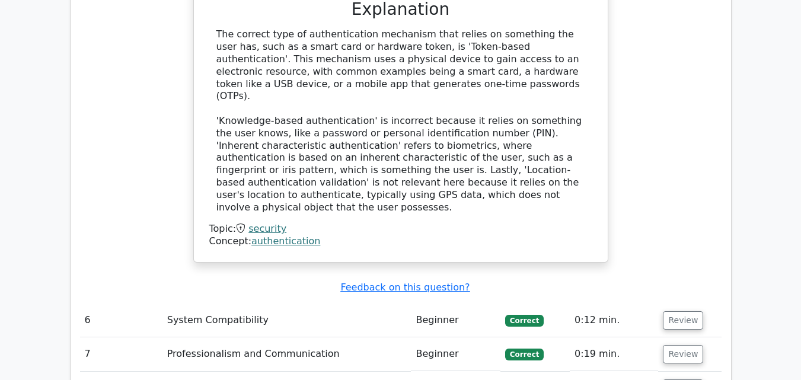
scroll to position [3558, 0]
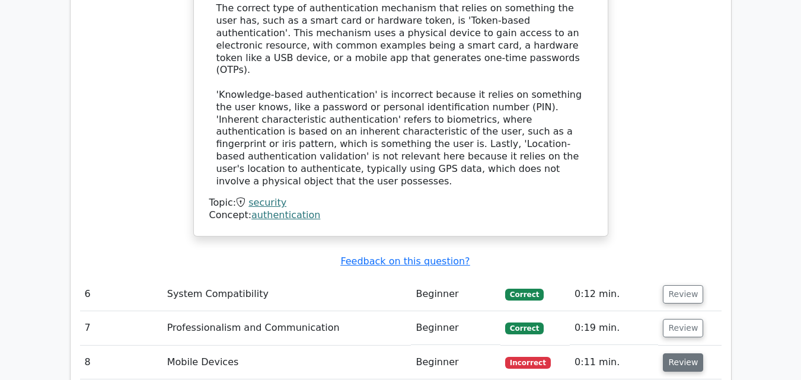
click at [678, 353] on button "Review" at bounding box center [683, 362] width 40 height 18
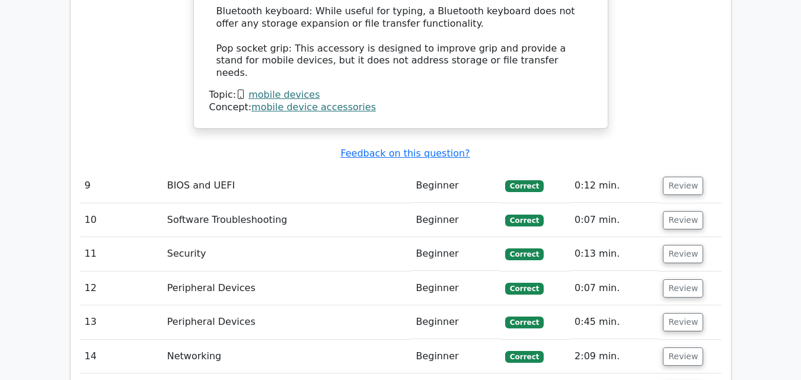
scroll to position [4448, 0]
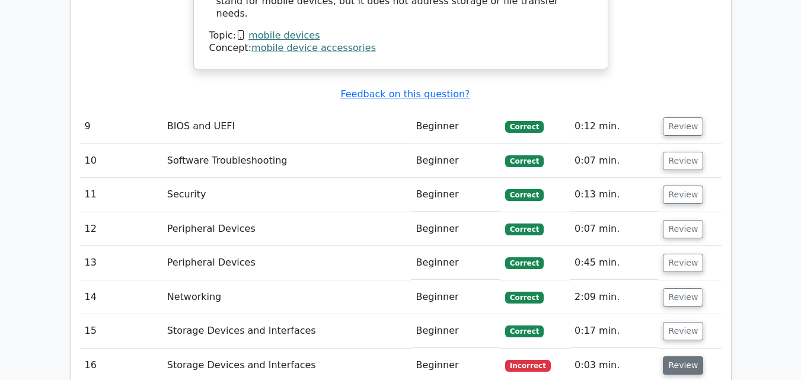
click at [692, 356] on button "Review" at bounding box center [683, 365] width 40 height 18
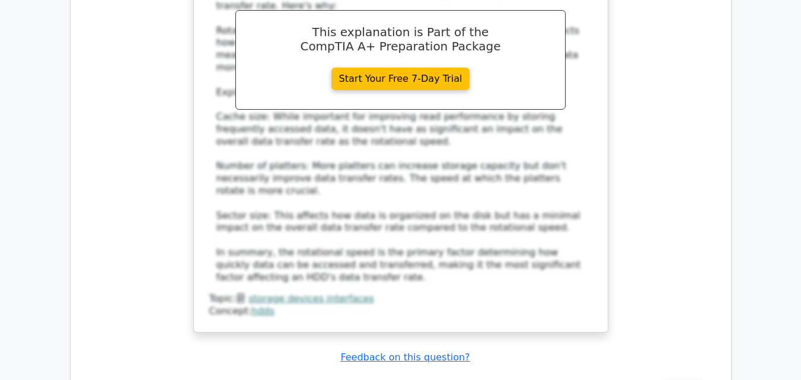
scroll to position [5100, 0]
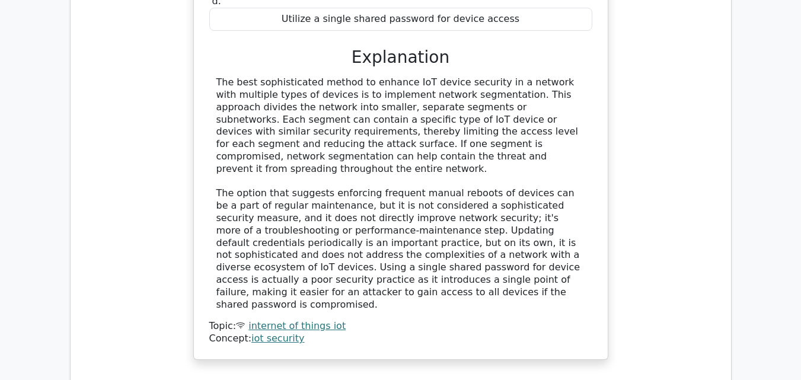
scroll to position [5693, 0]
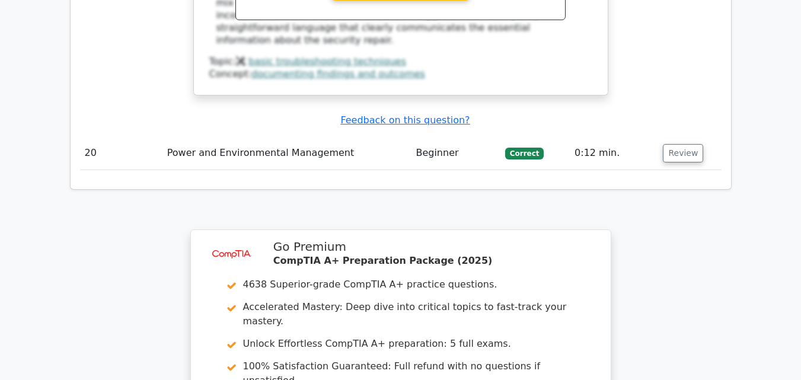
scroll to position [6524, 0]
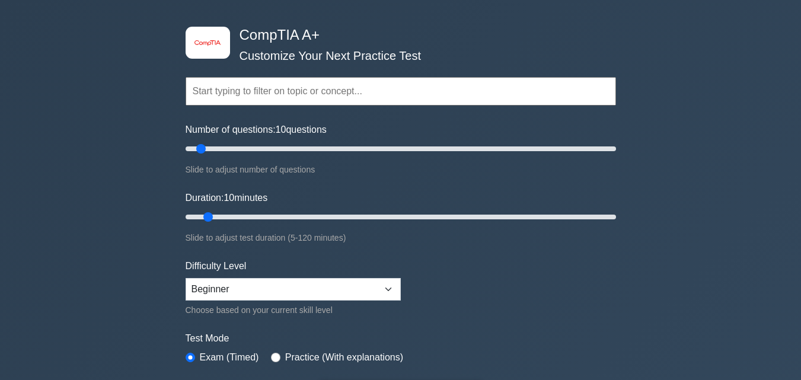
scroll to position [59, 0]
